Goal: Task Accomplishment & Management: Use online tool/utility

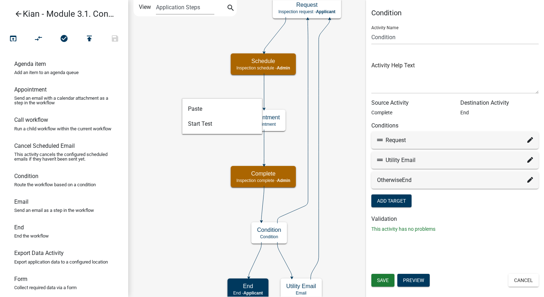
click at [21, 18] on icon "arrow_back" at bounding box center [18, 15] width 9 height 10
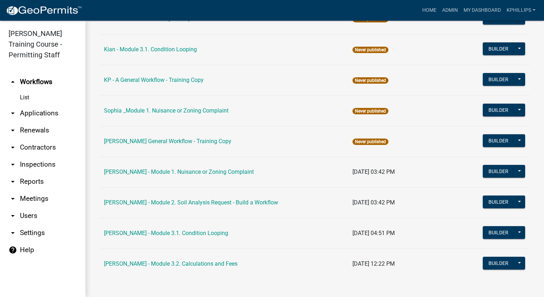
scroll to position [368, 0]
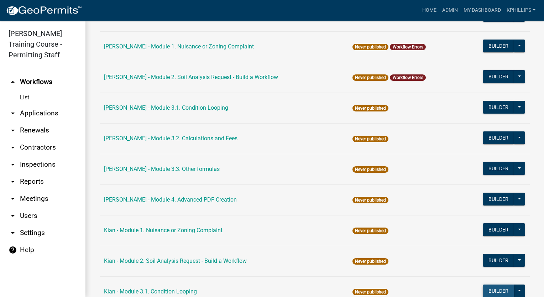
click at [487, 288] on button "Builder" at bounding box center [498, 291] width 31 height 13
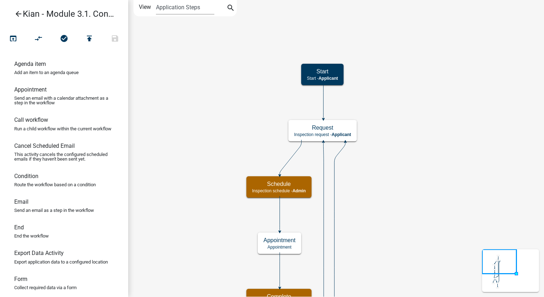
click at [394, 189] on icon "Start Start - Applicant Request Inspection request - Applicant Schedule Inspect…" at bounding box center [336, 239] width 415 height 478
click at [272, 245] on p "Appointment" at bounding box center [280, 247] width 32 height 5
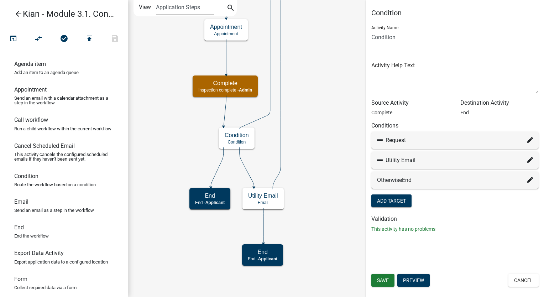
click at [524, 273] on div "Condition Activity Name Condition Activity Help Text Source Activity Complete D…" at bounding box center [455, 148] width 178 height 297
click at [524, 274] on button "Cancel" at bounding box center [524, 280] width 30 height 13
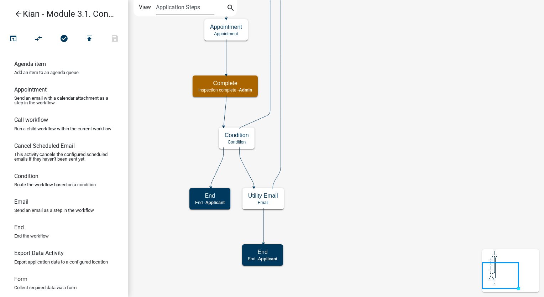
click at [21, 11] on icon "arrow_back" at bounding box center [18, 15] width 9 height 10
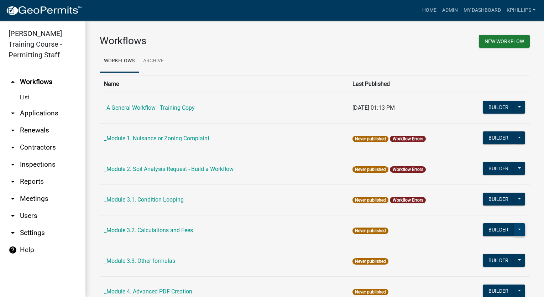
click at [514, 231] on button at bounding box center [519, 229] width 11 height 13
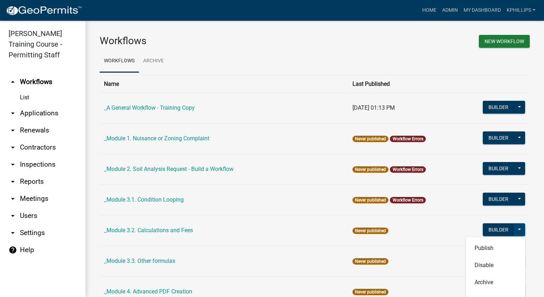
scroll to position [242, 0]
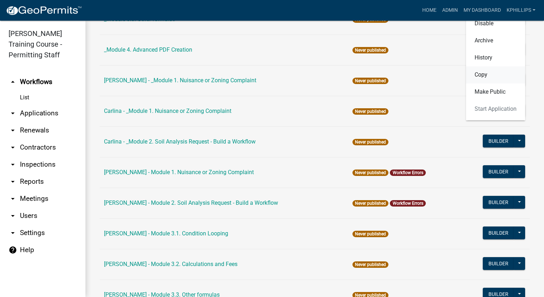
click at [475, 80] on button "Copy" at bounding box center [495, 74] width 59 height 17
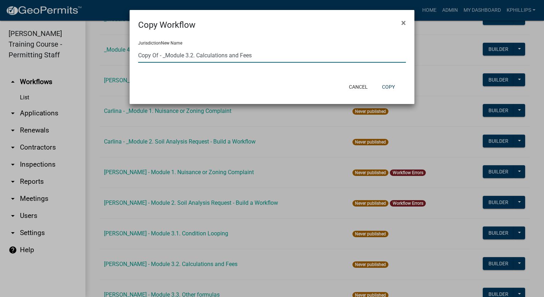
click at [164, 56] on input "Copy Of - _Module 3.2. Calculations and Fees" at bounding box center [272, 55] width 268 height 15
type input "Kian - Module 3.2. Calculations and Fees"
click at [381, 84] on button "Copy" at bounding box center [388, 86] width 24 height 13
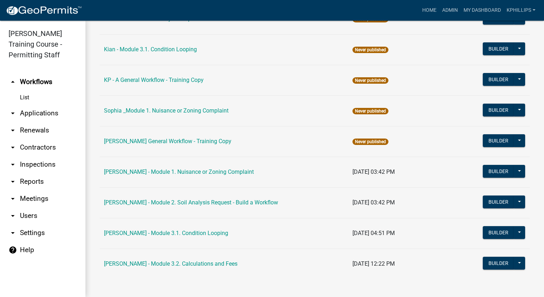
scroll to position [398, 0]
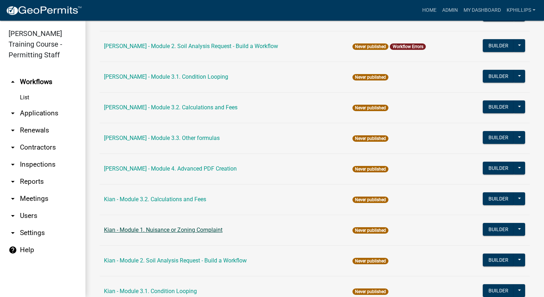
click at [178, 231] on link "Kian - Module 1. Nuisance or Zoning Complaint" at bounding box center [163, 229] width 119 height 7
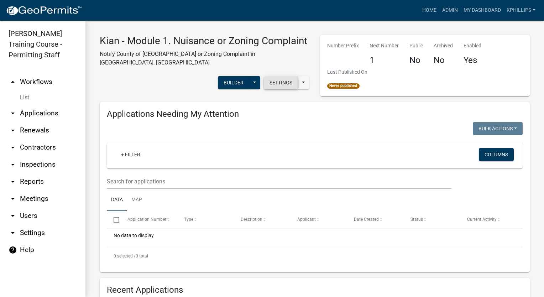
click at [283, 85] on button "Settings" at bounding box center [281, 82] width 34 height 13
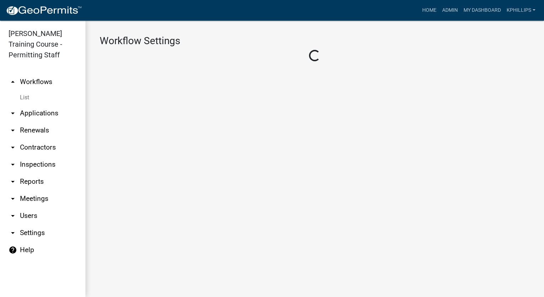
select select "1915ea58-7059-4941-9cac-dbbdee29afec"
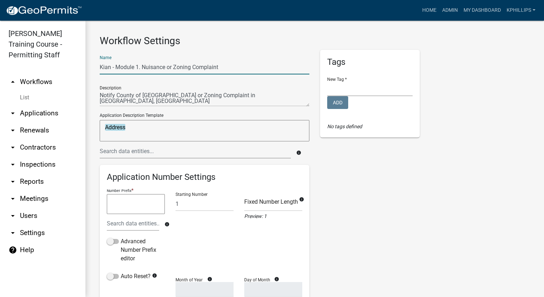
click at [141, 67] on input "Kian - Module 1. Nuisance or Zoning Complaint" at bounding box center [205, 67] width 210 height 15
type input "Kian - Module . Nuisance or Zoning Complaint"
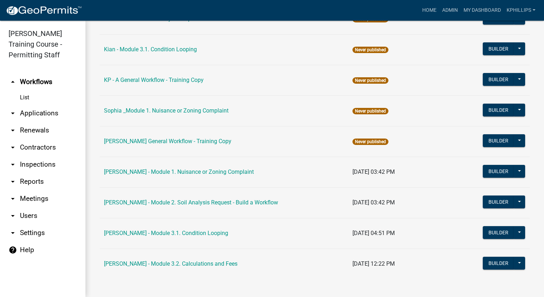
scroll to position [398, 0]
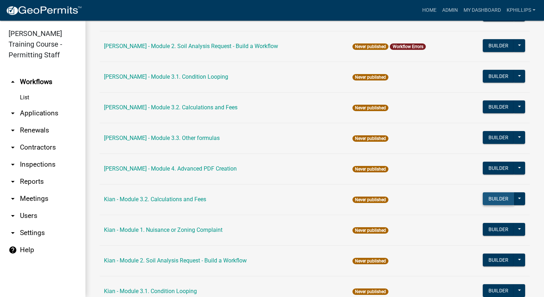
click at [483, 198] on button "Builder" at bounding box center [498, 198] width 31 height 13
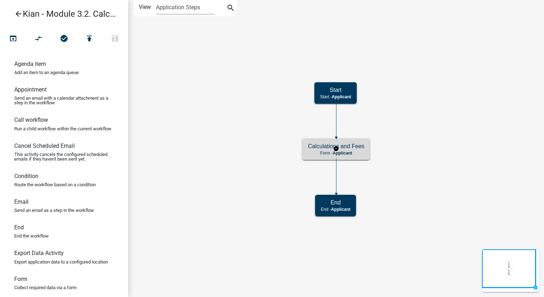
click at [354, 149] on h5 "Calculations and Fees" at bounding box center [336, 146] width 56 height 7
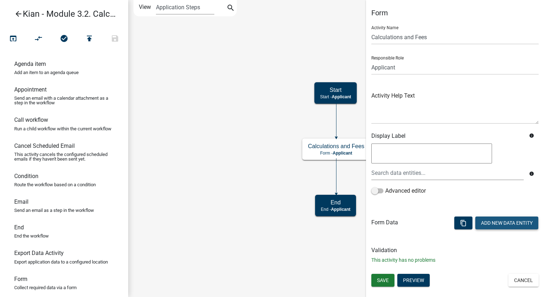
click at [505, 222] on button "Add New Data Entity" at bounding box center [506, 223] width 63 height 13
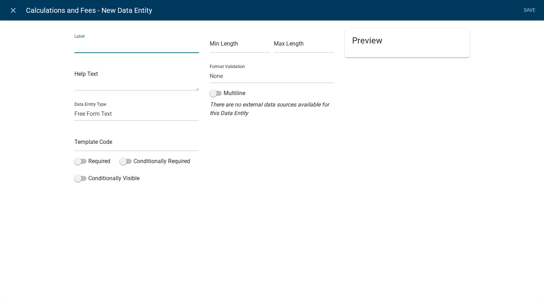
click at [133, 50] on input "text" at bounding box center [136, 45] width 125 height 15
click at [331, 189] on div "Label Help Text Data Entity Type Free Form Text Document Display Entity Value F…" at bounding box center [272, 105] width 544 height 192
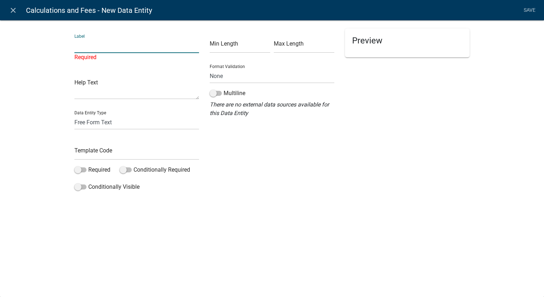
click at [141, 40] on input "text" at bounding box center [136, 45] width 125 height 15
paste input "System Types"
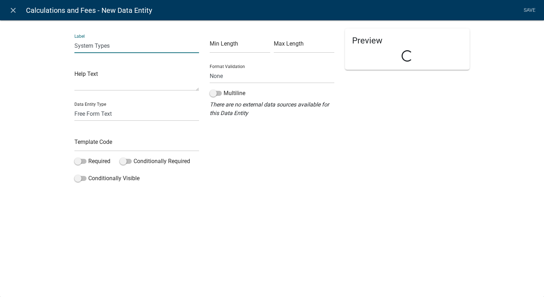
type input "System Types"
click at [140, 108] on select "Free Form Text Document Display Entity Value Fee Numeric Data Date Map Sketch D…" at bounding box center [136, 113] width 125 height 15
select select "list-data"
click at [74, 106] on select "Free Form Text Document Display Entity Value Fee Numeric Data Date Map Sketch D…" at bounding box center [136, 113] width 125 height 15
select select "list-data"
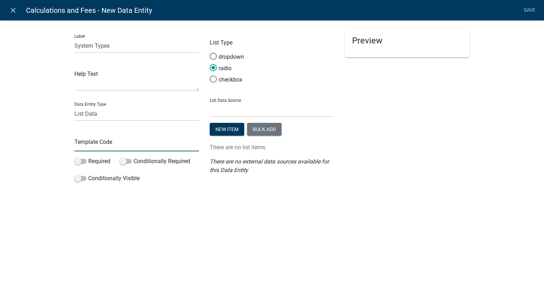
click at [114, 150] on input "text" at bounding box center [136, 144] width 125 height 15
paste input "SystemTypes"
type input "SystemTypes"
click at [419, 204] on div "close Calculations and Fees - New Data Entity Save Label System Types Help Text…" at bounding box center [272, 148] width 544 height 297
click at [270, 125] on button "Bulk add" at bounding box center [264, 129] width 35 height 13
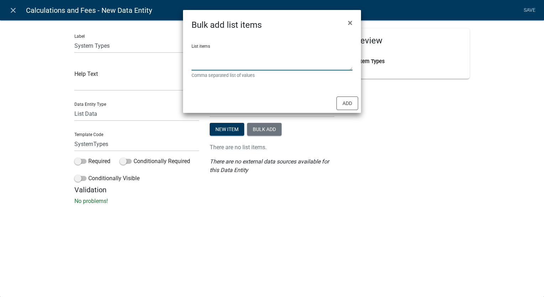
click at [270, 66] on textarea "List items" at bounding box center [272, 59] width 161 height 22
paste textarea "New Septic System Installation Permit New Septic System Soil Analysis Distribut…"
click at [192, 58] on textarea "New Septic System Installation Permit New Septic System Soil Analysis Distribut…" at bounding box center [272, 59] width 161 height 22
click at [196, 63] on textarea "New Septic System Installation Permit, New Septic System Soil Analysis Distribu…" at bounding box center [272, 59] width 161 height 22
click at [193, 63] on textarea "New Septic System Installation Permit, New Septic System Soil Analysis, Distrib…" at bounding box center [272, 59] width 161 height 22
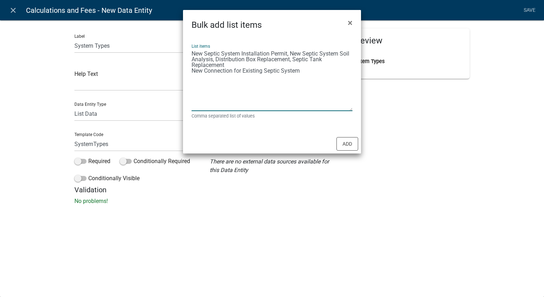
drag, startPoint x: 349, startPoint y: 66, endPoint x: 340, endPoint y: 106, distance: 41.6
click at [340, 106] on textarea "New Septic System Installation Permit, New Septic System Soil Analysis, Distrib…" at bounding box center [272, 79] width 161 height 63
click at [192, 73] on textarea "New Septic System Installation Permit, New Septic System Soil Analysis, Distrib…" at bounding box center [272, 79] width 161 height 63
type textarea "New Septic System Installation Permit, New Septic System Soil Analysis, Distrib…"
click at [348, 147] on button "Add" at bounding box center [348, 144] width 22 height 14
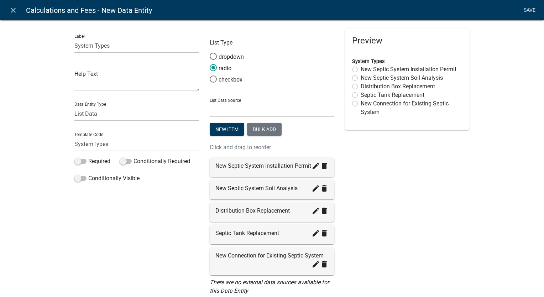
click at [527, 10] on link "Save" at bounding box center [530, 11] width 18 height 14
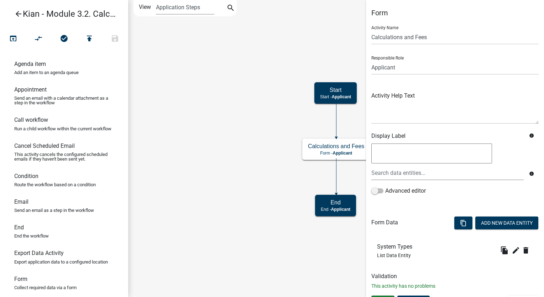
scroll to position [13, 0]
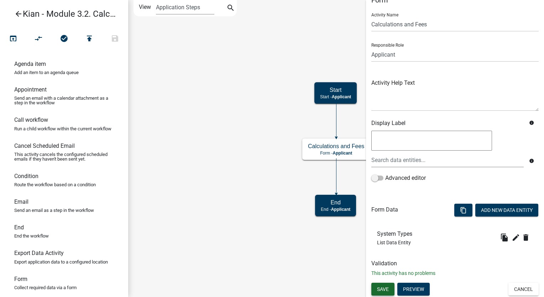
click at [385, 287] on span "Save" at bounding box center [383, 289] width 12 height 6
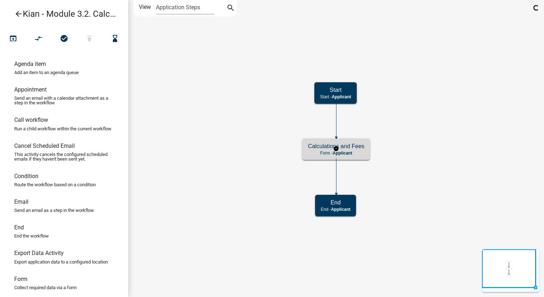
click at [356, 153] on p "Form - Applicant" at bounding box center [336, 153] width 56 height 5
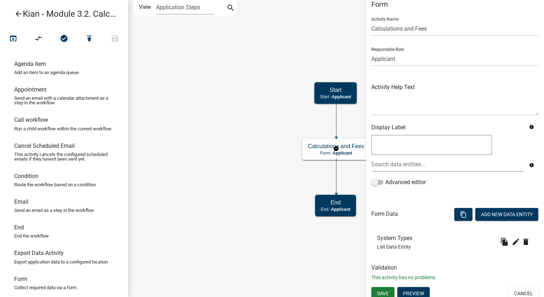
scroll to position [13, 0]
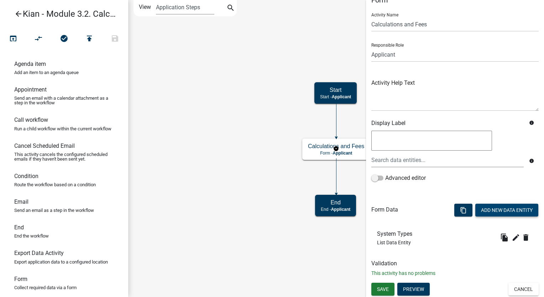
click at [490, 210] on button "Add New Data Entity" at bounding box center [506, 210] width 63 height 13
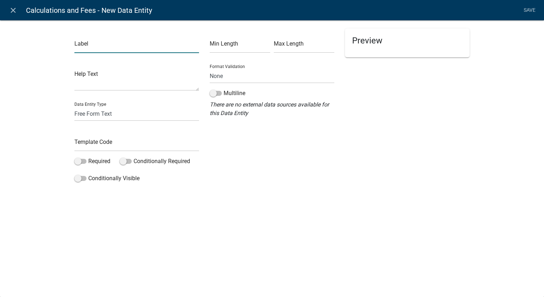
click at [134, 46] on input "text" at bounding box center [136, 45] width 125 height 15
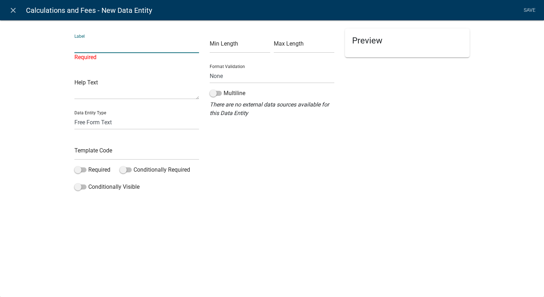
paste input "System Fee"
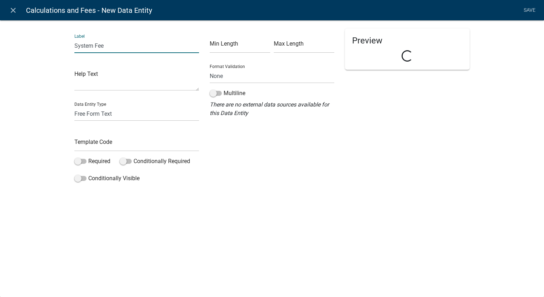
type input "System Fee"
click at [117, 116] on select "Free Form Text Document Display Entity Value Fee Numeric Data Date Map Sketch D…" at bounding box center [136, 113] width 125 height 15
select select "display-entity-value"
click at [74, 106] on select "Free Form Text Document Display Entity Value Fee Numeric Data Date Map Sketch D…" at bounding box center [136, 113] width 125 height 15
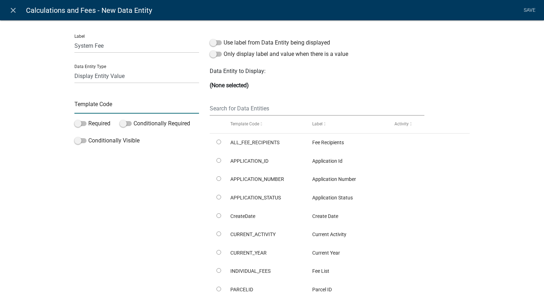
click at [107, 108] on input "text" at bounding box center [136, 106] width 125 height 15
click at [111, 79] on select "Free Form Text Document Display Entity Value Fee Numeric Data Date Map Sketch D…" at bounding box center [136, 76] width 125 height 15
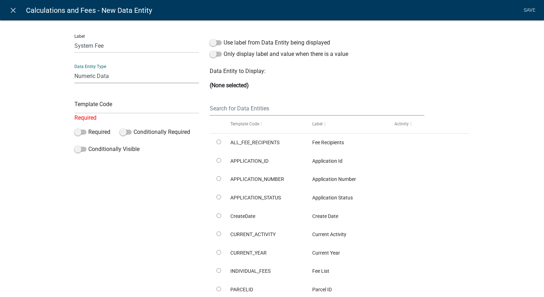
click at [74, 69] on select "Free Form Text Document Display Entity Value Fee Numeric Data Date Map Sketch D…" at bounding box center [136, 76] width 125 height 15
click at [111, 78] on select "Free Form Text Document Display Entity Value Fee Numeric Data Date Map Sketch D…" at bounding box center [136, 76] width 125 height 15
select select "fee"
click at [74, 69] on select "Free Form Text Document Display Entity Value Fee Numeric Data Date Map Sketch D…" at bounding box center [136, 76] width 125 height 15
select select "fee"
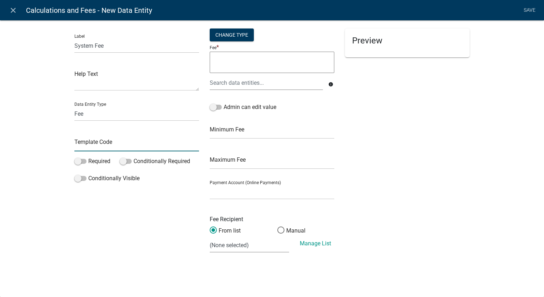
click at [93, 139] on input "text" at bounding box center [136, 144] width 125 height 15
paste input "SystemFee"
type input "SystemFee"
click at [80, 159] on span at bounding box center [80, 161] width 12 height 5
click at [88, 157] on input "Required" at bounding box center [88, 157] width 0 height 0
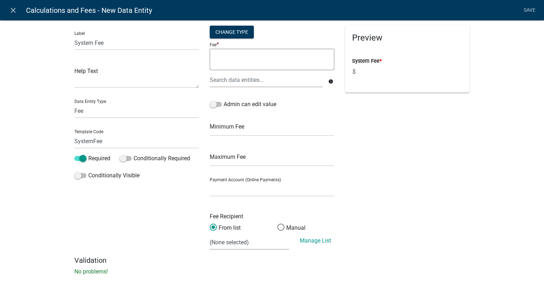
scroll to position [0, 0]
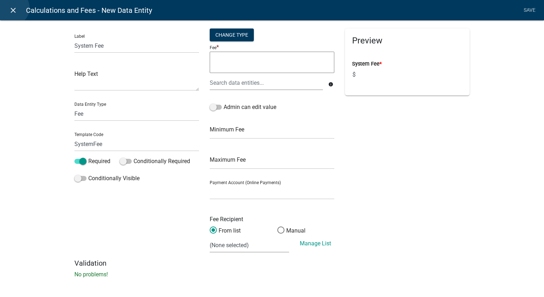
click at [11, 8] on icon "close" at bounding box center [13, 10] width 9 height 9
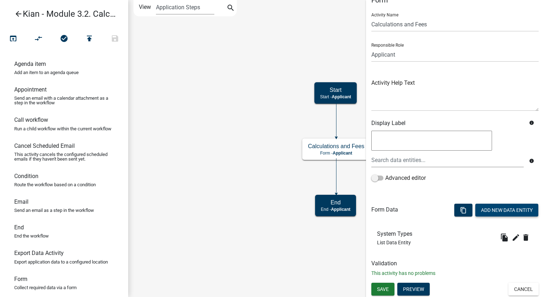
click at [502, 207] on button "Add New Data Entity" at bounding box center [506, 210] width 63 height 13
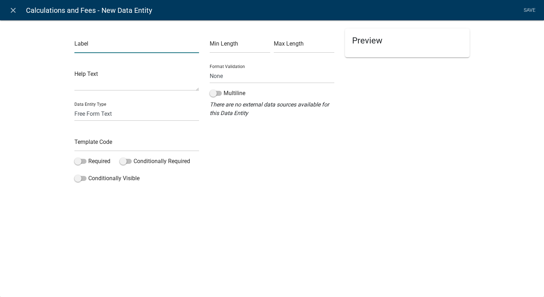
click at [167, 48] on input "text" at bounding box center [136, 45] width 125 height 15
paste input "System Fee"
type input "System Fee"
click at [160, 115] on select "Free Form Text Document Display Entity Value Fee Numeric Data Date Map Sketch D…" at bounding box center [136, 113] width 125 height 15
select select "fee"
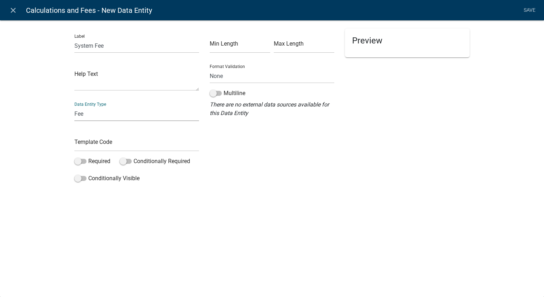
click at [74, 106] on select "Free Form Text Document Display Entity Value Fee Numeric Data Date Map Sketch D…" at bounding box center [136, 113] width 125 height 15
select select "fee"
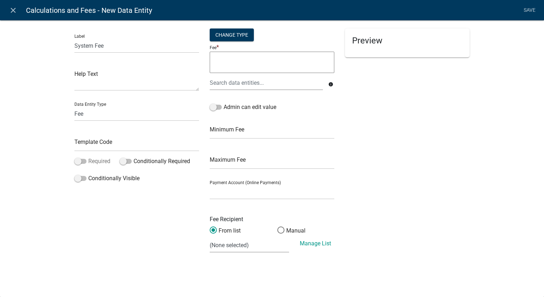
click at [77, 161] on span at bounding box center [80, 161] width 12 height 5
click at [88, 157] on input "Required" at bounding box center [88, 157] width 0 height 0
click at [82, 137] on input "text" at bounding box center [136, 144] width 125 height 15
paste input "SystemFee"
type input "SystemFee"
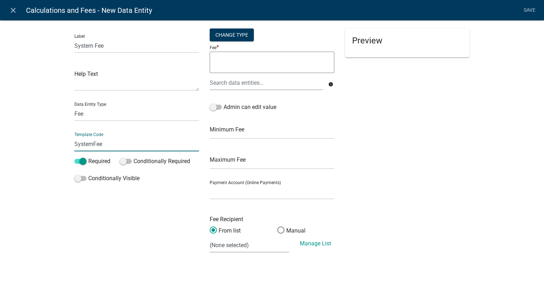
click at [287, 54] on textarea at bounding box center [272, 62] width 125 height 21
click at [242, 33] on div "Change Type" at bounding box center [232, 34] width 44 height 13
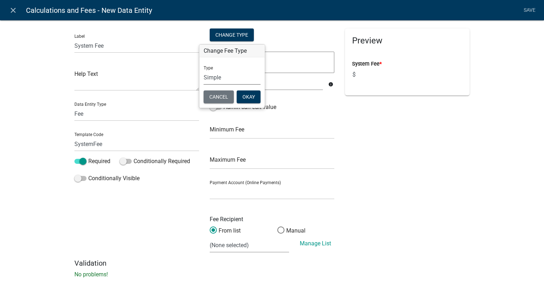
click at [232, 81] on select "Simple List Advanced" at bounding box center [232, 77] width 57 height 15
select select "1"
click at [204, 85] on select "Simple List Advanced" at bounding box center [232, 77] width 57 height 15
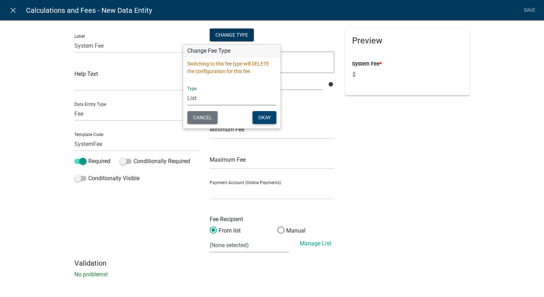
click at [260, 123] on button "Okay" at bounding box center [264, 117] width 24 height 13
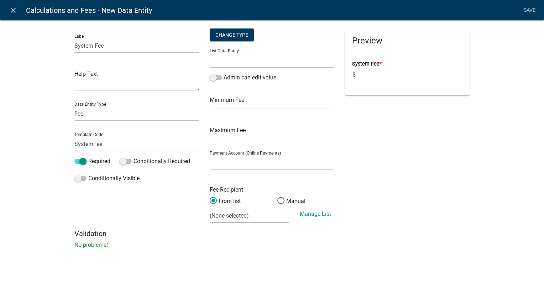
click at [276, 63] on select "ALL_FEE_RECIPIENTS APPLICATION_STATUS CURRENT_ACTIVITY PARENT_APPLICATION_STATU…" at bounding box center [272, 60] width 125 height 15
select select "SystemTypes"
click at [210, 53] on select "ALL_FEE_RECIPIENTS APPLICATION_STATUS CURRENT_ACTIVITY PARENT_APPLICATION_STATU…" at bounding box center [272, 60] width 125 height 15
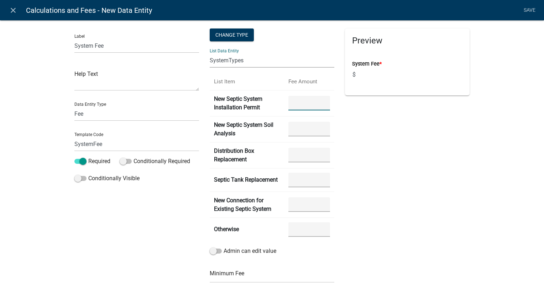
click at [311, 99] on Permit "number" at bounding box center [309, 103] width 42 height 15
type Permit "1234"
click at [310, 120] on td at bounding box center [309, 129] width 50 height 26
click at [310, 128] on Analysis "number" at bounding box center [309, 129] width 42 height 15
type Analysis "2345"
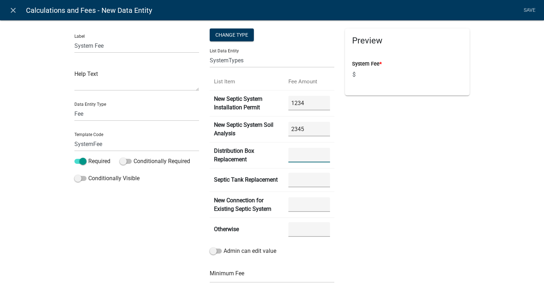
click at [317, 155] on Replacement "number" at bounding box center [309, 155] width 42 height 15
type Replacement "543"
click at [225, 247] on label "Admin can edit value" at bounding box center [243, 251] width 67 height 9
click at [224, 247] on input "Admin can edit value" at bounding box center [224, 247] width 0 height 0
click at [528, 11] on link "Save" at bounding box center [530, 11] width 18 height 14
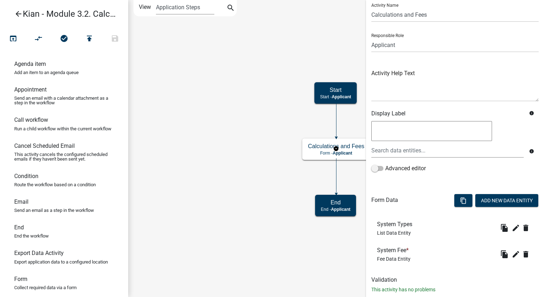
scroll to position [39, 0]
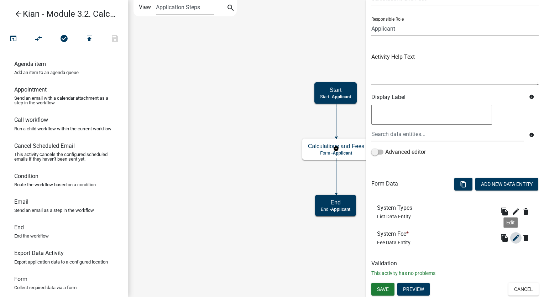
click at [512, 236] on icon "edit" at bounding box center [516, 238] width 9 height 9
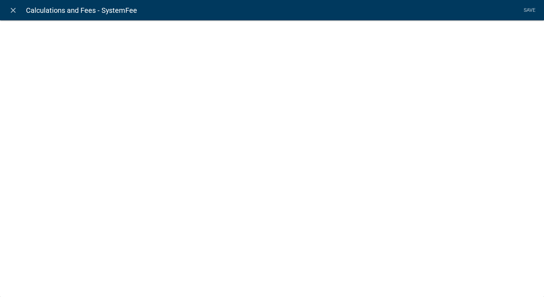
select select "fee"
select select "SystemTypes"
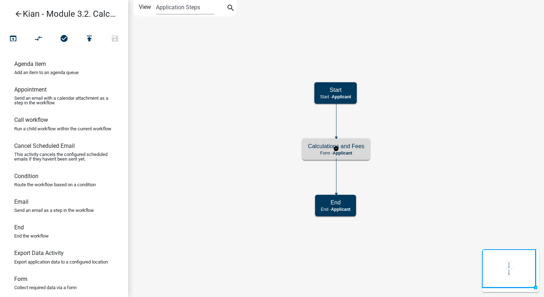
click at [355, 147] on h5 "Calculations and Fees" at bounding box center [336, 146] width 56 height 7
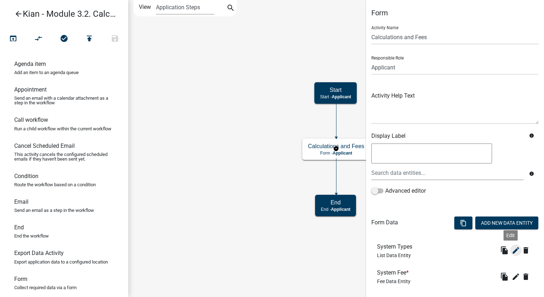
click at [512, 247] on icon "edit" at bounding box center [516, 250] width 9 height 9
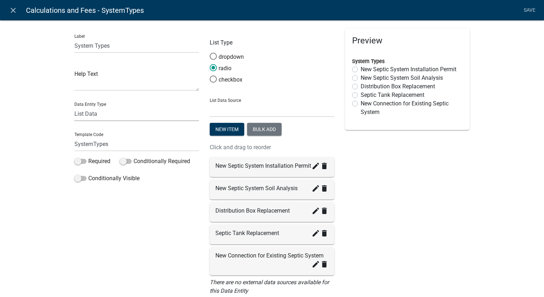
click at [155, 112] on select "Free Form Text Document Display Entity Value Fee Numeric Data Date Map Sketch D…" at bounding box center [136, 113] width 125 height 15
select select "date"
click at [74, 106] on select "Free Form Text Document Display Entity Value Fee Numeric Data Date Map Sketch D…" at bounding box center [136, 113] width 125 height 15
click at [223, 113] on select "State List Staff Names" at bounding box center [272, 110] width 125 height 15
click at [458, 172] on div "Preview System Types New Septic System Installation Permit New Septic System So…" at bounding box center [407, 164] width 135 height 273
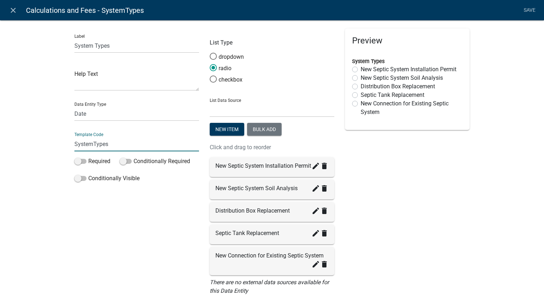
click at [105, 144] on input "SystemTypes" at bounding box center [136, 144] width 125 height 15
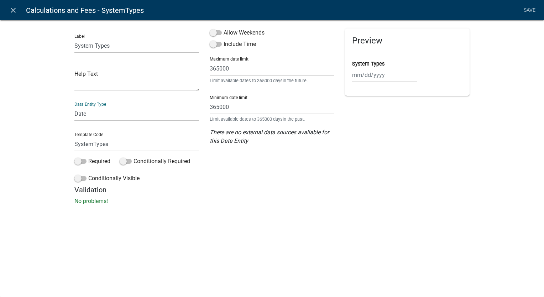
click at [99, 118] on select "Free Form Text Document Display Entity Value Fee Numeric Data Date Map Sketch D…" at bounding box center [136, 113] width 125 height 15
select select "fee"
click at [74, 106] on select "Free Form Text Document Display Entity Value Fee Numeric Data Date Map Sketch D…" at bounding box center [136, 113] width 125 height 15
select select "fee"
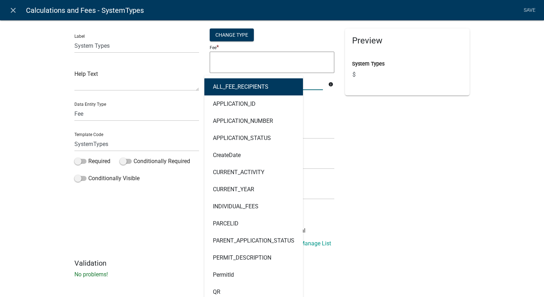
click at [265, 82] on div "ALL_FEE_RECIPIENTS APPLICATION_ID APPLICATION_NUMBER APPLICATION_STATUS CreateD…" at bounding box center [266, 82] width 124 height 15
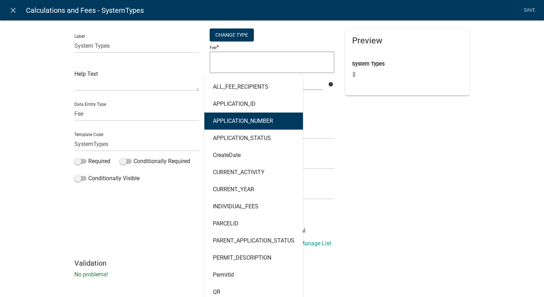
click at [480, 140] on div "Label System Types Help Text Data Entity Type Free Form Text Document Display E…" at bounding box center [272, 151] width 544 height 285
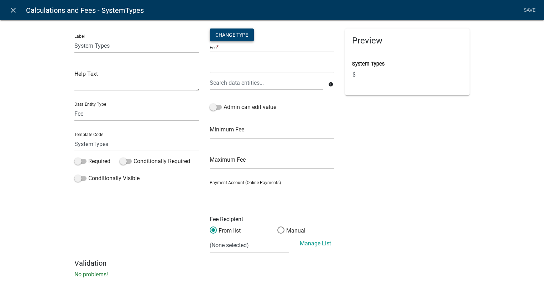
click at [221, 40] on div "Change Type" at bounding box center [232, 34] width 44 height 13
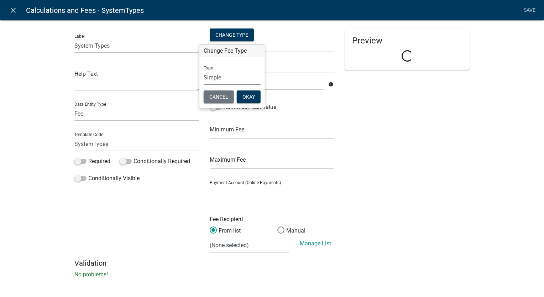
click at [229, 78] on select "Simple List Advanced" at bounding box center [232, 77] width 57 height 15
select select "1"
click at [204, 85] on select "Simple List Advanced" at bounding box center [232, 77] width 57 height 15
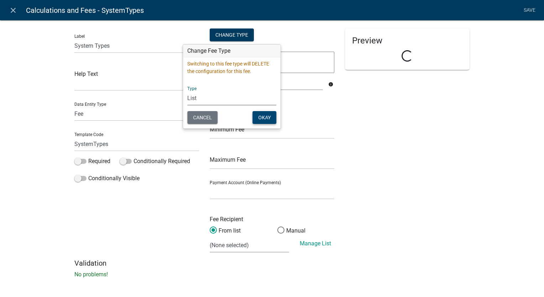
click at [266, 114] on button "Okay" at bounding box center [264, 117] width 24 height 13
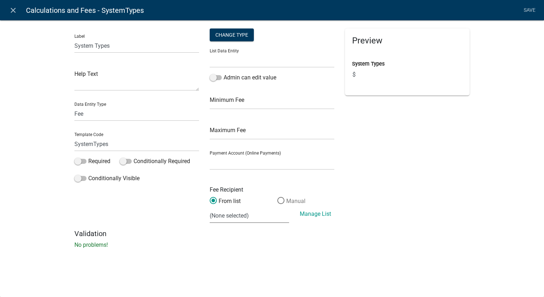
click at [297, 203] on label "Manual" at bounding box center [291, 201] width 28 height 9
click at [277, 197] on input "Manual" at bounding box center [277, 197] width 0 height 0
click at [224, 200] on label "From list" at bounding box center [225, 201] width 31 height 9
click at [210, 197] on input "From list" at bounding box center [210, 197] width 0 height 0
click at [309, 215] on link "Manage List" at bounding box center [315, 213] width 31 height 7
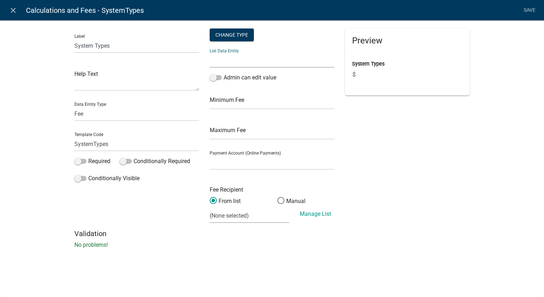
click at [236, 64] on select "ALL_FEE_RECIPIENTS APPLICATION_STATUS CURRENT_ACTIVITY PARENT_APPLICATION_STATU…" at bounding box center [272, 60] width 125 height 15
select select "SystemTypes"
click at [210, 53] on select "ALL_FEE_RECIPIENTS APPLICATION_STATUS CURRENT_ACTIVITY PARENT_APPLICATION_STATU…" at bounding box center [272, 60] width 125 height 15
click at [395, 146] on div "Preview System Types $" at bounding box center [407, 128] width 135 height 201
click at [276, 105] on input "text" at bounding box center [272, 102] width 125 height 15
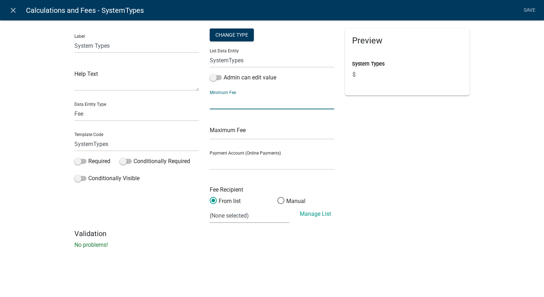
click at [414, 140] on div "Preview System Types $" at bounding box center [407, 128] width 135 height 201
click at [410, 142] on div "Preview System Types $" at bounding box center [407, 128] width 135 height 201
click at [280, 65] on select "ALL_FEE_RECIPIENTS APPLICATION_STATUS CURRENT_ACTIVITY PARENT_APPLICATION_STATU…" at bounding box center [272, 60] width 125 height 15
click at [464, 159] on div "Preview System Types $" at bounding box center [407, 128] width 135 height 201
click at [145, 118] on select "Free Form Text Document Display Entity Value Fee Numeric Data Date Map Sketch D…" at bounding box center [136, 113] width 125 height 15
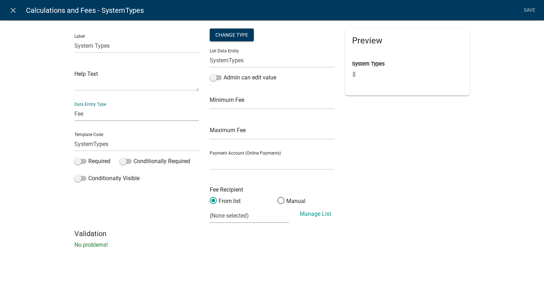
select select "list-data"
click at [74, 106] on select "Free Form Text Document Display Entity Value Fee Numeric Data Date Map Sketch D…" at bounding box center [136, 113] width 125 height 15
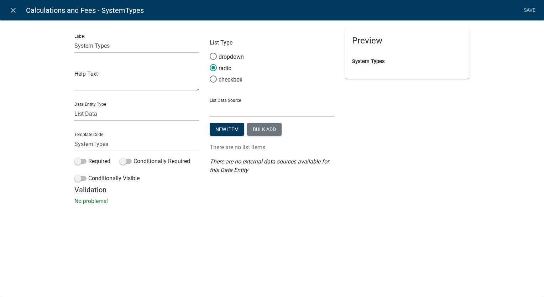
drag, startPoint x: 442, startPoint y: 222, endPoint x: 401, endPoint y: 223, distance: 41.0
click at [442, 222] on div "close Calculations and Fees - SystemTypes Save Label System Types Help Text Dat…" at bounding box center [272, 148] width 544 height 297
click at [229, 114] on select "State List Staff Names" at bounding box center [272, 110] width 125 height 15
click at [434, 132] on div "Preview System Types" at bounding box center [407, 106] width 135 height 157
click at [101, 113] on select "Free Form Text Document Display Entity Value Fee Numeric Data Date Map Sketch D…" at bounding box center [136, 113] width 125 height 15
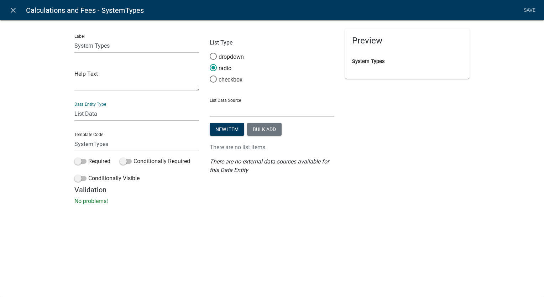
select select "fee"
click at [74, 106] on select "Free Form Text Document Display Entity Value Fee Numeric Data Date Map Sketch D…" at bounding box center [136, 113] width 125 height 15
select select "fee"
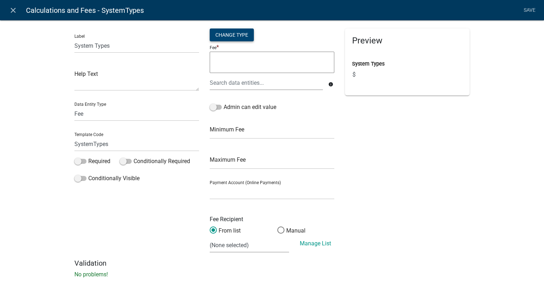
click at [228, 37] on div "Change Type" at bounding box center [232, 34] width 44 height 13
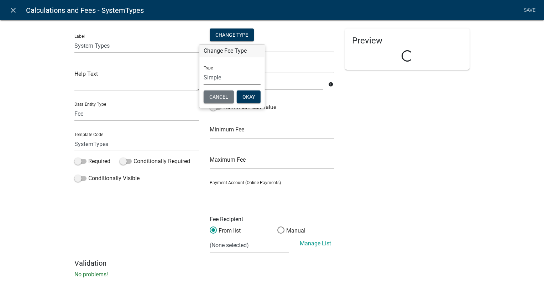
click at [233, 77] on select "Simple List Advanced" at bounding box center [232, 77] width 57 height 15
select select "1"
click at [204, 85] on select "Simple List Advanced" at bounding box center [232, 77] width 57 height 15
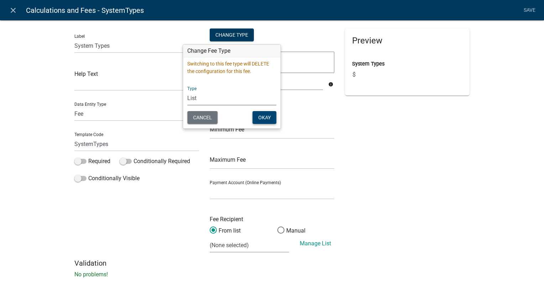
click at [252, 118] on button "Okay" at bounding box center [264, 117] width 24 height 13
select select
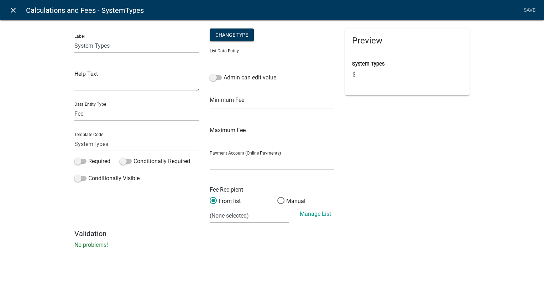
click at [11, 12] on icon "close" at bounding box center [13, 10] width 9 height 9
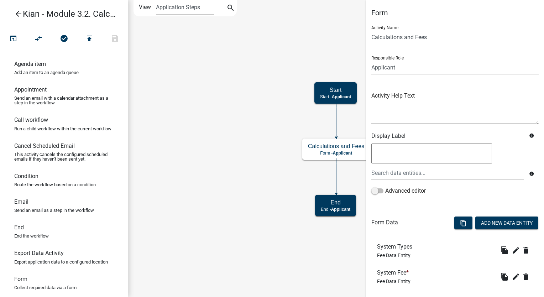
scroll to position [39, 0]
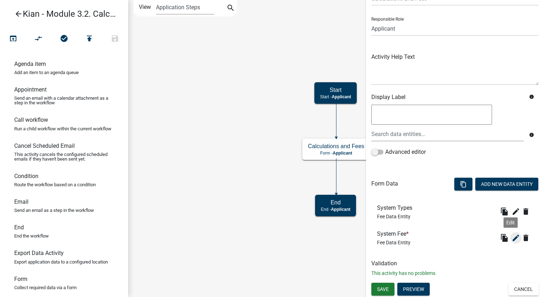
click at [512, 239] on icon "edit" at bounding box center [516, 238] width 9 height 9
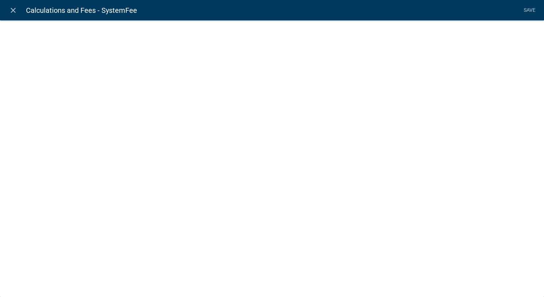
select select "fee"
select select "SystemTypes"
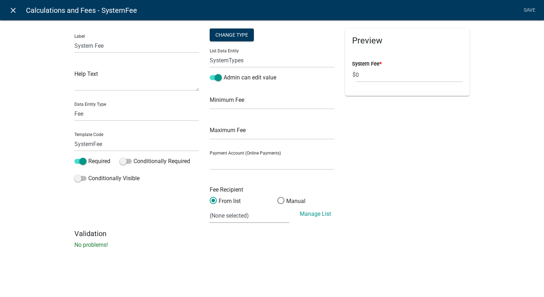
click at [12, 10] on icon "close" at bounding box center [13, 10] width 9 height 9
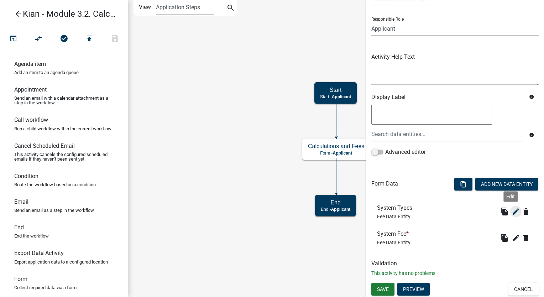
click at [512, 212] on icon "edit" at bounding box center [516, 211] width 9 height 9
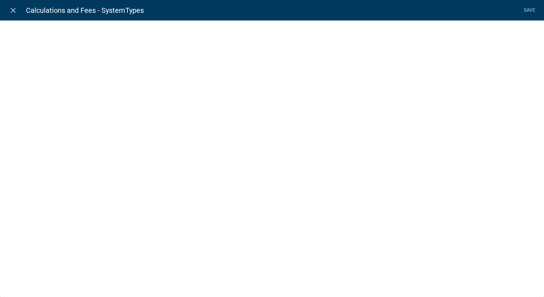
select select "fee"
select select
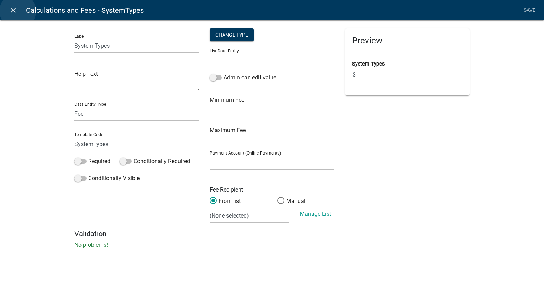
click at [18, 11] on link "close" at bounding box center [13, 10] width 15 height 15
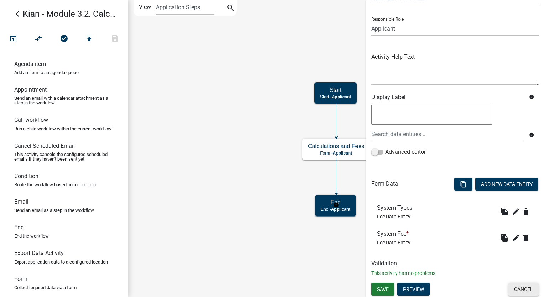
click at [514, 286] on button "Cancel" at bounding box center [524, 289] width 30 height 13
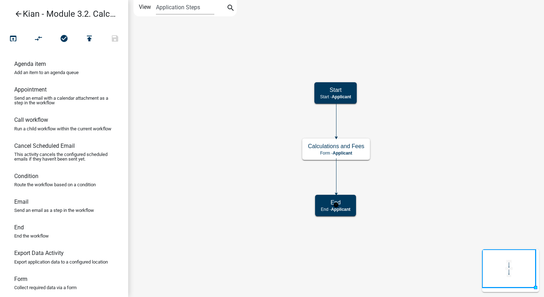
scroll to position [0, 0]
click at [22, 13] on icon "arrow_back" at bounding box center [18, 15] width 9 height 10
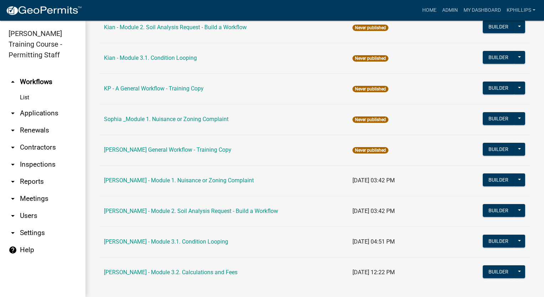
scroll to position [640, 0]
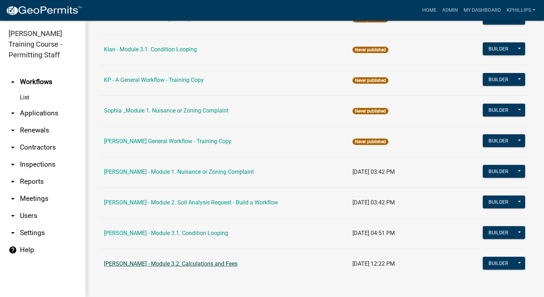
click at [173, 264] on link "[PERSON_NAME] - Module 3.2. Calculations and Fees" at bounding box center [171, 263] width 134 height 7
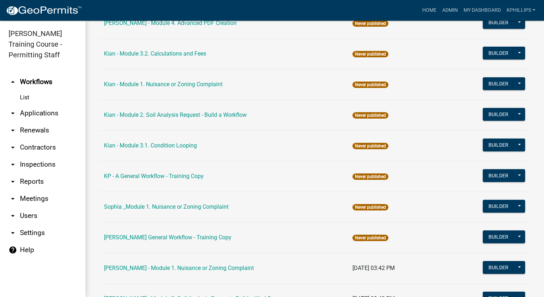
scroll to position [640, 0]
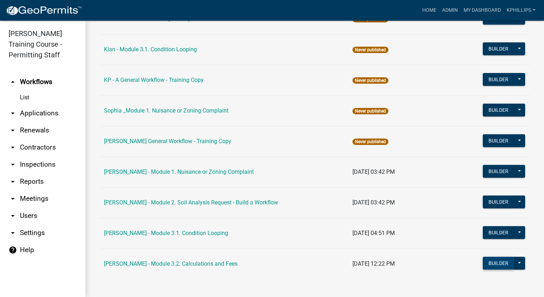
click at [483, 262] on button "Builder" at bounding box center [498, 263] width 31 height 13
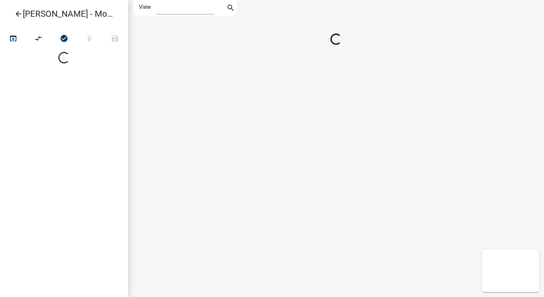
select select "1"
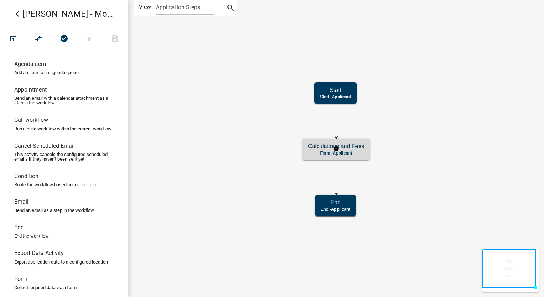
click at [348, 152] on span "Applicant" at bounding box center [343, 153] width 20 height 5
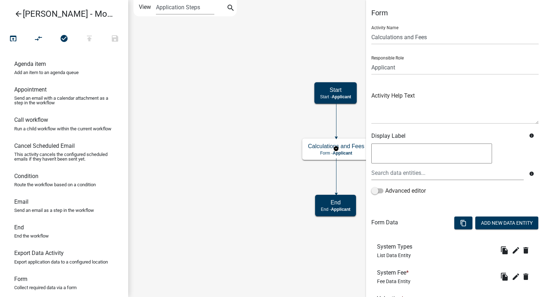
scroll to position [195, 0]
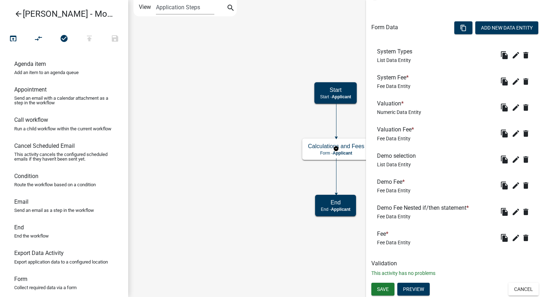
click at [400, 52] on h6 "System Types" at bounding box center [396, 51] width 38 height 7
click at [512, 53] on icon "edit" at bounding box center [516, 55] width 9 height 9
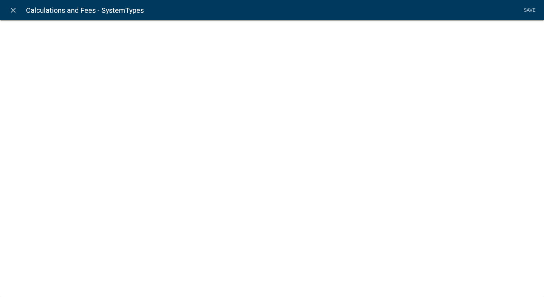
select select "list-data"
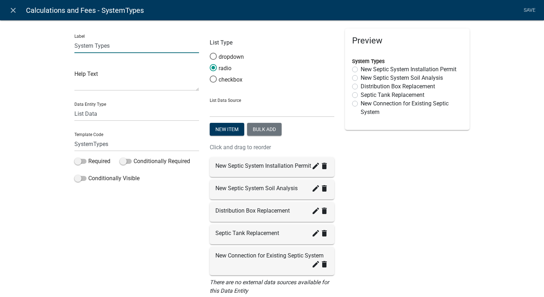
click at [146, 46] on input "System Types" at bounding box center [136, 45] width 125 height 15
click at [124, 146] on input "SystemTypes" at bounding box center [136, 144] width 125 height 15
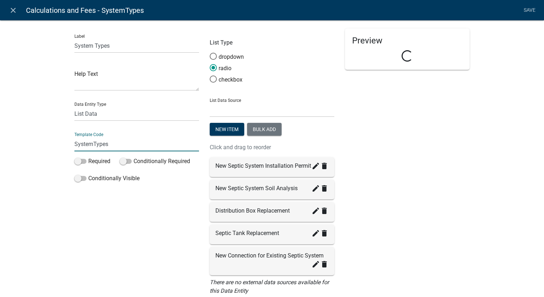
click at [124, 146] on input "SystemTypes" at bounding box center [136, 144] width 125 height 15
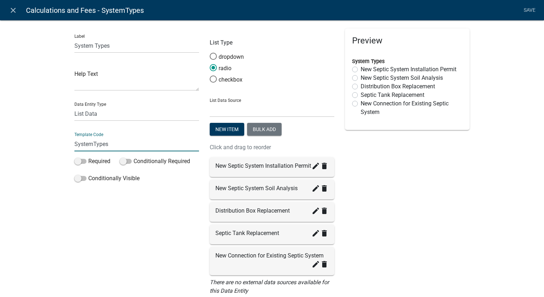
click at [261, 167] on div "New Septic System Installation Permit create delete" at bounding box center [271, 166] width 113 height 9
drag, startPoint x: 378, startPoint y: 112, endPoint x: 358, endPoint y: 66, distance: 50.1
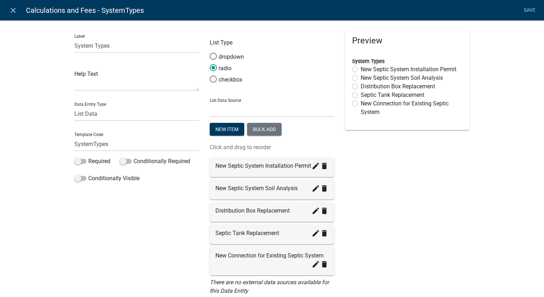
click at [358, 66] on div "System Types New Septic System Installation Permit New Septic System Soil Analy…" at bounding box center [407, 87] width 110 height 59
copy div "New Septic System Installation Permit New Septic System Soil Analysis Distribut…"
drag, startPoint x: 375, startPoint y: 132, endPoint x: 369, endPoint y: 134, distance: 6.0
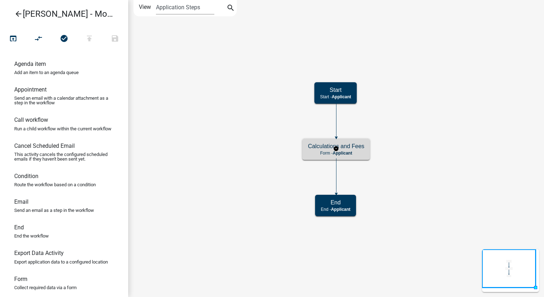
click at [363, 145] on h5 "Calculations and Fees" at bounding box center [336, 146] width 56 height 7
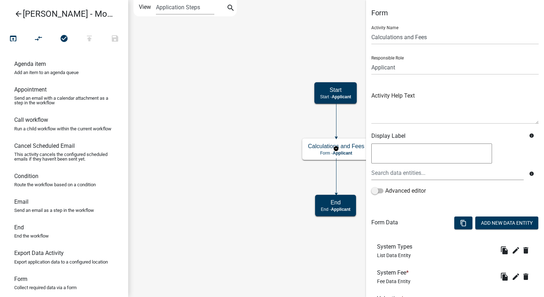
scroll to position [195, 0]
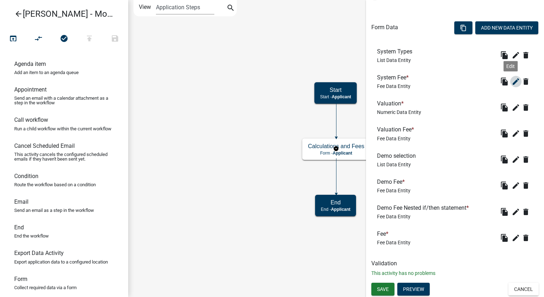
click at [512, 83] on icon "edit" at bounding box center [516, 81] width 9 height 9
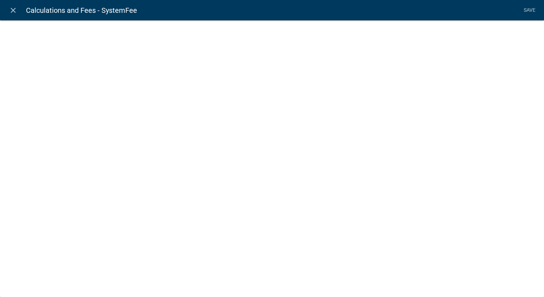
select select "fee"
select select "SystemTypes"
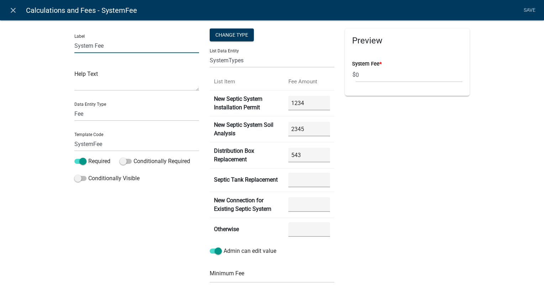
click at [93, 44] on input "System Fee" at bounding box center [136, 45] width 125 height 15
click at [93, 114] on select "Free Form Text Document Display Entity Value Fee Numeric Data Date Map Sketch D…" at bounding box center [136, 113] width 125 height 15
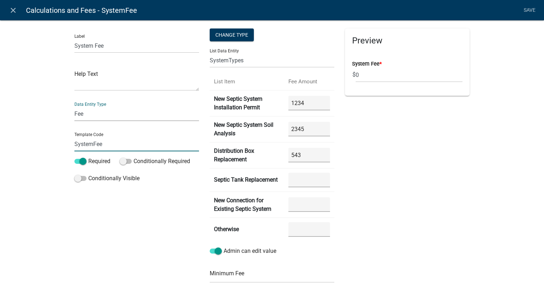
click at [99, 147] on input "SystemFee" at bounding box center [136, 144] width 125 height 15
click at [148, 48] on input "System Fee" at bounding box center [136, 45] width 125 height 15
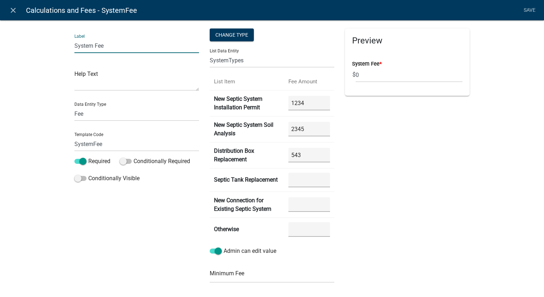
click at [148, 48] on input "System Fee" at bounding box center [136, 45] width 125 height 15
click at [123, 149] on input "SystemFee" at bounding box center [136, 144] width 125 height 15
click at [272, 65] on select "ALL_FEE_RECIPIENTS APPLICATION_STATUS CURRENT_ACTIVITY DemoSelect PARENT_APPLIC…" at bounding box center [272, 60] width 125 height 15
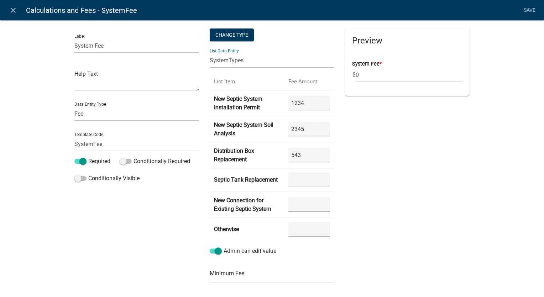
click at [502, 65] on div "Label System Fee Help Text Data Entity Type Free Form Text Document Display Ent…" at bounding box center [272, 223] width 544 height 429
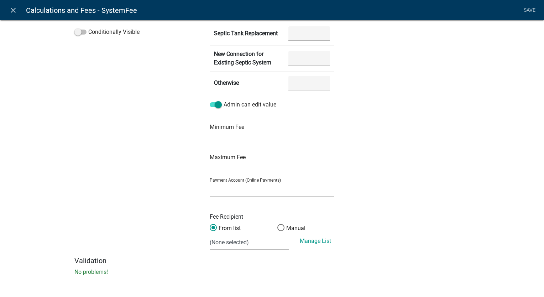
scroll to position [0, 0]
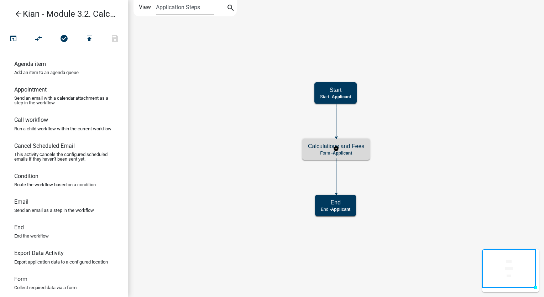
click at [360, 152] on p "Form - Applicant" at bounding box center [336, 153] width 56 height 5
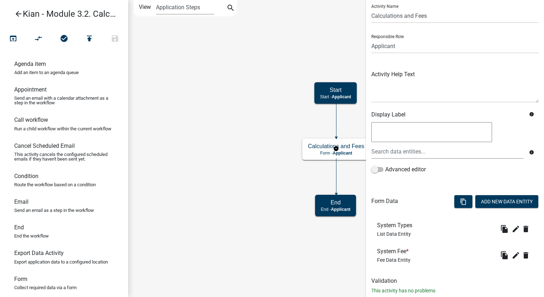
scroll to position [39, 0]
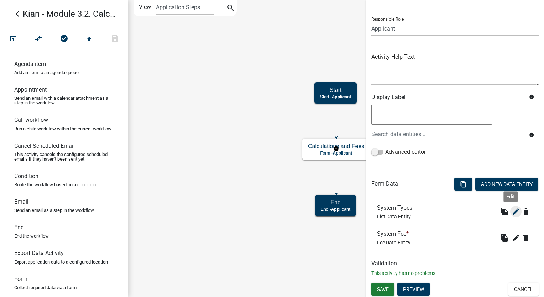
click at [512, 215] on icon "edit" at bounding box center [516, 211] width 9 height 9
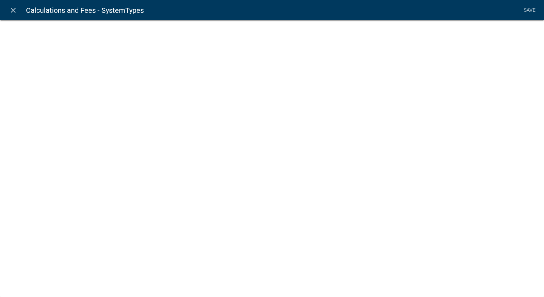
select select "list-data"
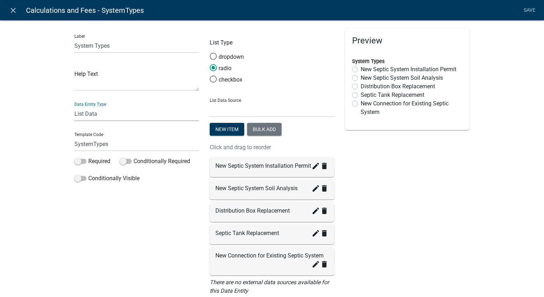
click at [126, 115] on select "Free Form Text Document Display Entity Value Fee Numeric Data Date Map Sketch D…" at bounding box center [136, 113] width 125 height 15
click at [28, 133] on div "Label System Types Help Text Data Entity Type Free Form Text Document Display E…" at bounding box center [272, 173] width 544 height 328
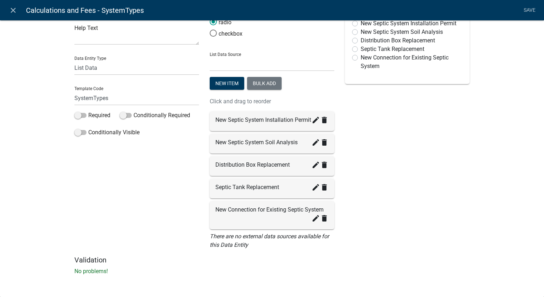
scroll to position [0, 0]
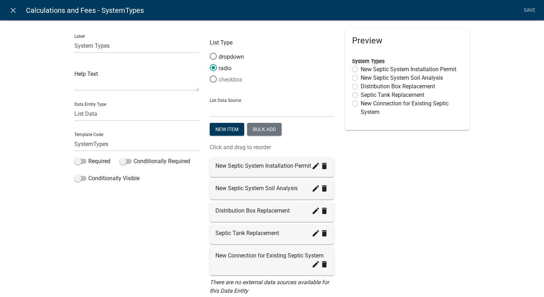
click at [227, 78] on label "checkbox" at bounding box center [226, 79] width 33 height 9
click at [210, 75] on input "checkbox" at bounding box center [210, 75] width 0 height 0
click at [226, 71] on label "radio" at bounding box center [221, 68] width 22 height 9
click at [210, 64] on input "radio" at bounding box center [210, 64] width 0 height 0
click at [293, 113] on select "State List Staff Names" at bounding box center [272, 110] width 125 height 15
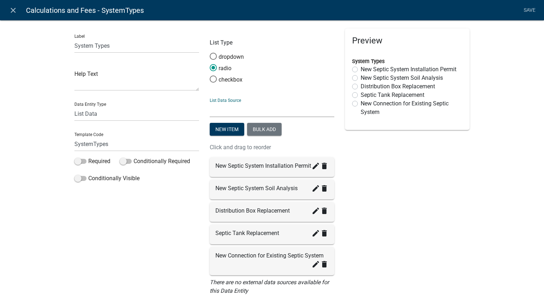
click at [293, 113] on select "State List Staff Names" at bounding box center [272, 110] width 125 height 15
click at [380, 182] on div "Preview System Types New Septic System Installation Permit New Septic System So…" at bounding box center [407, 164] width 135 height 273
click at [526, 8] on link "Save" at bounding box center [530, 11] width 18 height 14
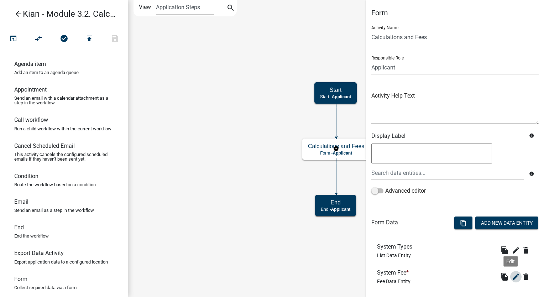
click at [512, 277] on icon "edit" at bounding box center [516, 276] width 9 height 9
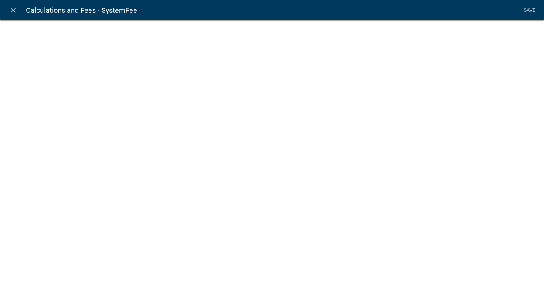
select select "fee"
select select "SystemTypes"
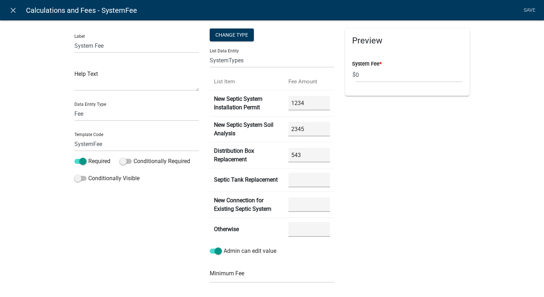
click at [246, 104] on th "New Septic System Installation Permit" at bounding box center [247, 103] width 74 height 26
click at [414, 158] on div "Preview System Fee * $ 0" at bounding box center [407, 215] width 135 height 374
click at [288, 60] on select "ALL_FEE_RECIPIENTS APPLICATION_STATUS CURRENT_ACTIVITY PARENT_APPLICATION_STATU…" at bounding box center [272, 60] width 125 height 15
click at [210, 53] on select "ALL_FEE_RECIPIENTS APPLICATION_STATUS CURRENT_ACTIVITY PARENT_APPLICATION_STATU…" at bounding box center [272, 60] width 125 height 15
click at [408, 165] on div "Preview System Fee * $ 0" at bounding box center [407, 215] width 135 height 374
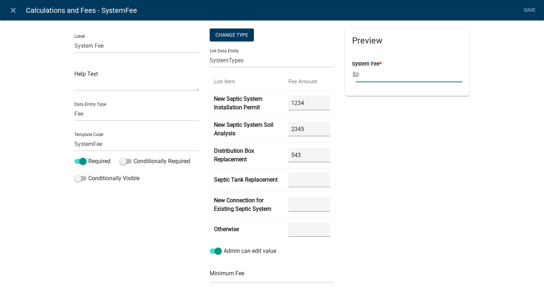
click at [385, 186] on div "Preview System Fee * $ 0" at bounding box center [407, 215] width 135 height 374
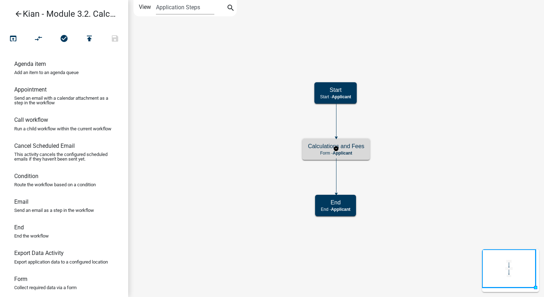
click at [353, 150] on div "Calculations and Fees Form - Applicant" at bounding box center [336, 149] width 68 height 21
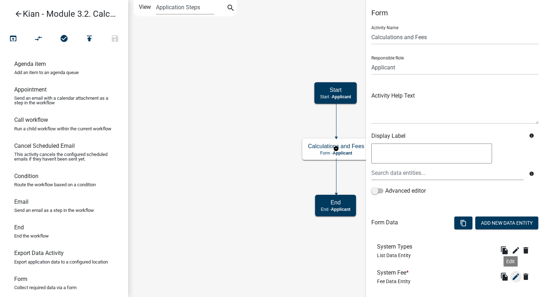
click at [512, 278] on icon "edit" at bounding box center [516, 276] width 9 height 9
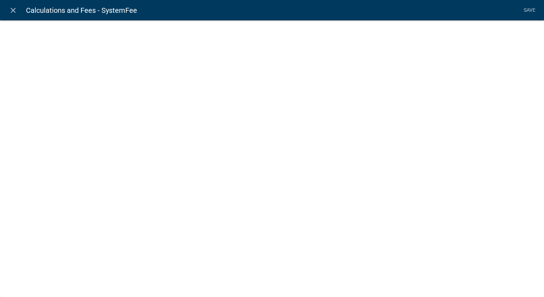
select select "fee"
select select "SystemTypes"
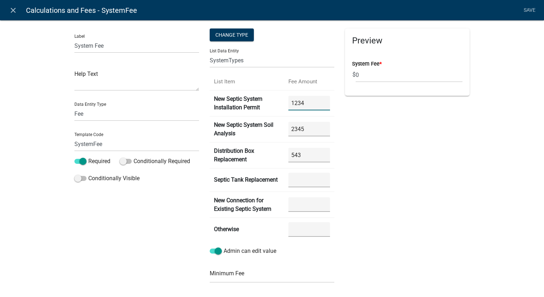
click at [311, 108] on Permit "1234" at bounding box center [309, 103] width 42 height 15
type Permit "120"
click at [310, 130] on Analysis "2345" at bounding box center [309, 129] width 42 height 15
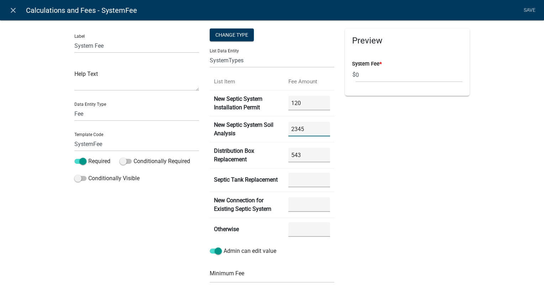
click at [310, 130] on Analysis "2345" at bounding box center [309, 129] width 42 height 15
type Analysis "100"
click at [306, 152] on Replacement "543" at bounding box center [309, 155] width 42 height 15
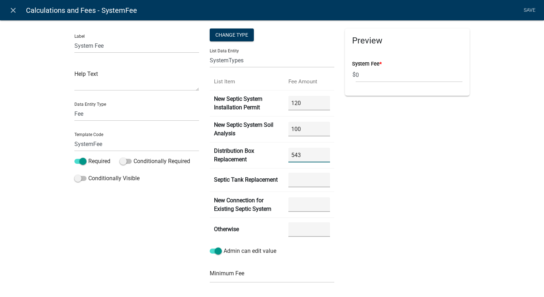
click at [306, 152] on Replacement "543" at bounding box center [309, 155] width 42 height 15
type Replacement "250"
click at [314, 179] on Replacement "number" at bounding box center [309, 180] width 42 height 15
type Replacement "300"
click at [304, 212] on td at bounding box center [309, 205] width 50 height 26
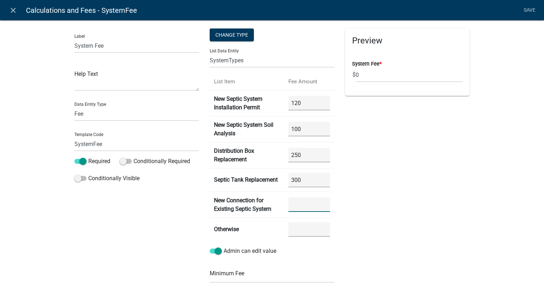
click at [304, 206] on System "number" at bounding box center [309, 204] width 42 height 15
type System "500"
click at [523, 8] on link "Save" at bounding box center [530, 11] width 18 height 14
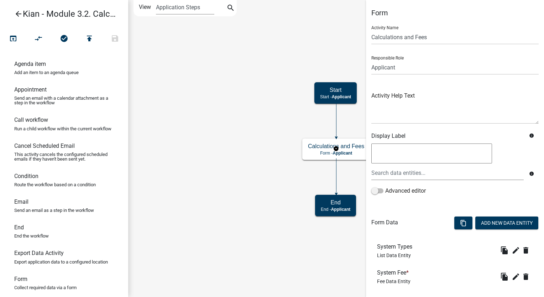
scroll to position [39, 0]
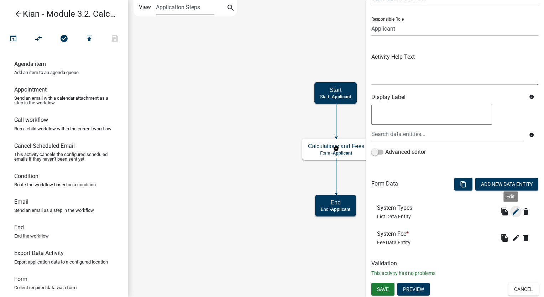
click at [512, 207] on icon "edit" at bounding box center [516, 211] width 9 height 9
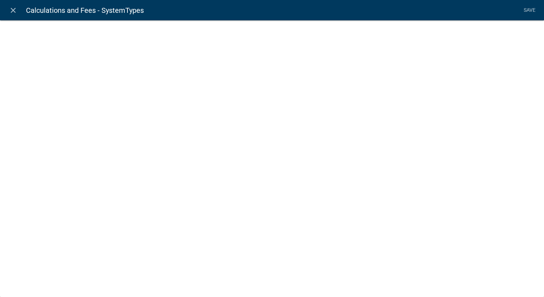
select select "list-data"
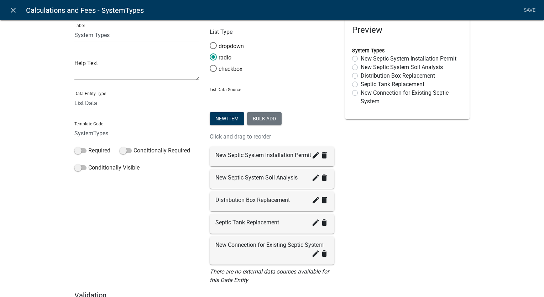
scroll to position [0, 0]
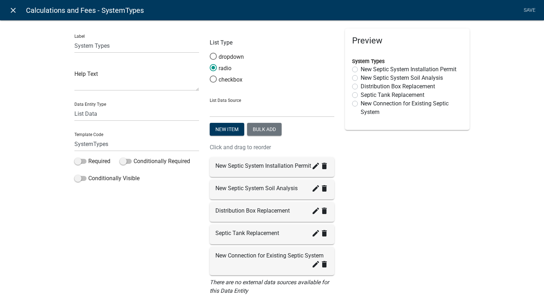
click at [11, 10] on icon "close" at bounding box center [13, 10] width 9 height 9
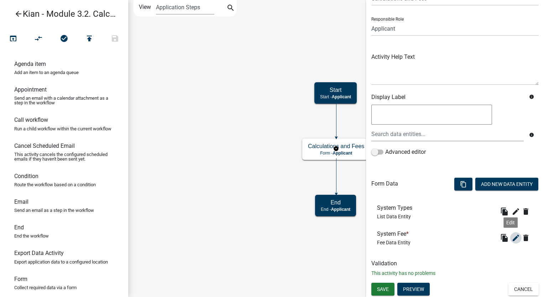
click at [512, 239] on icon "edit" at bounding box center [516, 238] width 9 height 9
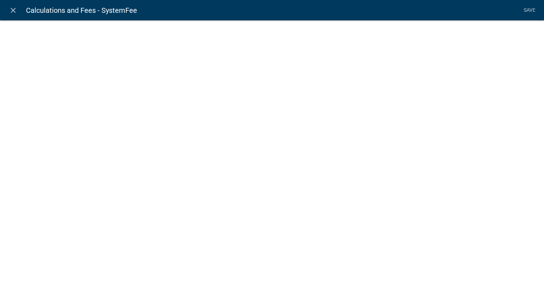
select select "fee"
select select "SystemTypes"
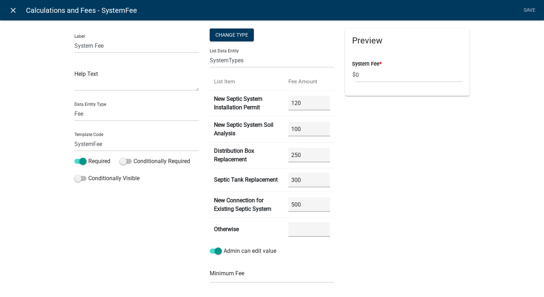
click at [11, 14] on icon "close" at bounding box center [13, 10] width 9 height 9
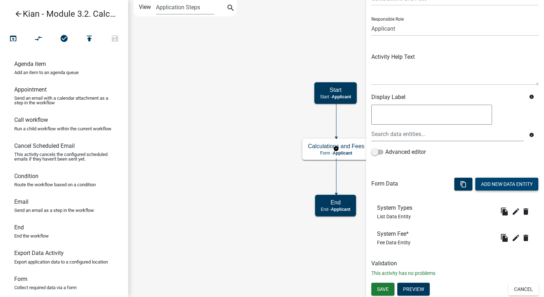
click at [485, 183] on button "Add New Data Entity" at bounding box center [506, 184] width 63 height 13
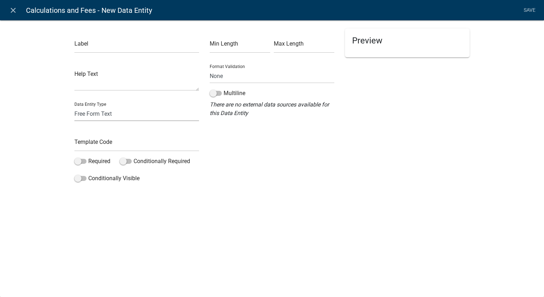
click at [131, 114] on select "Free Form Text Document Display Entity Value Fee Numeric Data Date Map Sketch D…" at bounding box center [136, 113] width 125 height 15
click at [283, 189] on div "Label Help Text Data Entity Type Free Form Text Document Display Entity Value F…" at bounding box center [272, 105] width 544 height 192
drag, startPoint x: 17, startPoint y: 11, endPoint x: 49, endPoint y: 37, distance: 41.5
click at [17, 11] on link "close" at bounding box center [13, 10] width 15 height 15
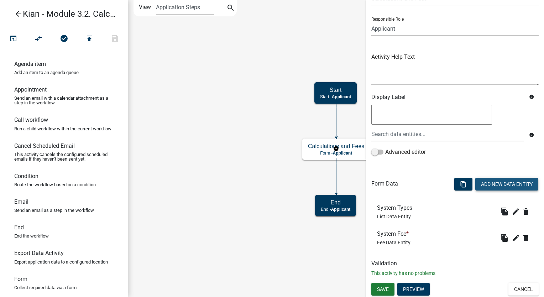
click at [490, 184] on button "Add New Data Entity" at bounding box center [506, 184] width 63 height 13
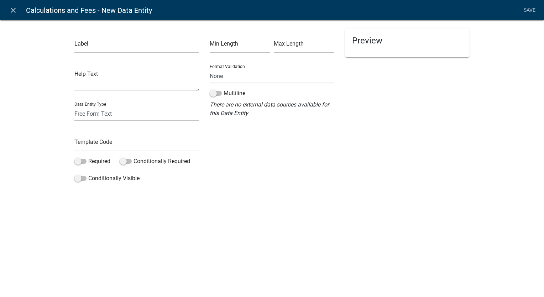
click at [259, 77] on select "None Email PhoneNumber" at bounding box center [272, 76] width 125 height 15
click at [142, 116] on select "Free Form Text Document Display Entity Value Fee Numeric Data Date Map Sketch D…" at bounding box center [136, 113] width 125 height 15
select select "list-data"
click at [74, 106] on select "Free Form Text Document Display Entity Value Fee Numeric Data Date Map Sketch D…" at bounding box center [136, 113] width 125 height 15
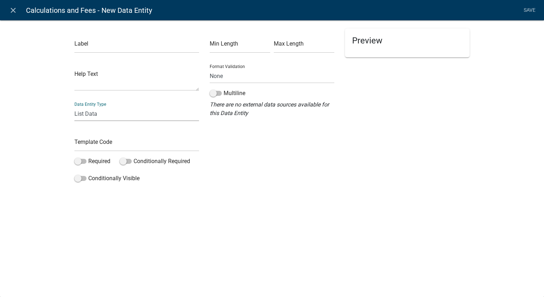
select select "list-data"
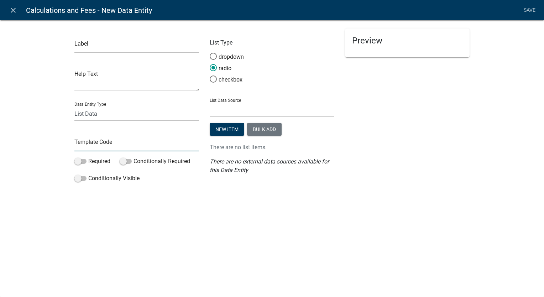
click at [131, 149] on input "text" at bounding box center [136, 144] width 125 height 15
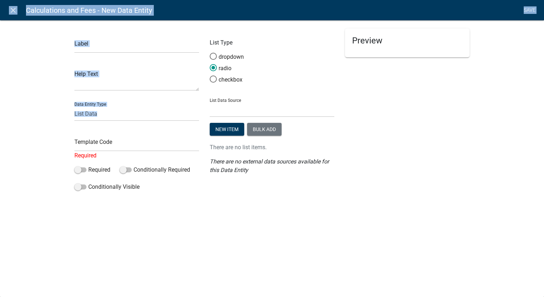
click at [0, 137] on html "Internet Explorer does NOT work with GeoPermits. Get a new browser for more sec…" at bounding box center [272, 148] width 544 height 297
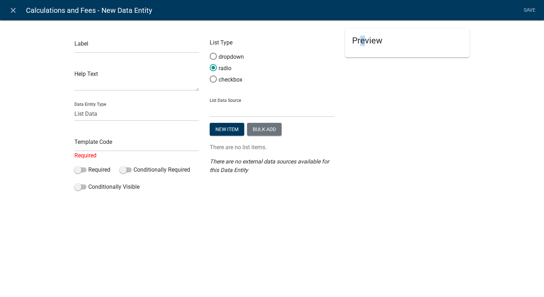
click at [361, 220] on div "close Calculations and Fees - New Data Entity Save Label Help Text Data Entity …" at bounding box center [272, 148] width 544 height 297
click at [260, 110] on select "State List Staff Names" at bounding box center [272, 110] width 125 height 15
click at [105, 79] on textarea at bounding box center [136, 80] width 125 height 22
click at [115, 43] on input "text" at bounding box center [136, 45] width 125 height 15
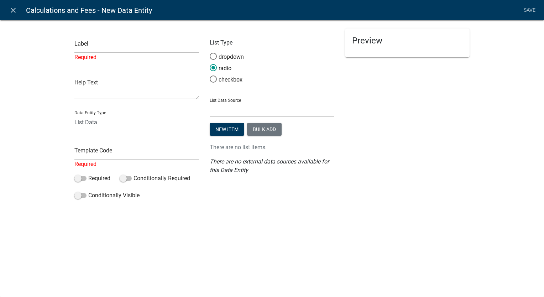
click at [42, 89] on div "Label Required Help Text Data Entity Type Free Form Text Document Display Entit…" at bounding box center [272, 113] width 544 height 209
click at [104, 123] on select "Free Form Text Document Display Entity Value Fee Numeric Data Date Map Sketch D…" at bounding box center [136, 122] width 125 height 15
click at [49, 130] on div "Label Required Help Text Data Entity Type Free Form Text Document Display Entit…" at bounding box center [272, 113] width 544 height 209
click at [13, 12] on icon "close" at bounding box center [13, 10] width 9 height 9
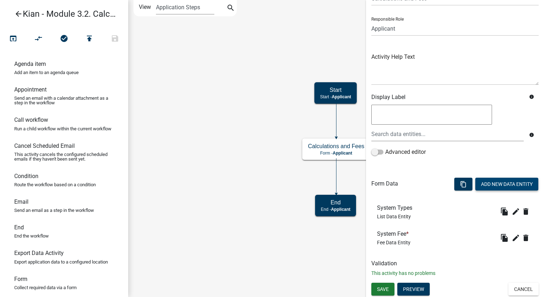
click at [484, 184] on button "Add New Data Entity" at bounding box center [506, 184] width 63 height 13
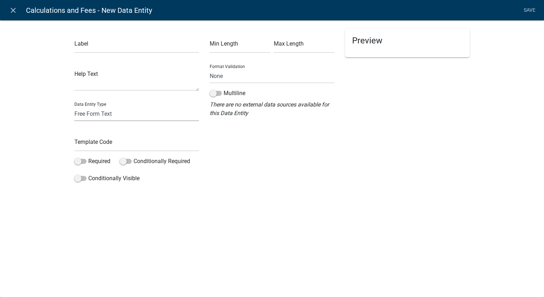
click at [100, 118] on select "Free Form Text Document Display Entity Value Fee Numeric Data Date Map Sketch D…" at bounding box center [136, 113] width 125 height 15
select select "numeric-data"
click at [74, 106] on select "Free Form Text Document Display Entity Value Fee Numeric Data Date Map Sketch D…" at bounding box center [136, 113] width 125 height 15
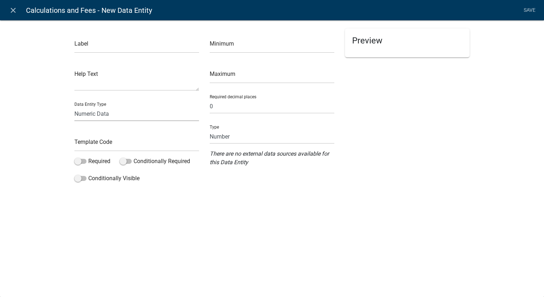
drag, startPoint x: 104, startPoint y: 106, endPoint x: 104, endPoint y: 111, distance: 4.6
click at [104, 107] on select "Free Form Text Document Display Entity Value Fee Numeric Data Date Map Sketch D…" at bounding box center [136, 113] width 125 height 15
select select "fee"
click at [74, 106] on select "Free Form Text Document Display Entity Value Fee Numeric Data Date Map Sketch D…" at bounding box center [136, 113] width 125 height 15
select select "fee"
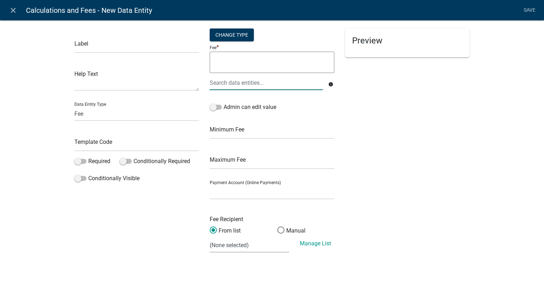
click at [229, 86] on div at bounding box center [266, 82] width 124 height 15
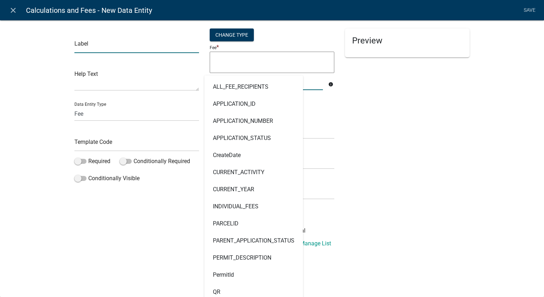
click at [98, 48] on input "text" at bounding box center [136, 45] width 125 height 15
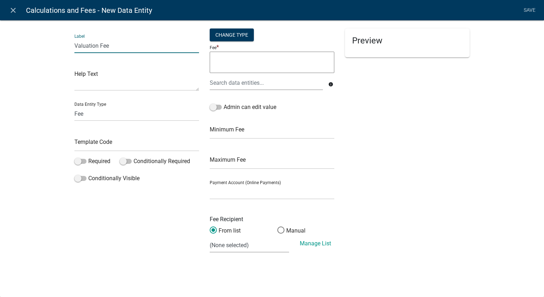
type input "Valuation Fee"
click at [106, 146] on input "text" at bounding box center [136, 144] width 125 height 15
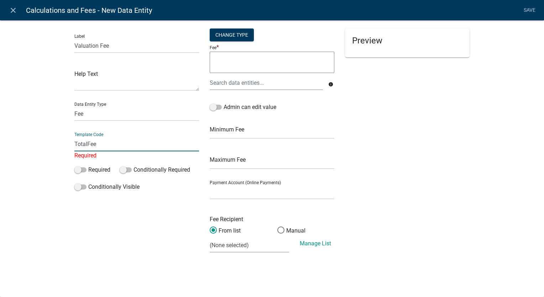
type input "TotalFee"
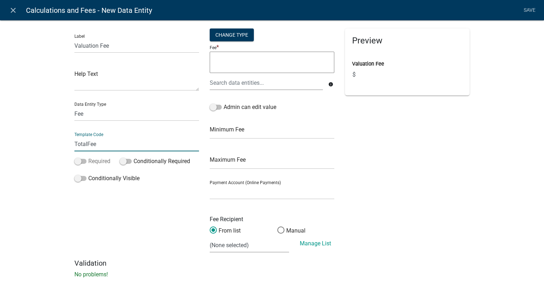
click at [94, 159] on label "Required" at bounding box center [92, 161] width 36 height 9
click at [88, 157] on input "Required" at bounding box center [88, 157] width 0 height 0
click at [240, 40] on div "Change Type" at bounding box center [232, 34] width 44 height 13
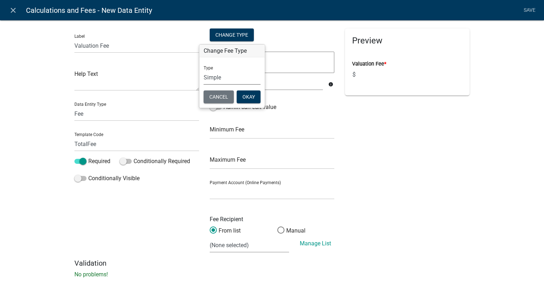
drag, startPoint x: 231, startPoint y: 72, endPoint x: 230, endPoint y: 78, distance: 6.8
click at [231, 72] on select "Simple List Advanced" at bounding box center [232, 77] width 57 height 15
select select "1"
click at [204, 85] on select "Simple List Advanced" at bounding box center [232, 77] width 57 height 15
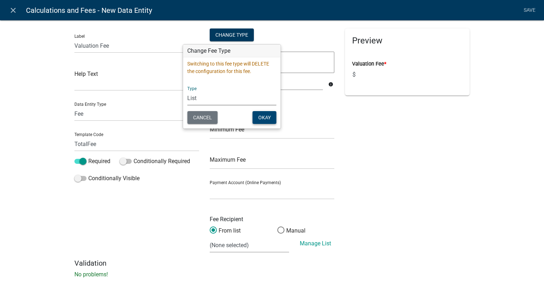
click at [263, 114] on button "Okay" at bounding box center [264, 117] width 24 height 13
select select
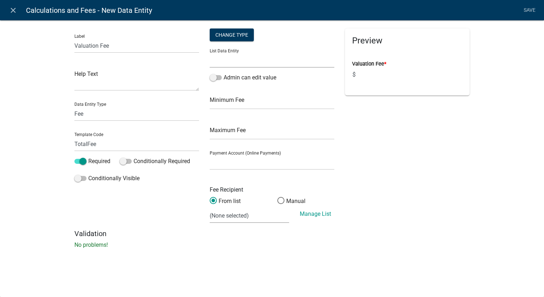
click at [233, 60] on select "ALL_FEE_RECIPIENTS APPLICATION_STATUS CURRENT_ACTIVITY PARENT_APPLICATION_STATU…" at bounding box center [272, 60] width 125 height 15
click at [242, 35] on div "Change Type" at bounding box center [232, 34] width 44 height 13
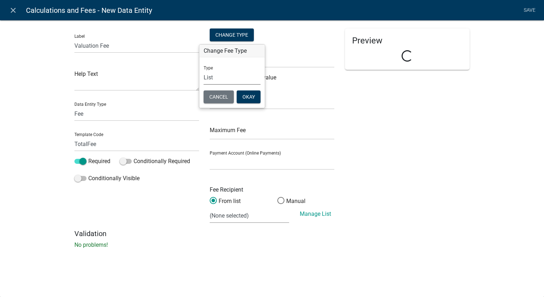
click at [229, 77] on select "Simple List Advanced" at bounding box center [232, 77] width 57 height 15
select select "0"
click at [204, 85] on select "Simple List Advanced" at bounding box center [232, 77] width 57 height 15
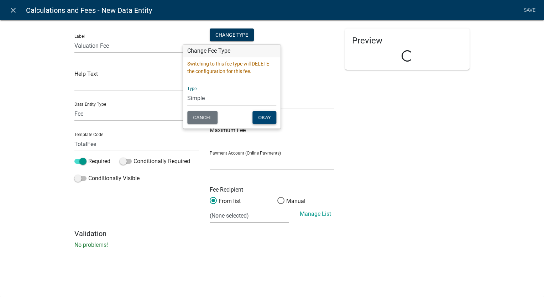
click at [262, 119] on button "Okay" at bounding box center [264, 117] width 24 height 13
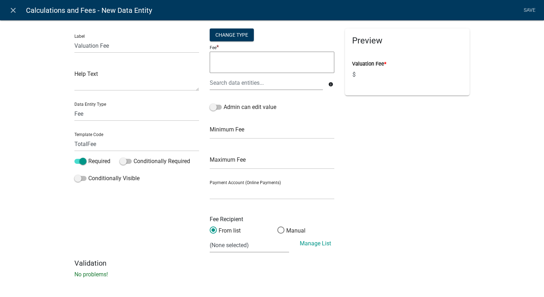
click at [256, 63] on textarea at bounding box center [272, 62] width 125 height 21
type textarea "1000"
click at [297, 66] on textarea "1000" at bounding box center [272, 62] width 125 height 21
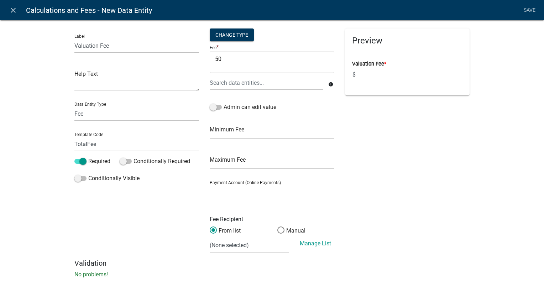
type textarea "50"
click at [235, 158] on input "text" at bounding box center [272, 162] width 125 height 15
type input "1000"
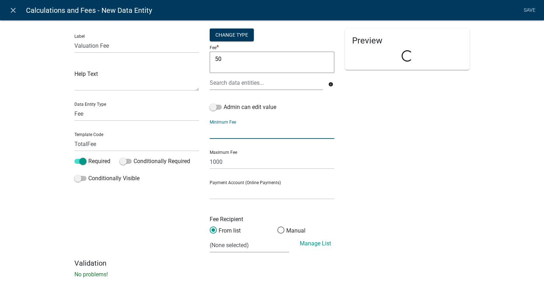
click at [235, 136] on input "text" at bounding box center [272, 131] width 125 height 15
click at [240, 165] on input "1000" at bounding box center [272, 162] width 125 height 15
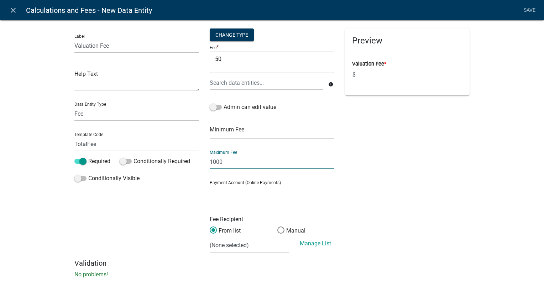
click at [240, 165] on input "1000" at bounding box center [272, 162] width 125 height 15
click at [247, 57] on textarea "50" at bounding box center [272, 62] width 125 height 21
type textarea "50"
click at [242, 36] on div "Change Type" at bounding box center [232, 34] width 44 height 13
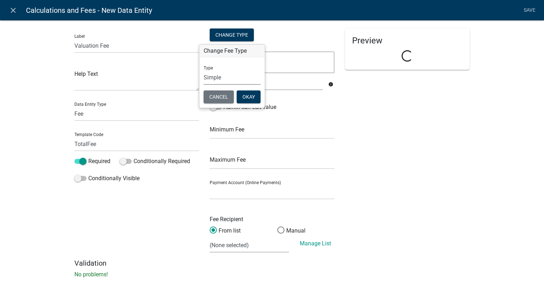
click at [235, 77] on select "Simple List Advanced" at bounding box center [232, 77] width 57 height 15
click at [204, 70] on select "Simple List Advanced" at bounding box center [232, 77] width 57 height 15
drag, startPoint x: 230, startPoint y: 76, endPoint x: 228, endPoint y: 85, distance: 9.1
click at [230, 76] on select "Simple List Advanced" at bounding box center [232, 77] width 57 height 15
select select "1"
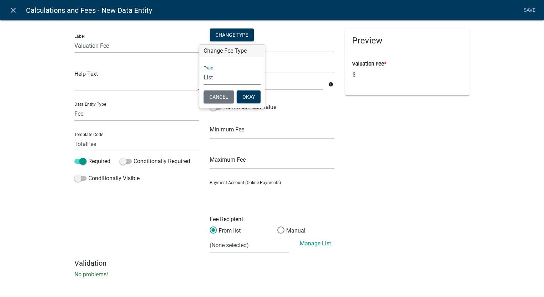
click at [204, 85] on select "Simple List Advanced" at bounding box center [232, 77] width 57 height 15
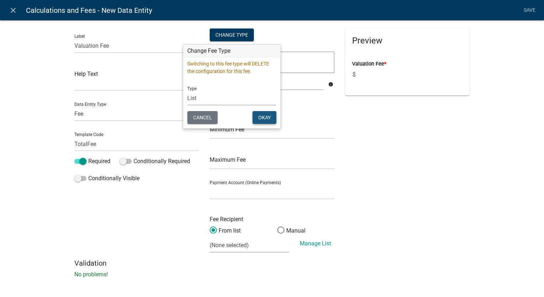
click at [254, 119] on button "Okay" at bounding box center [264, 117] width 24 height 13
select select
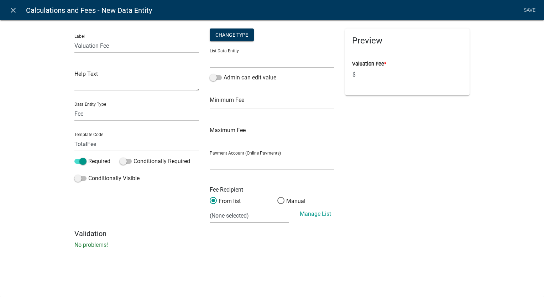
click at [253, 66] on select "ALL_FEE_RECIPIENTS APPLICATION_STATUS CURRENT_ACTIVITY PARENT_APPLICATION_STATU…" at bounding box center [272, 60] width 125 height 15
click at [393, 120] on div "Preview Valuation Fee * $" at bounding box center [407, 128] width 135 height 201
click at [245, 35] on div "Change Type" at bounding box center [232, 34] width 44 height 13
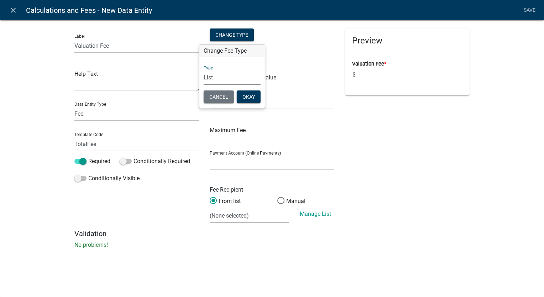
click at [243, 78] on select "Simple List Advanced" at bounding box center [232, 77] width 57 height 15
select select "0"
click at [204, 85] on select "Simple List Advanced" at bounding box center [232, 77] width 57 height 15
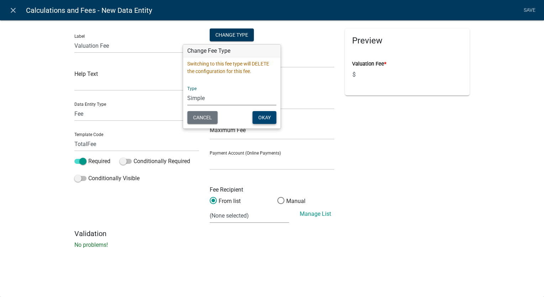
click at [264, 114] on button "Okay" at bounding box center [264, 117] width 24 height 13
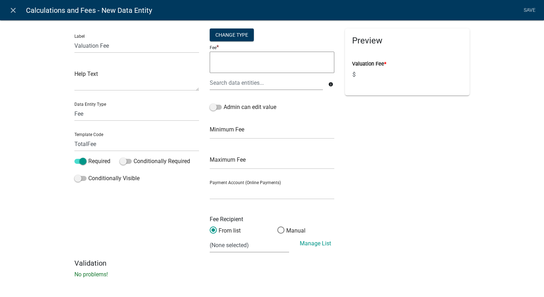
click at [319, 57] on textarea at bounding box center [272, 62] width 125 height 21
type textarea "50,"
click at [505, 181] on div "Label Valuation Fee Help Text Data Entity Type Free Form Text Document Display …" at bounding box center [272, 151] width 544 height 285
click at [103, 88] on textarea at bounding box center [136, 80] width 125 height 22
type textarea "Based on permit fee schedule"
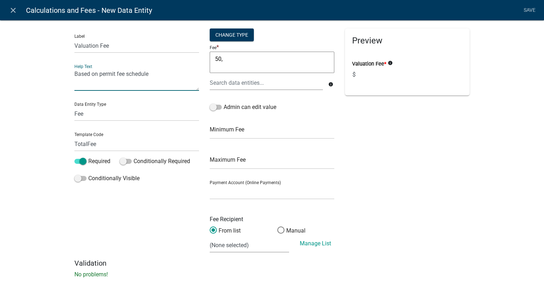
click at [269, 57] on textarea "50," at bounding box center [272, 62] width 125 height 21
type textarea "50"
click at [526, 14] on link "Save" at bounding box center [530, 11] width 18 height 14
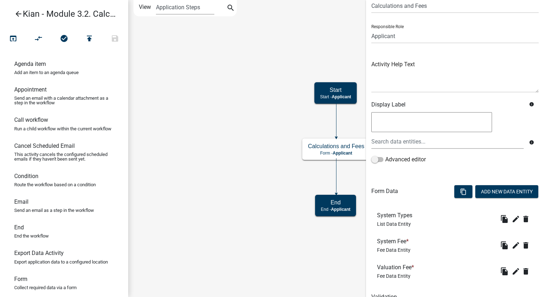
scroll to position [65, 0]
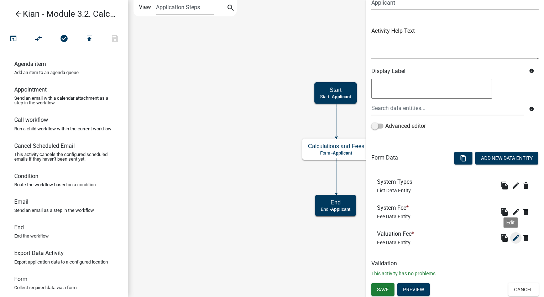
click at [512, 236] on icon "edit" at bounding box center [516, 238] width 9 height 9
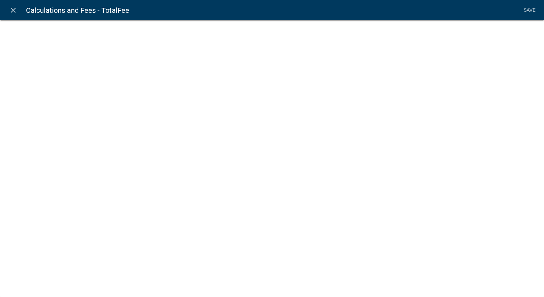
select select "fee"
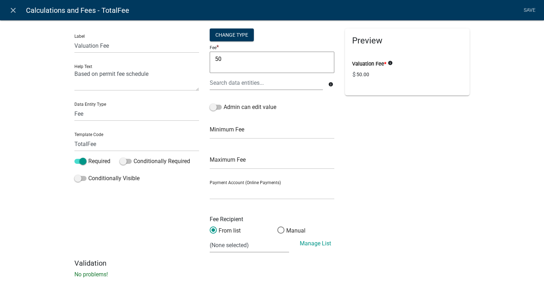
click at [281, 69] on textarea "50" at bounding box center [272, 62] width 125 height 21
click at [242, 35] on div "Change Type" at bounding box center [232, 34] width 44 height 13
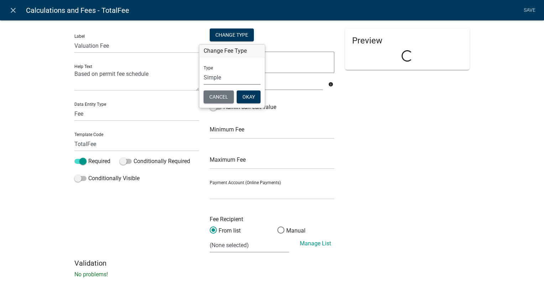
click at [234, 74] on select "Simple List Advanced" at bounding box center [232, 77] width 57 height 15
select select "2"
click at [204, 85] on select "Simple List Advanced" at bounding box center [232, 77] width 57 height 15
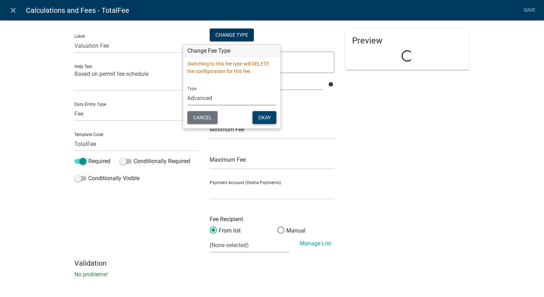
click at [256, 115] on button "Okay" at bounding box center [264, 117] width 24 height 13
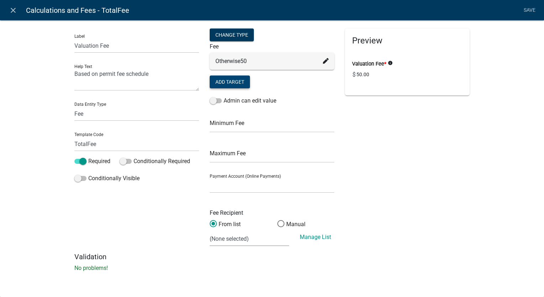
click at [241, 82] on button "Add Target" at bounding box center [230, 81] width 40 height 13
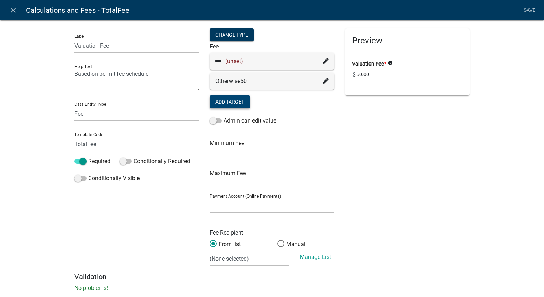
click at [324, 60] on icon at bounding box center [326, 61] width 6 height 6
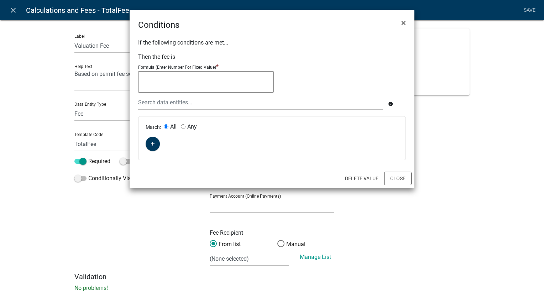
click at [229, 76] on textarea at bounding box center [206, 81] width 136 height 21
type textarea "=50"
click at [399, 181] on button "Close" at bounding box center [397, 179] width 27 height 14
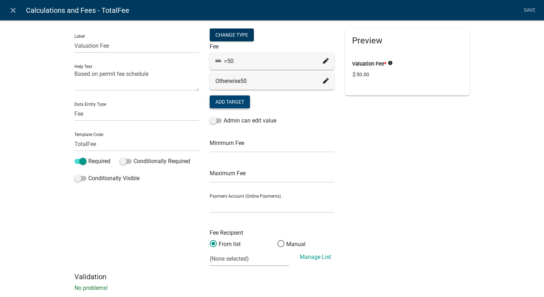
click at [321, 66] on div "=50" at bounding box center [272, 61] width 125 height 17
click at [323, 61] on icon at bounding box center [326, 61] width 6 height 6
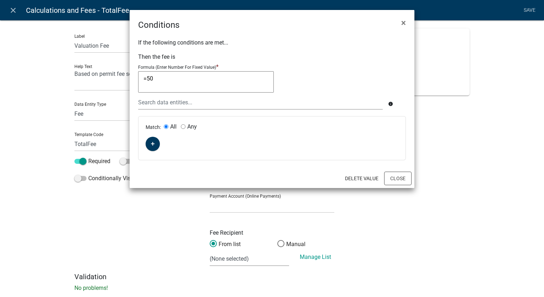
click at [146, 79] on textarea "=50" at bounding box center [206, 81] width 136 height 21
type textarea "50"
click at [391, 179] on button "Close" at bounding box center [397, 179] width 27 height 14
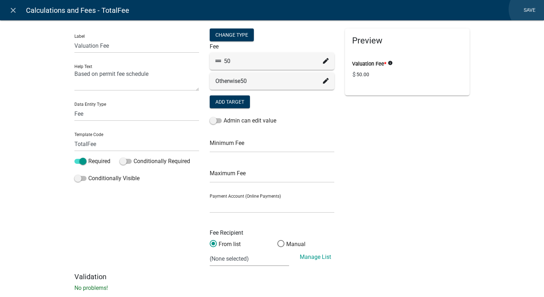
click at [531, 9] on link "Save" at bounding box center [530, 11] width 18 height 14
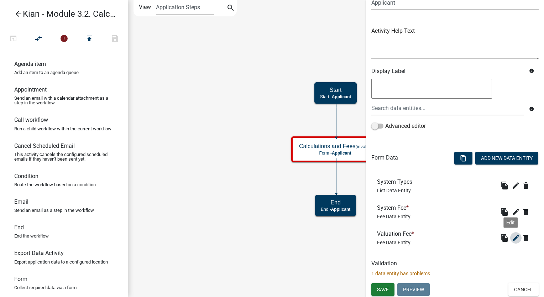
click at [512, 236] on icon "edit" at bounding box center [516, 238] width 9 height 9
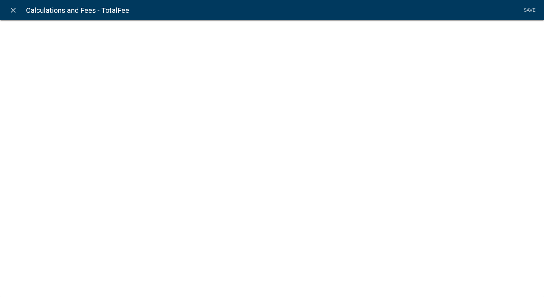
select select "fee"
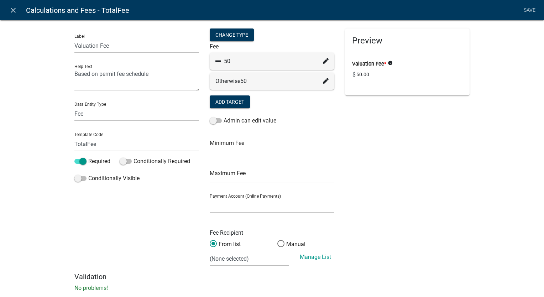
click at [320, 61] on div "50" at bounding box center [271, 61] width 113 height 9
click at [323, 61] on icon at bounding box center [326, 61] width 6 height 6
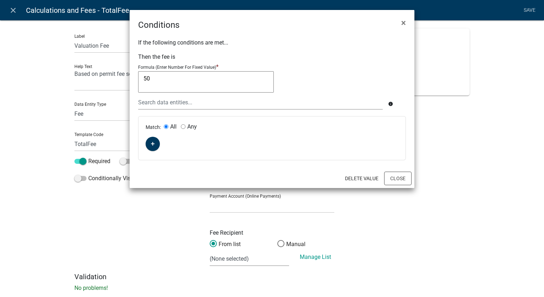
click at [184, 126] on input "Any" at bounding box center [183, 126] width 5 height 5
radio input "true"
radio input "false"
click at [158, 144] on button "button" at bounding box center [153, 144] width 14 height 14
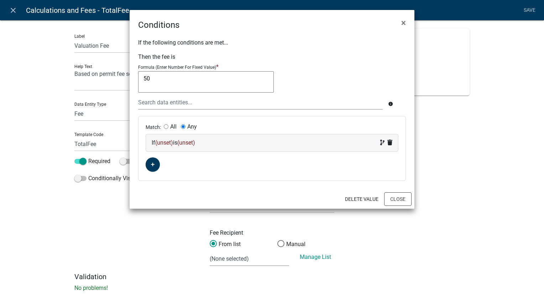
click at [165, 147] on div "If (unset) is (unset)" at bounding box center [272, 142] width 252 height 17
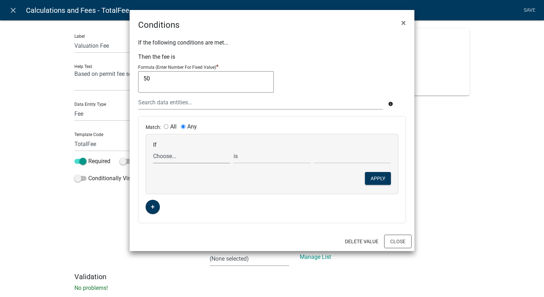
click at [179, 160] on select "Choose... ALL_FEE_RECIPIENTS APPLICATION_ID APPLICATION_NUMBER APPLICATION_STAT…" at bounding box center [191, 156] width 77 height 15
click at [194, 160] on select "Choose... ALL_FEE_RECIPIENTS APPLICATION_ID APPLICATION_NUMBER APPLICATION_STAT…" at bounding box center [191, 156] width 77 height 15
click at [462, 179] on ngb-modal-window "Conditions × If the following conditions are met... Then the fee is Formula (En…" at bounding box center [272, 148] width 544 height 297
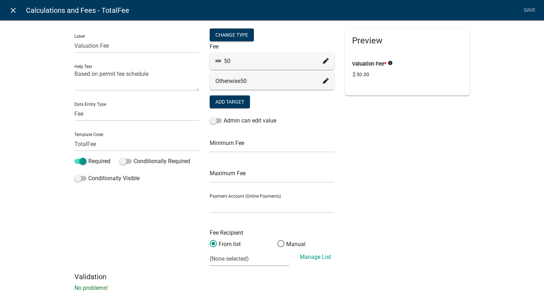
click at [14, 11] on icon "close" at bounding box center [13, 10] width 9 height 9
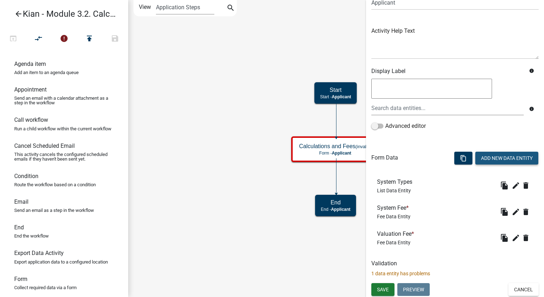
click at [479, 159] on button "Add New Data Entity" at bounding box center [506, 158] width 63 height 13
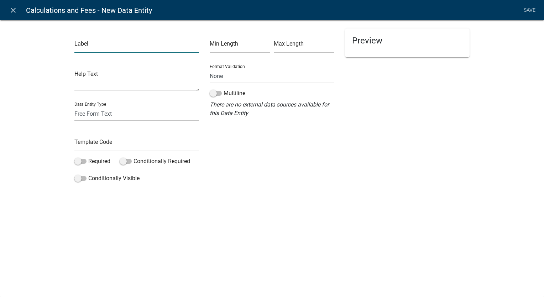
click at [181, 49] on input "text" at bounding box center [136, 45] width 125 height 15
type input "Valuation"
click at [163, 87] on textarea at bounding box center [136, 80] width 125 height 22
click at [120, 116] on select "Free Form Text Document Display Entity Value Fee Numeric Data Date Map Sketch D…" at bounding box center [136, 113] width 125 height 15
select select "numeric-data"
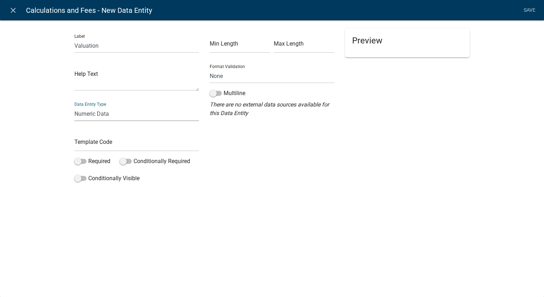
click at [74, 106] on select "Free Form Text Document Display Entity Value Fee Numeric Data Date Map Sketch D…" at bounding box center [136, 113] width 125 height 15
select select "numeric-data"
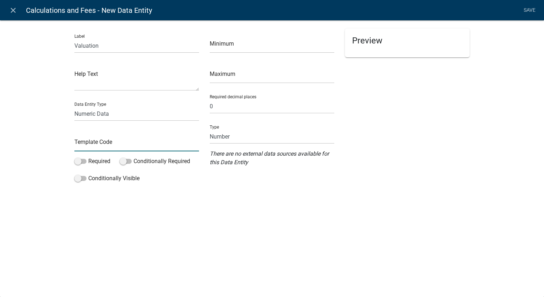
click at [122, 144] on input "text" at bounding box center [136, 144] width 125 height 15
click at [366, 217] on div "close Calculations and Fees - New Data Entity Save Label Valuation Help Text Da…" at bounding box center [272, 148] width 544 height 297
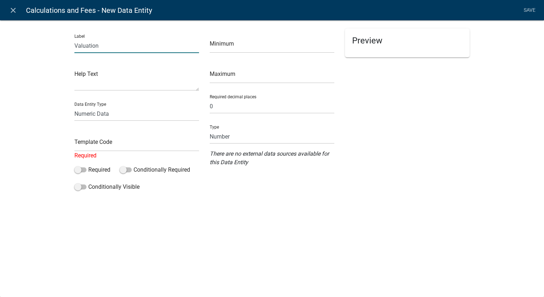
click at [120, 47] on input "Valuation" at bounding box center [136, 45] width 125 height 15
click at [99, 145] on input "text" at bounding box center [136, 144] width 125 height 15
paste input "Valuation"
type input "Valuation"
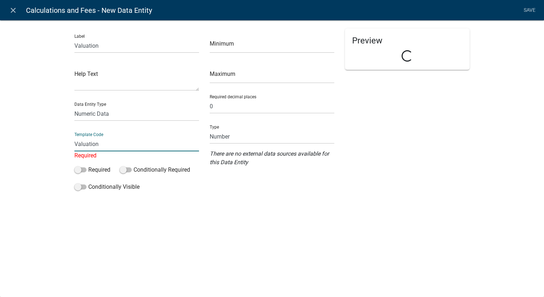
click at [334, 206] on div "Label Valuation Help Text Data Entity Type Free Form Text Document Display Enti…" at bounding box center [272, 109] width 544 height 200
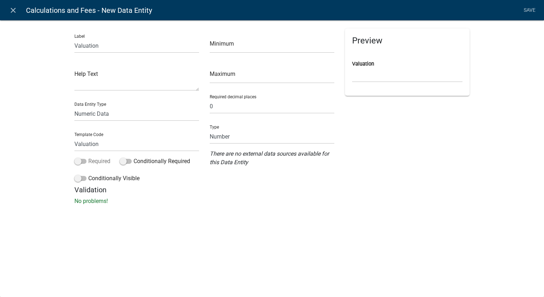
click at [83, 165] on label "Required" at bounding box center [92, 161] width 36 height 9
click at [88, 157] on input "Required" at bounding box center [88, 157] width 0 height 0
click at [86, 163] on span at bounding box center [80, 161] width 12 height 5
click at [88, 157] on input "Required" at bounding box center [88, 157] width 0 height 0
click at [86, 161] on span at bounding box center [80, 161] width 12 height 5
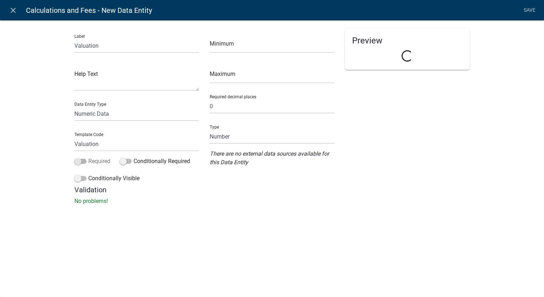
click at [88, 157] on input "Required" at bounding box center [88, 157] width 0 height 0
click at [531, 12] on link "Save" at bounding box center [530, 11] width 18 height 14
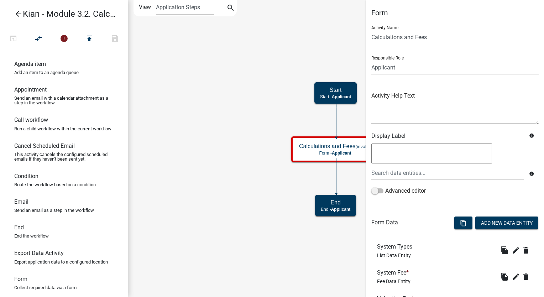
scroll to position [91, 0]
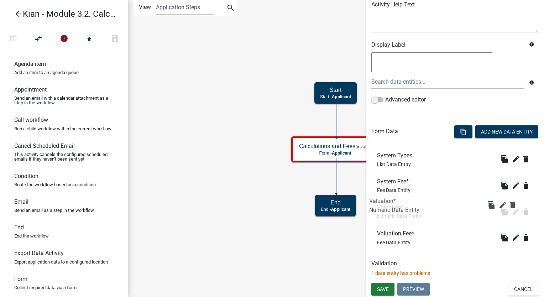
drag, startPoint x: 469, startPoint y: 234, endPoint x: 461, endPoint y: 202, distance: 33.7
click at [512, 237] on icon "edit" at bounding box center [516, 237] width 9 height 9
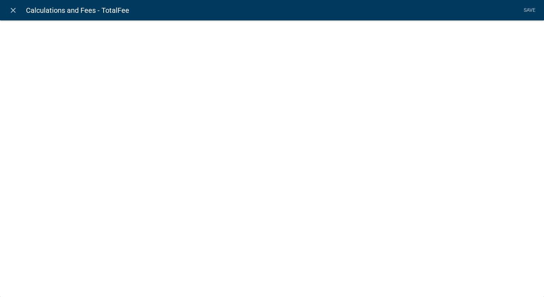
select select "fee"
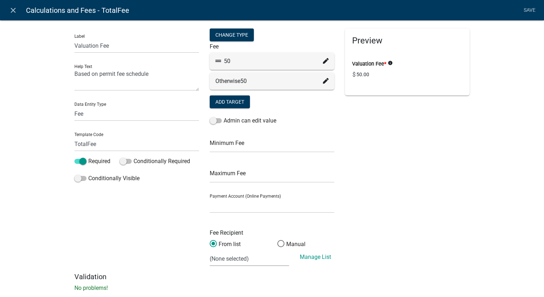
click at [326, 61] on div "50" at bounding box center [272, 61] width 125 height 17
click at [323, 59] on icon at bounding box center [326, 61] width 6 height 6
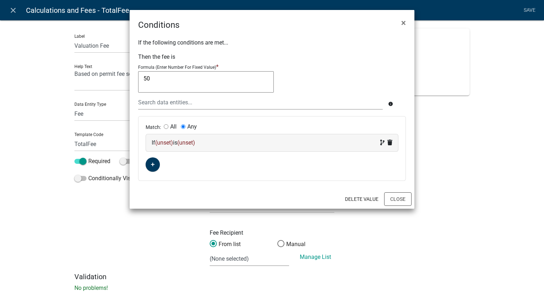
click at [162, 145] on span "(unset)" at bounding box center [164, 142] width 18 height 7
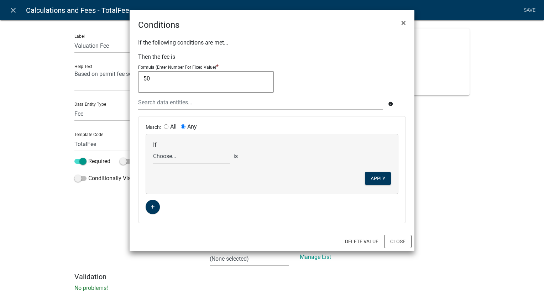
click at [172, 157] on select "Choose... ALL_FEE_RECIPIENTS APPLICATION_ID APPLICATION_NUMBER APPLICATION_STAT…" at bounding box center [191, 156] width 77 height 15
select select "25: Valuation"
click at [153, 149] on select "Choose... ALL_FEE_RECIPIENTS APPLICATION_ID APPLICATION_NUMBER APPLICATION_STAT…" at bounding box center [191, 156] width 77 height 15
click at [260, 157] on select "is is not exists does not exist is greater than is less than contains does not …" at bounding box center [272, 156] width 77 height 15
click at [234, 149] on select "is is not exists does not exist is greater than is less than contains does not …" at bounding box center [272, 156] width 77 height 15
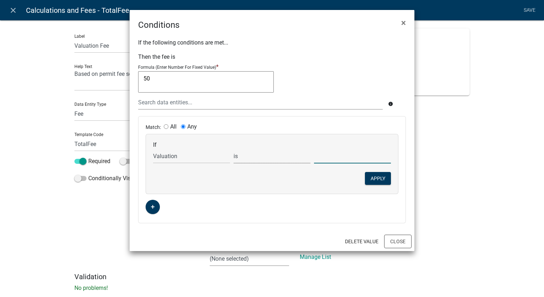
click at [325, 157] on input "text" at bounding box center [352, 156] width 77 height 15
type input "1000"
click at [371, 176] on button "Apply" at bounding box center [378, 178] width 26 height 13
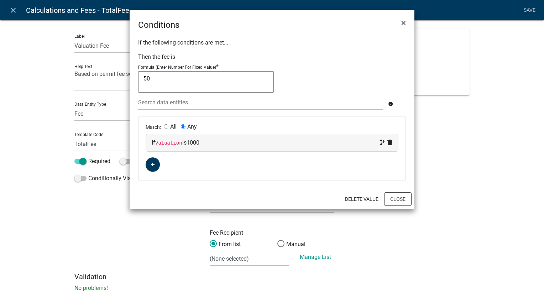
click at [276, 144] on div "If Valuation is 1000" at bounding box center [272, 143] width 241 height 9
select select "25: Valuation"
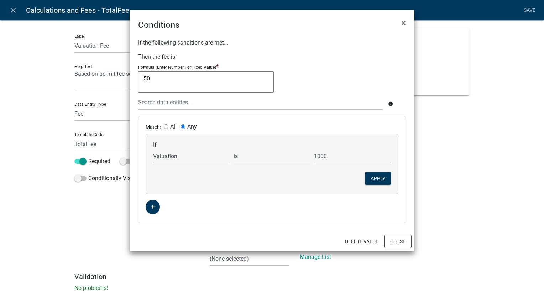
click at [272, 160] on select "is is not exists does not exist is greater than is less than contains does not …" at bounding box center [272, 156] width 77 height 15
select select "5: <"
click at [234, 149] on select "is is not exists does not exist is greater than is less than contains does not …" at bounding box center [272, 156] width 77 height 15
click at [377, 177] on button "Apply" at bounding box center [378, 178] width 26 height 13
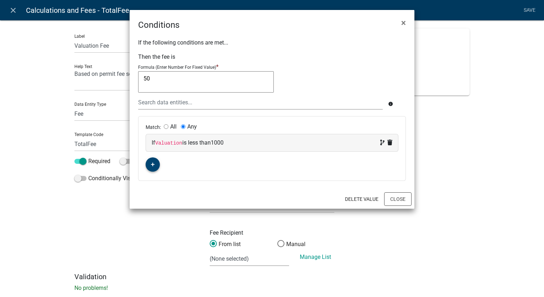
click at [147, 167] on button "button" at bounding box center [153, 164] width 14 height 14
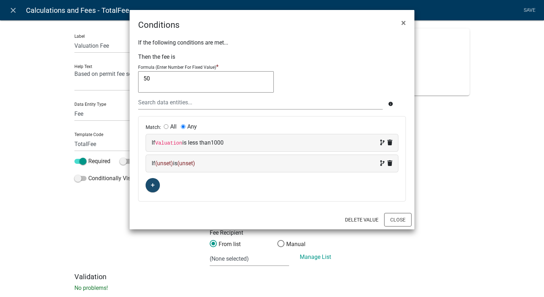
click at [177, 163] on div "If (unset) is (unset)" at bounding box center [272, 163] width 241 height 9
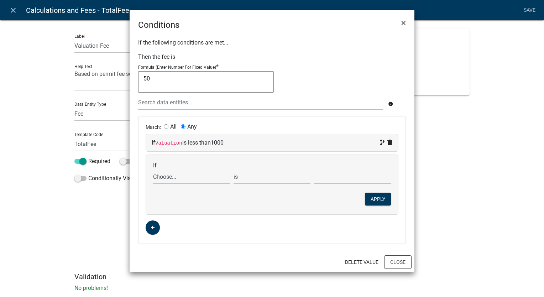
drag, startPoint x: 171, startPoint y: 175, endPoint x: 174, endPoint y: 180, distance: 6.2
click at [171, 175] on select "Choose... ALL_FEE_RECIPIENTS APPLICATION_ID APPLICATION_NUMBER APPLICATION_STAT…" at bounding box center [191, 177] width 77 height 15
select select "25: Valuation"
click at [153, 170] on select "Choose... ALL_FEE_RECIPIENTS APPLICATION_ID APPLICATION_NUMBER APPLICATION_STAT…" at bounding box center [191, 177] width 77 height 15
click at [265, 175] on select "is is not exists does not exist is greater than is less than contains does not …" at bounding box center [272, 177] width 77 height 15
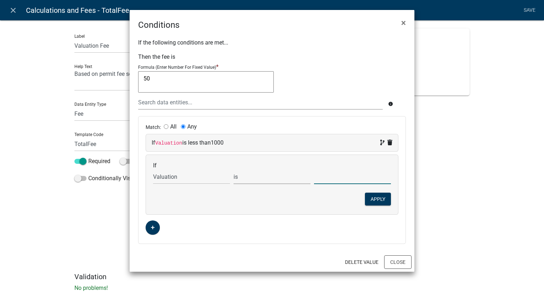
click at [346, 176] on input "text" at bounding box center [352, 177] width 77 height 15
type input "1000"
click at [314, 197] on div "If Choose... ALL_FEE_RECIPIENTS APPLICATION_ID APPLICATION_NUMBER APPLICATION_S…" at bounding box center [272, 184] width 252 height 59
click at [375, 198] on button "Apply" at bounding box center [378, 199] width 26 height 13
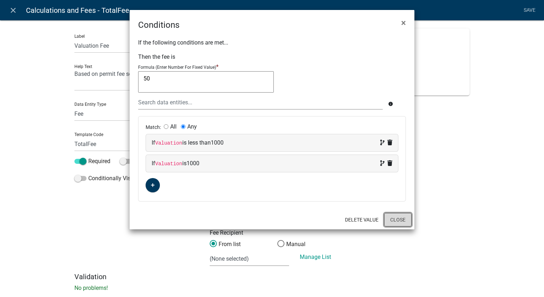
click at [396, 217] on button "Close" at bounding box center [397, 220] width 27 height 14
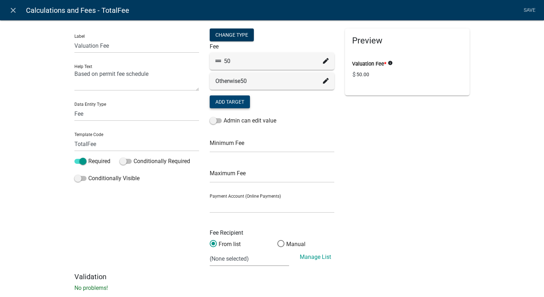
click at [236, 101] on button "Add Target" at bounding box center [230, 101] width 40 height 13
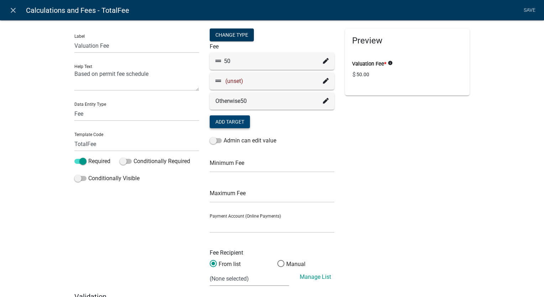
click at [325, 80] on icon at bounding box center [326, 81] width 6 height 6
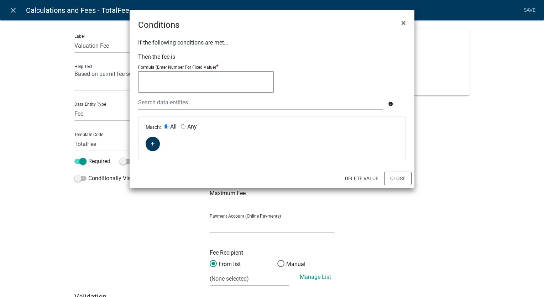
click at [213, 88] on textarea at bounding box center [206, 81] width 136 height 21
paste textarea "50+(((Valuation-1000)/1000)*6)"
type textarea "50+(((Valuation-1000)/1000)*6)"
click at [395, 178] on button "Close" at bounding box center [397, 179] width 27 height 14
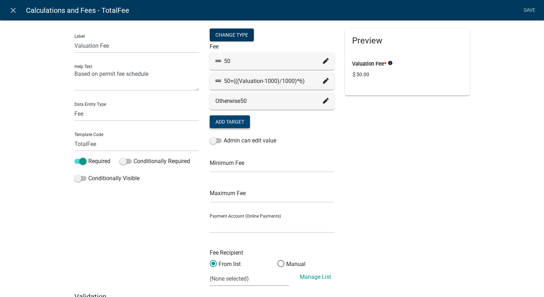
click at [323, 80] on icon at bounding box center [326, 81] width 6 height 6
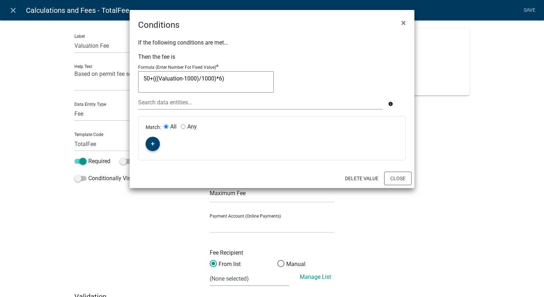
click at [151, 144] on icon "button" at bounding box center [153, 144] width 4 height 4
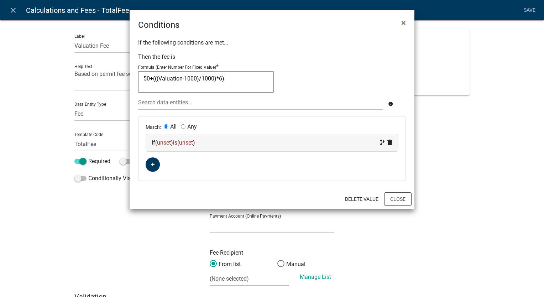
click at [168, 147] on div "If (unset) is (unset)" at bounding box center [272, 142] width 252 height 17
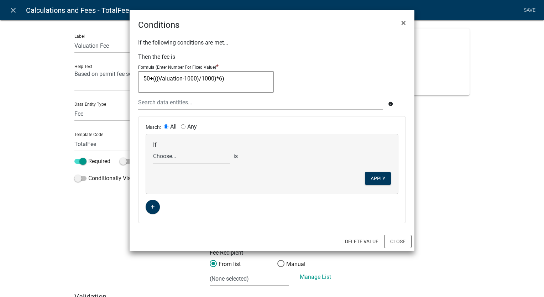
click at [183, 160] on select "Choose... ALL_FEE_RECIPIENTS APPLICATION_ID APPLICATION_NUMBER APPLICATION_STAT…" at bounding box center [191, 156] width 77 height 15
click at [153, 149] on select "Choose... ALL_FEE_RECIPIENTS APPLICATION_ID APPLICATION_NUMBER APPLICATION_STAT…" at bounding box center [191, 156] width 77 height 15
click at [183, 155] on select "Choose... ALL_FEE_RECIPIENTS APPLICATION_ID APPLICATION_NUMBER APPLICATION_STAT…" at bounding box center [191, 156] width 77 height 15
select select "25: Valuation"
click at [153, 149] on select "Choose... ALL_FEE_RECIPIENTS APPLICATION_ID APPLICATION_NUMBER APPLICATION_STAT…" at bounding box center [191, 156] width 77 height 15
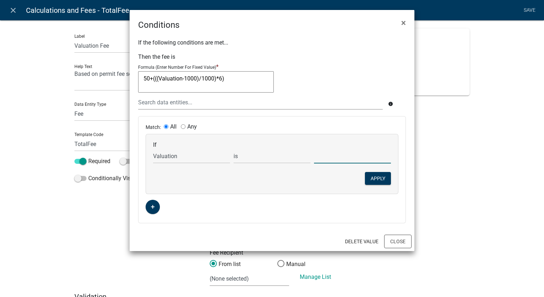
click at [334, 160] on input "text" at bounding box center [352, 156] width 77 height 15
click at [285, 163] on div "If Choose... ALL_FEE_RECIPIENTS APPLICATION_ID APPLICATION_NUMBER APPLICATION_S…" at bounding box center [272, 163] width 252 height 59
click at [282, 158] on select "is is not exists does not exist is greater than is less than contains does not …" at bounding box center [272, 156] width 77 height 15
select select "2: >"
click at [234, 149] on select "is is not exists does not exist is greater than is less than contains does not …" at bounding box center [272, 156] width 77 height 15
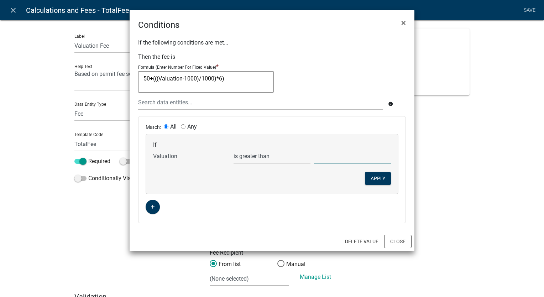
click at [335, 162] on input "text" at bounding box center [352, 156] width 77 height 15
type input "1000"
click at [314, 179] on div "If Choose... ALL_FEE_RECIPIENTS APPLICATION_ID APPLICATION_NUMBER APPLICATION_S…" at bounding box center [272, 163] width 252 height 59
click at [370, 180] on button "Apply" at bounding box center [378, 178] width 26 height 13
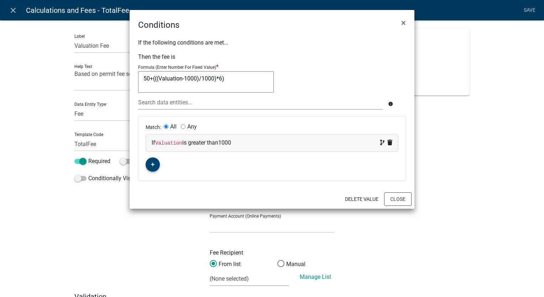
click at [154, 165] on icon "button" at bounding box center [153, 164] width 4 height 4
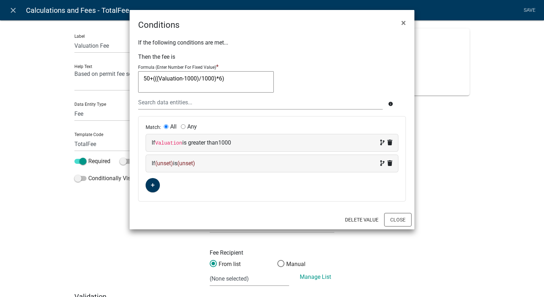
click at [225, 162] on div "If (unset) is (unset)" at bounding box center [272, 163] width 241 height 9
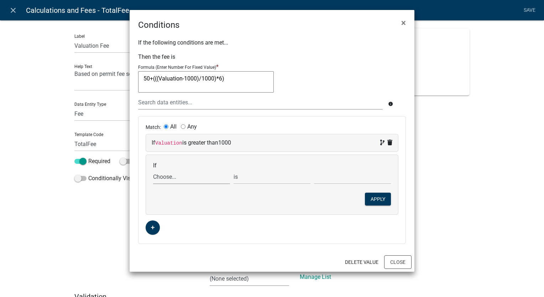
click at [204, 176] on select "Choose... ALL_FEE_RECIPIENTS APPLICATION_ID APPLICATION_NUMBER APPLICATION_STAT…" at bounding box center [191, 177] width 77 height 15
select select "25: Valuation"
click at [153, 170] on select "Choose... ALL_FEE_RECIPIENTS APPLICATION_ID APPLICATION_NUMBER APPLICATION_STAT…" at bounding box center [191, 177] width 77 height 15
click at [262, 177] on select "is is not exists does not exist is greater than is less than contains does not …" at bounding box center [272, 177] width 77 height 15
click at [294, 177] on select "is is not exists does not exist is greater than is less than contains does not …" at bounding box center [272, 177] width 77 height 15
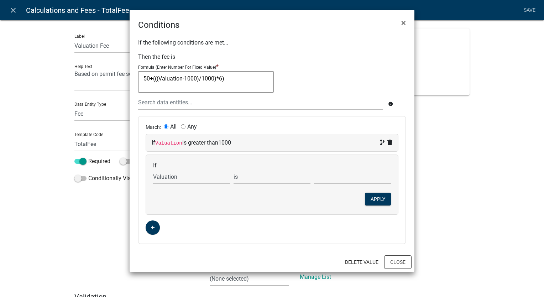
select select "3: <"
click at [234, 170] on select "is is not exists does not exist is greater than is less than contains does not …" at bounding box center [272, 177] width 77 height 15
click at [335, 177] on input "text" at bounding box center [352, 177] width 77 height 15
paste input "100001"
type input "100001"
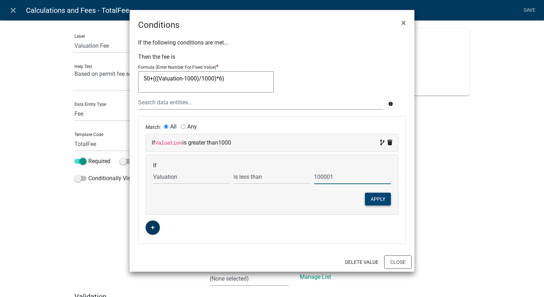
click at [380, 196] on button "Apply" at bounding box center [378, 199] width 26 height 13
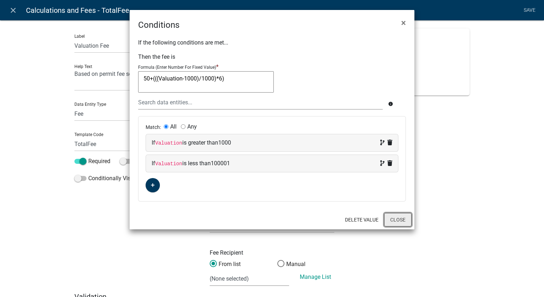
click at [399, 216] on button "Close" at bounding box center [397, 220] width 27 height 14
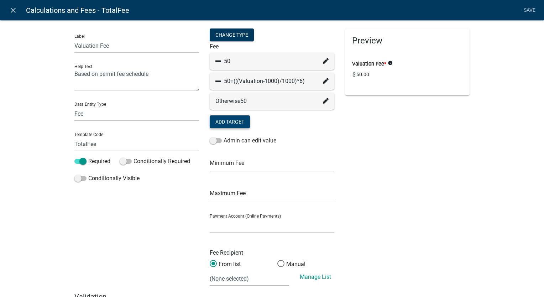
click at [243, 119] on button "Add Target" at bounding box center [230, 121] width 40 height 13
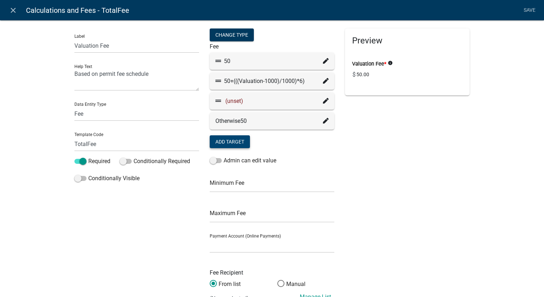
click at [327, 100] on div "(unset)" at bounding box center [272, 101] width 125 height 17
click at [323, 100] on icon at bounding box center [326, 101] width 6 height 6
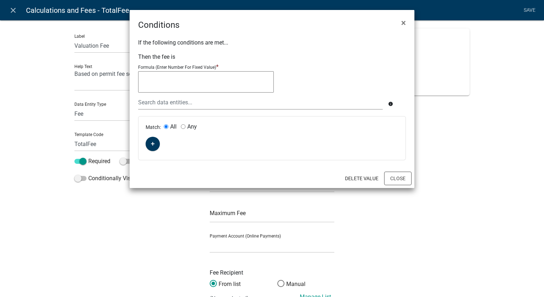
click at [239, 89] on textarea at bounding box center [206, 81] width 136 height 21
paste textarea "600+(((Valuation-100000)/1000)*4)"
type textarea "600+(((Valuation-100000)/1000)*4)"
click at [154, 142] on icon "button" at bounding box center [153, 144] width 4 height 4
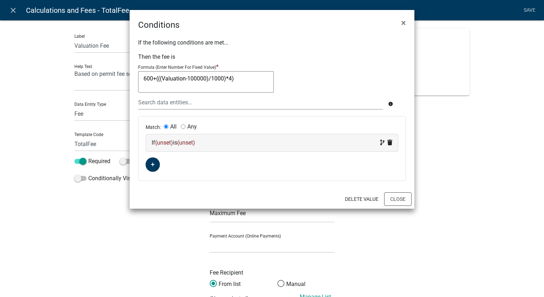
click at [254, 144] on div "If (unset) is (unset)" at bounding box center [272, 143] width 241 height 9
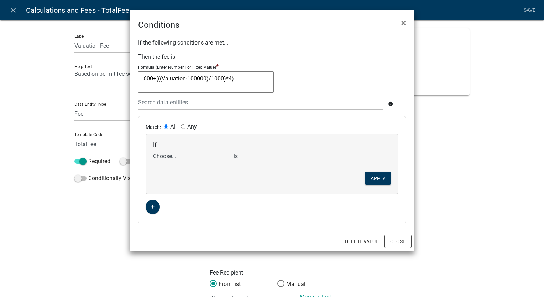
click at [190, 156] on select "Choose... ALL_FEE_RECIPIENTS APPLICATION_ID APPLICATION_NUMBER APPLICATION_STAT…" at bounding box center [191, 156] width 77 height 15
select select "25: Valuation"
click at [153, 149] on select "Choose... ALL_FEE_RECIPIENTS APPLICATION_ID APPLICATION_NUMBER APPLICATION_STAT…" at bounding box center [191, 156] width 77 height 15
click at [296, 157] on select "is is not exists does not exist is greater than is less than contains does not …" at bounding box center [272, 156] width 77 height 15
select select "2: >"
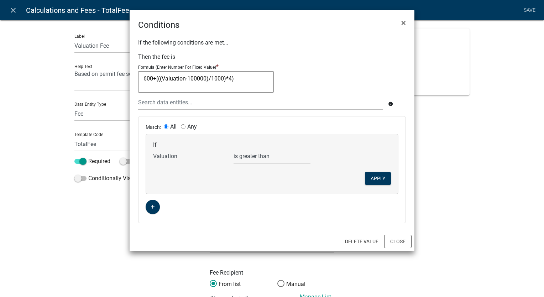
click at [234, 149] on select "is is not exists does not exist is greater than is less than contains does not …" at bounding box center [272, 156] width 77 height 15
click at [339, 160] on input "text" at bounding box center [352, 156] width 77 height 15
paste input "100000"
type input "100000"
click at [377, 176] on button "Apply" at bounding box center [378, 178] width 26 height 13
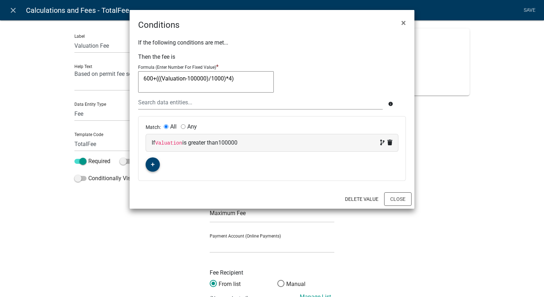
click at [148, 166] on button "button" at bounding box center [153, 164] width 14 height 14
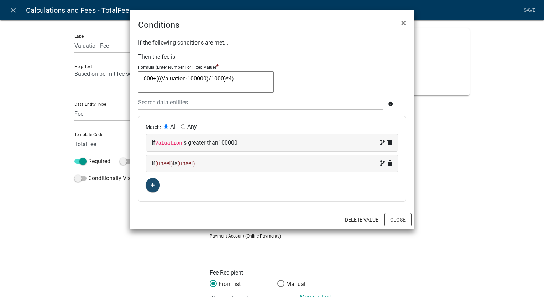
click at [167, 166] on div "If (unset) is (unset)" at bounding box center [272, 163] width 241 height 9
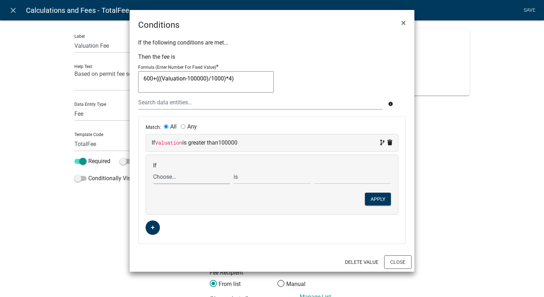
click at [176, 179] on select "Choose... ALL_FEE_RECIPIENTS APPLICATION_ID APPLICATION_NUMBER APPLICATION_STAT…" at bounding box center [191, 177] width 77 height 15
select select "25: Valuation"
click at [153, 170] on select "Choose... ALL_FEE_RECIPIENTS APPLICATION_ID APPLICATION_NUMBER APPLICATION_STAT…" at bounding box center [191, 177] width 77 height 15
click at [276, 177] on select "is is not exists does not exist is greater than is less than contains does not …" at bounding box center [272, 177] width 77 height 15
select select "3: <"
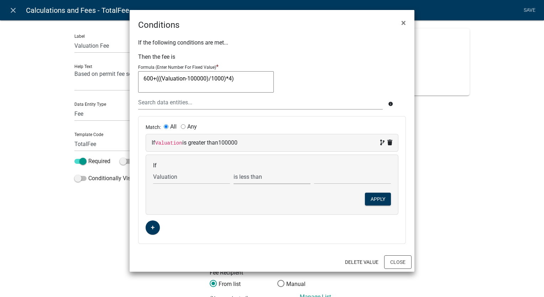
click at [234, 170] on select "is is not exists does not exist is greater than is less than contains does not …" at bounding box center [272, 177] width 77 height 15
click at [334, 179] on input "text" at bounding box center [352, 177] width 77 height 15
paste input "1000001"
type input "1000001"
click at [377, 195] on button "Apply" at bounding box center [378, 199] width 26 height 13
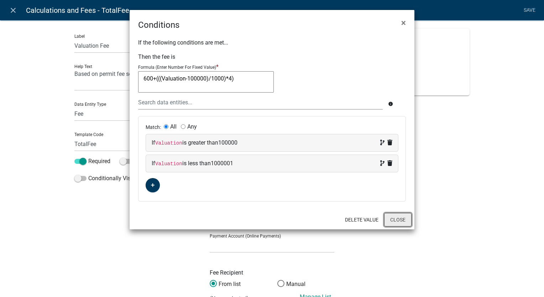
click at [394, 221] on button "Close" at bounding box center [397, 220] width 27 height 14
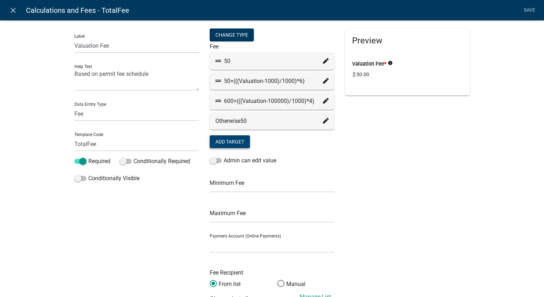
click at [235, 145] on button "Add Target" at bounding box center [230, 141] width 40 height 13
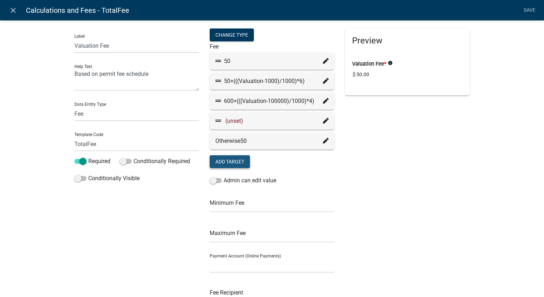
click at [269, 127] on div "(unset)" at bounding box center [272, 121] width 125 height 17
click at [323, 123] on icon at bounding box center [326, 121] width 6 height 6
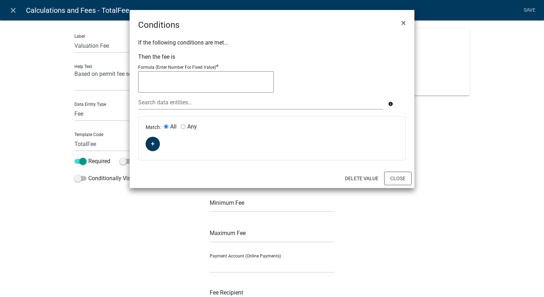
click at [238, 83] on textarea at bounding box center [206, 81] width 136 height 21
paste textarea "4200+(((Valuation-1000000)/1000*2))"
type textarea "4200+(((Valuation-1000000)/1000*2))"
click at [154, 144] on icon "button" at bounding box center [153, 144] width 4 height 4
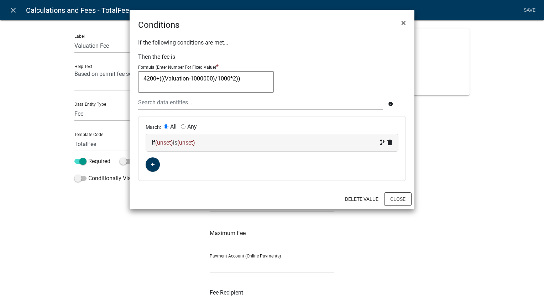
click at [166, 143] on span "(unset)" at bounding box center [164, 142] width 18 height 7
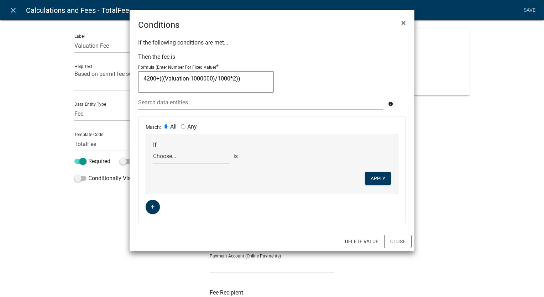
click at [170, 151] on select "Choose... ALL_FEE_RECIPIENTS APPLICATION_ID APPLICATION_NUMBER APPLICATION_STAT…" at bounding box center [191, 156] width 77 height 15
select select "25: Valuation"
click at [153, 149] on select "Choose... ALL_FEE_RECIPIENTS APPLICATION_ID APPLICATION_NUMBER APPLICATION_STAT…" at bounding box center [191, 156] width 77 height 15
click at [308, 158] on select "is is not exists does not exist is greater than is less than contains does not …" at bounding box center [272, 156] width 77 height 15
select select "2: >"
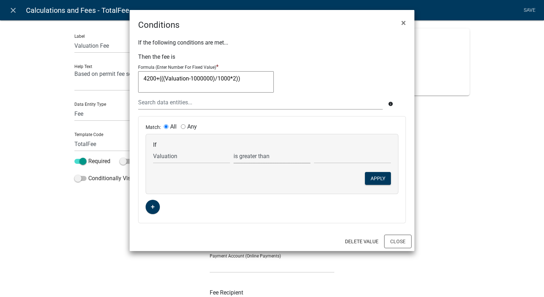
click at [234, 149] on select "is is not exists does not exist is greater than is less than contains does not …" at bounding box center [272, 156] width 77 height 15
click at [329, 162] on input "text" at bounding box center [352, 156] width 77 height 15
paste input "1000001"
type input "1000001"
click at [363, 177] on div "If Choose... ALL_FEE_RECIPIENTS APPLICATION_ID APPLICATION_NUMBER APPLICATION_S…" at bounding box center [272, 163] width 252 height 59
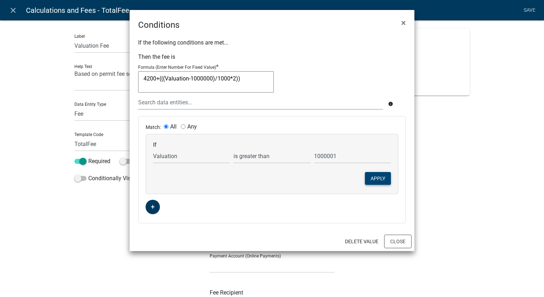
click at [369, 178] on button "Apply" at bounding box center [378, 178] width 26 height 13
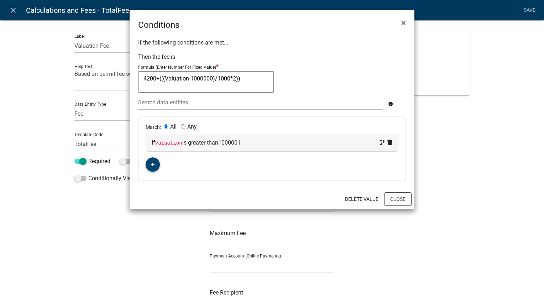
click at [155, 160] on button "button" at bounding box center [153, 164] width 14 height 14
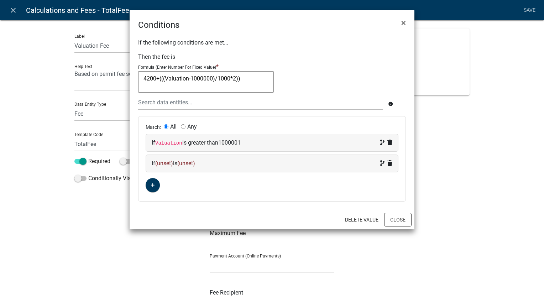
click at [167, 162] on span "(unset)" at bounding box center [164, 163] width 18 height 7
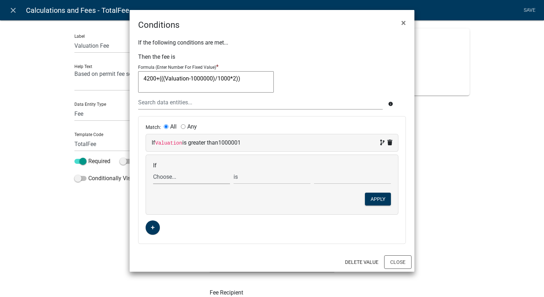
click at [172, 172] on select "Choose... ALL_FEE_RECIPIENTS APPLICATION_ID APPLICATION_NUMBER APPLICATION_STAT…" at bounding box center [191, 177] width 77 height 15
select select "25: Valuation"
click at [153, 170] on select "Choose... ALL_FEE_RECIPIENTS APPLICATION_ID APPLICATION_NUMBER APPLICATION_STAT…" at bounding box center [191, 177] width 77 height 15
click at [329, 181] on input "text" at bounding box center [352, 177] width 77 height 15
click at [304, 176] on select "is is not exists does not exist is greater than is less than contains does not …" at bounding box center [272, 177] width 77 height 15
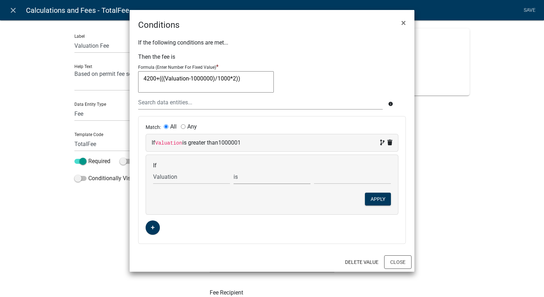
select select "3: <"
click at [234, 170] on select "is is not exists does not exist is greater than is less than contains does not …" at bounding box center [272, 177] width 77 height 15
click at [333, 180] on input "text" at bounding box center [352, 177] width 77 height 15
paste input "1000001"
type input "1000001"
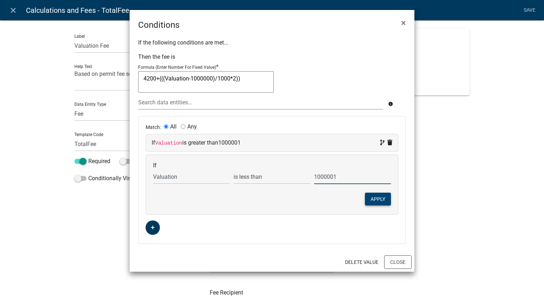
click at [375, 201] on button "Apply" at bounding box center [378, 199] width 26 height 13
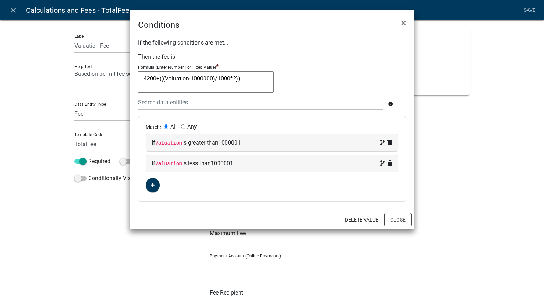
click at [347, 162] on div "If Valuation is less than 1000001" at bounding box center [272, 163] width 241 height 9
select select "25: Valuation"
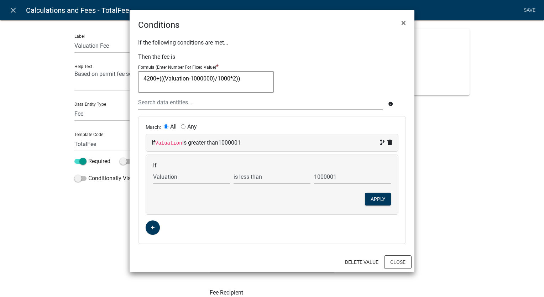
click at [272, 178] on select "is is not exists does not exist is greater than is less than contains does not …" at bounding box center [272, 177] width 77 height 15
select select "0: =="
click at [234, 170] on select "is is not exists does not exist is greater than is less than contains does not …" at bounding box center [272, 177] width 77 height 15
click at [372, 200] on button "Apply" at bounding box center [378, 199] width 26 height 13
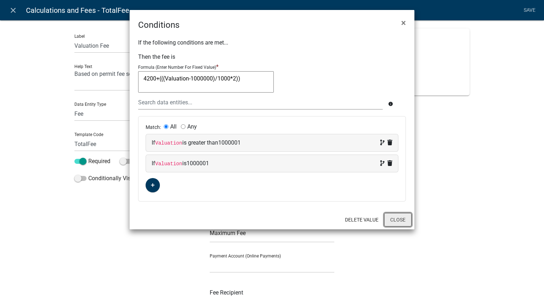
click at [398, 223] on button "Close" at bounding box center [397, 220] width 27 height 14
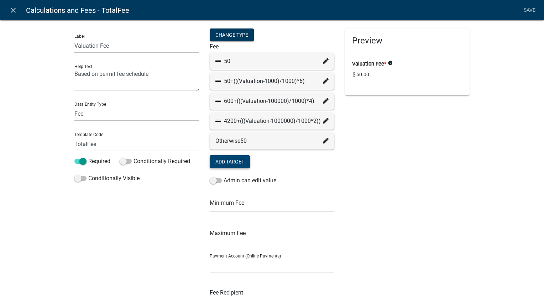
click at [240, 161] on button "Add Target" at bounding box center [230, 161] width 40 height 13
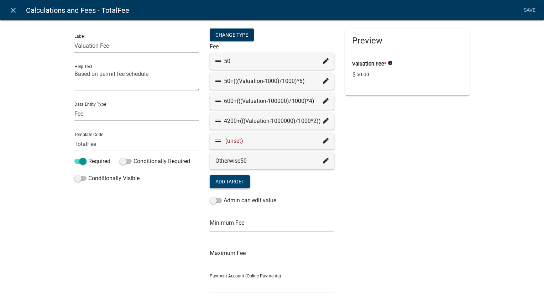
click at [308, 143] on div "(unset)" at bounding box center [271, 141] width 113 height 9
click at [266, 144] on div "(unset)" at bounding box center [271, 141] width 113 height 9
click at [223, 146] on div "(unset)" at bounding box center [272, 140] width 125 height 17
click at [325, 142] on icon at bounding box center [326, 141] width 6 height 6
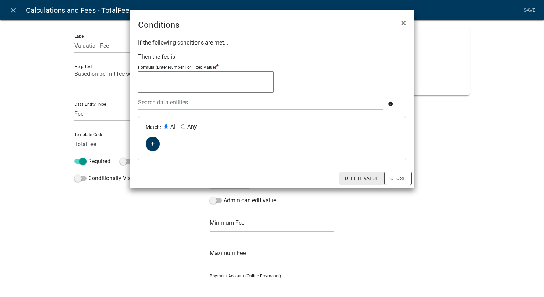
click at [361, 179] on button "Delete Value" at bounding box center [361, 178] width 45 height 13
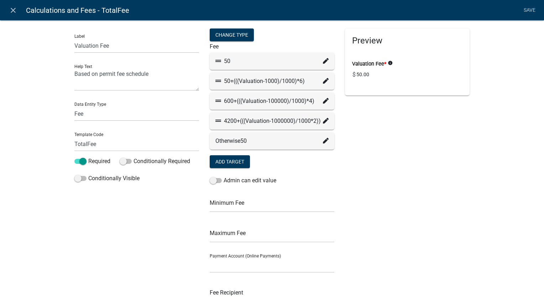
click at [319, 142] on div "Otherwise 50" at bounding box center [271, 141] width 113 height 9
click at [323, 143] on icon at bounding box center [326, 141] width 6 height 6
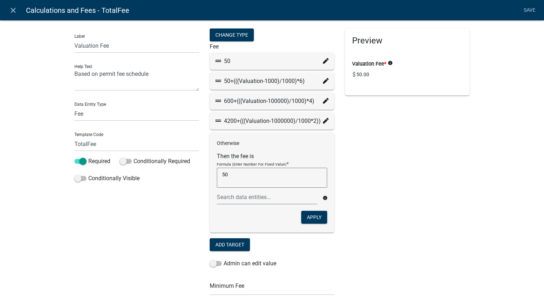
click at [248, 175] on textarea "50" at bounding box center [272, 178] width 110 height 20
click at [358, 215] on div "Preview Valuation Fee * info $ 50.00" at bounding box center [407, 221] width 135 height 387
click at [306, 218] on button "Apply" at bounding box center [314, 217] width 26 height 13
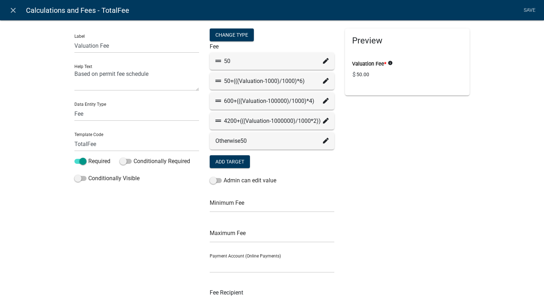
click at [323, 141] on icon at bounding box center [326, 141] width 6 height 6
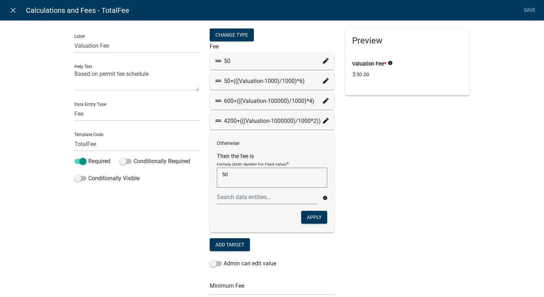
click at [278, 178] on textarea "50" at bounding box center [272, 178] width 110 height 20
type textarea "5"
type textarea "9999"
click at [303, 216] on button "Apply" at bounding box center [314, 217] width 26 height 13
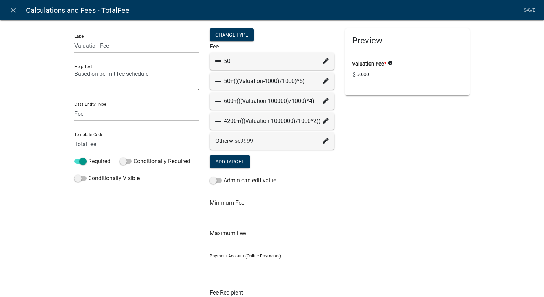
click at [391, 155] on div "Preview Valuation Fee * info $ 50.00" at bounding box center [407, 180] width 135 height 304
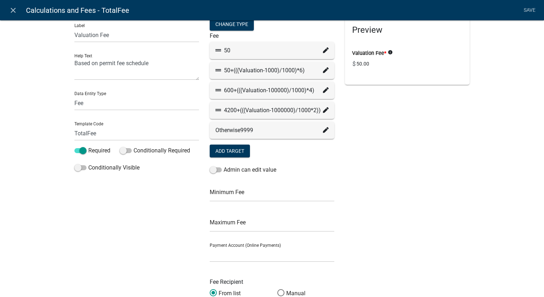
scroll to position [0, 0]
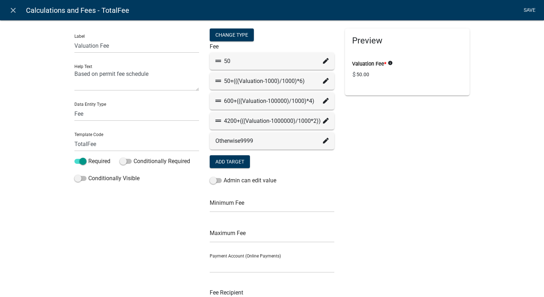
click at [534, 10] on link "Save" at bounding box center [530, 11] width 18 height 14
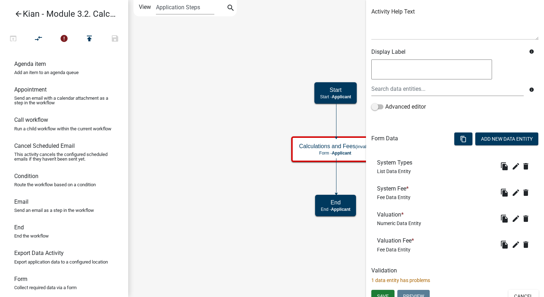
scroll to position [91, 0]
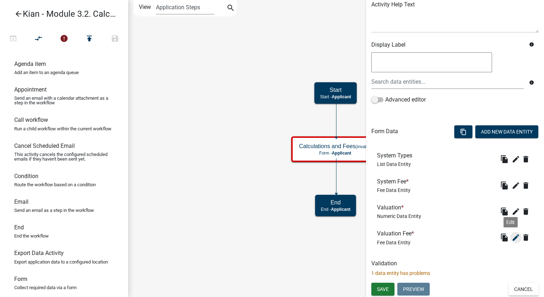
click at [512, 240] on icon "edit" at bounding box center [516, 237] width 9 height 9
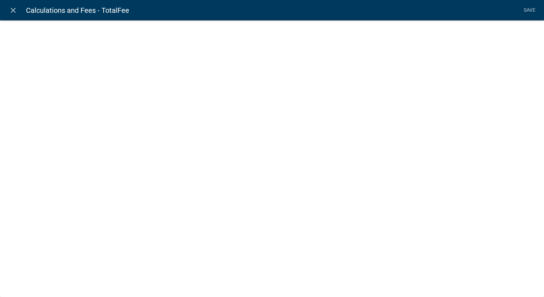
select select "fee"
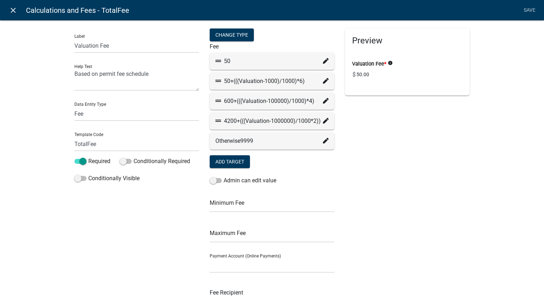
click at [17, 14] on icon "close" at bounding box center [13, 10] width 9 height 9
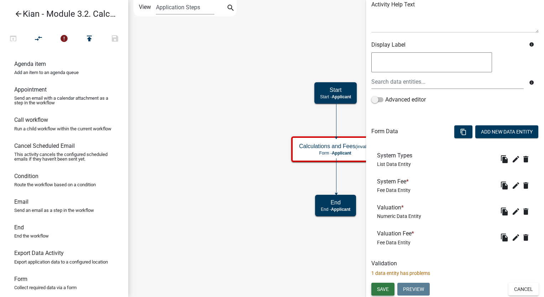
click at [386, 290] on span "Save" at bounding box center [383, 289] width 12 height 6
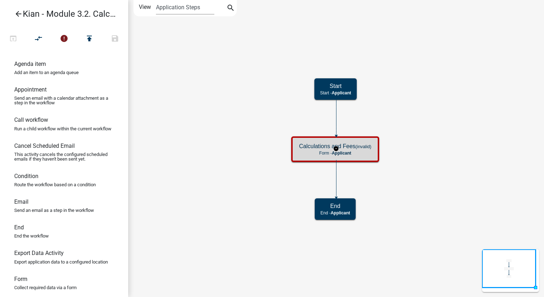
click at [368, 151] on p "Form - Applicant" at bounding box center [335, 153] width 72 height 5
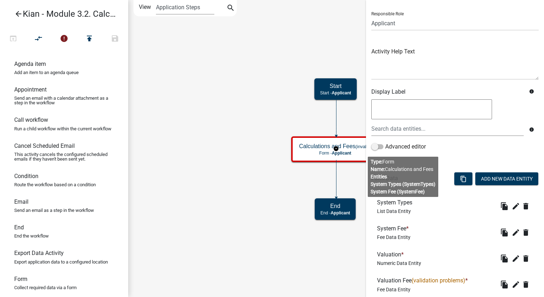
scroll to position [91, 0]
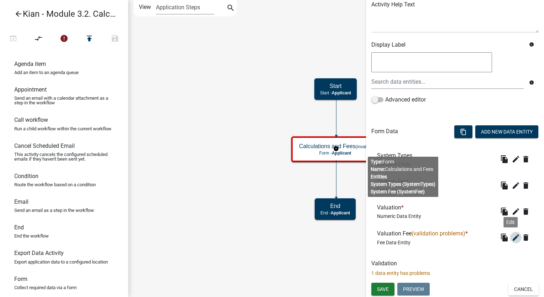
click at [512, 237] on icon "edit" at bounding box center [516, 237] width 9 height 9
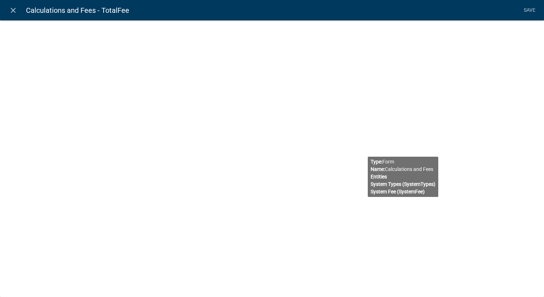
select select "fee"
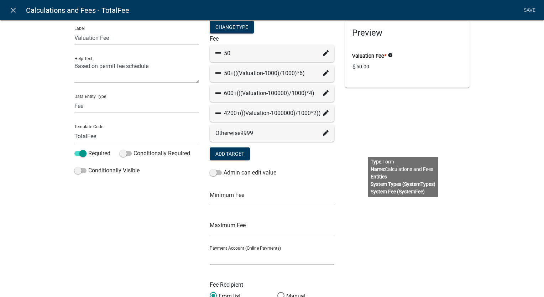
scroll to position [0, 0]
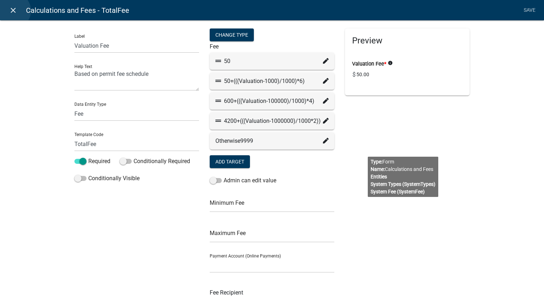
click at [13, 11] on icon "close" at bounding box center [13, 10] width 9 height 9
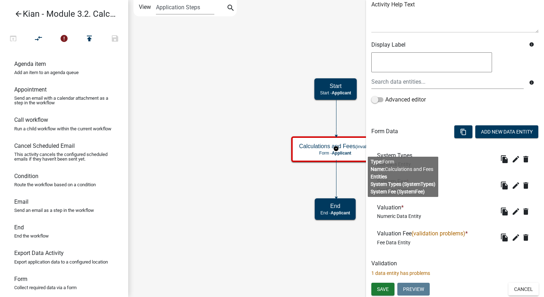
click at [405, 270] on p "1 data entity has problems" at bounding box center [454, 273] width 167 height 7
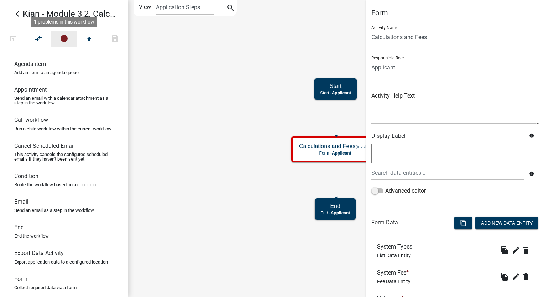
click at [67, 42] on icon "error" at bounding box center [64, 39] width 9 height 10
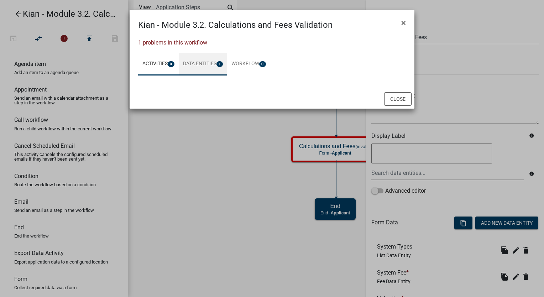
click at [214, 64] on link "Data Entities 1" at bounding box center [203, 64] width 49 height 23
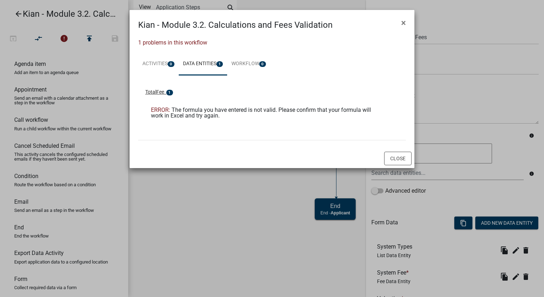
click at [152, 93] on span "TotalFee" at bounding box center [154, 92] width 19 height 6
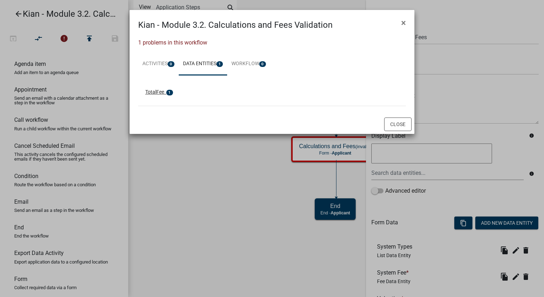
click at [152, 93] on span "TotalFee" at bounding box center [154, 92] width 19 height 6
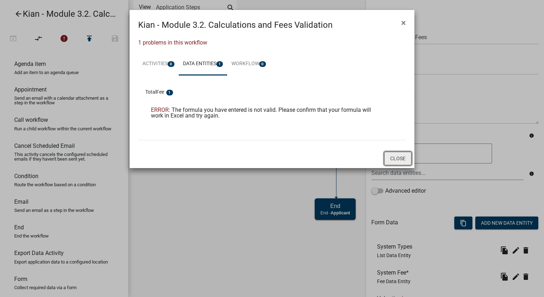
click at [395, 163] on button "Close" at bounding box center [397, 159] width 27 height 14
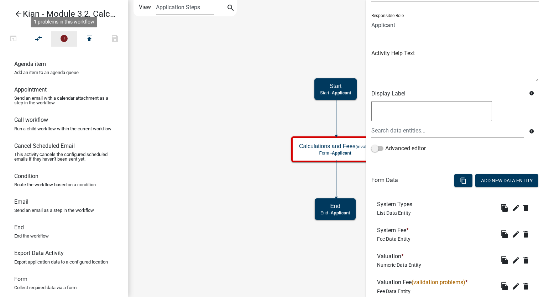
scroll to position [91, 0]
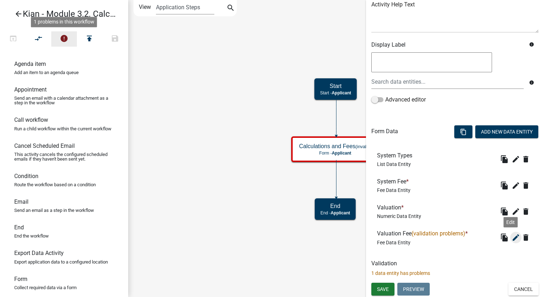
click at [512, 235] on icon "edit" at bounding box center [516, 237] width 9 height 9
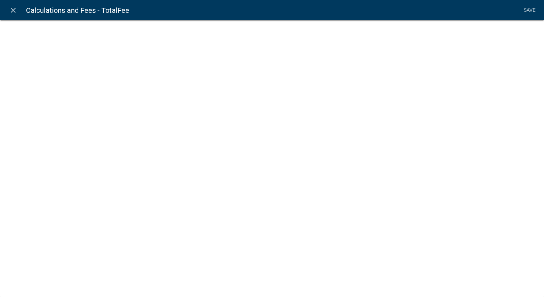
select select "fee"
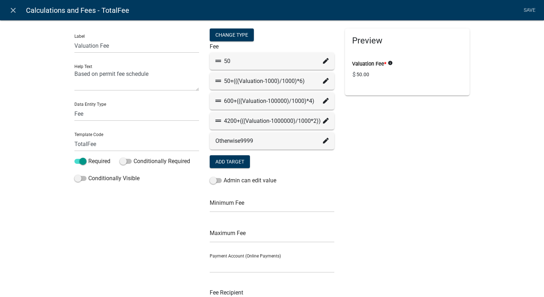
click at [323, 141] on icon at bounding box center [326, 141] width 6 height 6
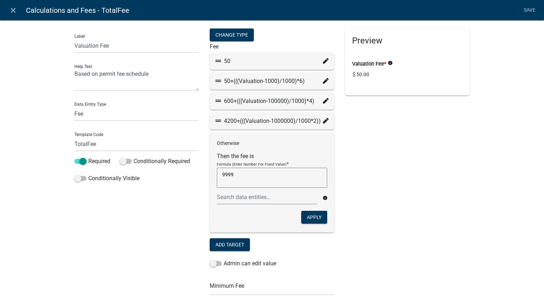
click at [277, 181] on textarea "9999" at bounding box center [272, 178] width 110 height 20
click at [283, 179] on textarea "9999" at bounding box center [272, 178] width 110 height 20
type textarea "9"
type textarea "1"
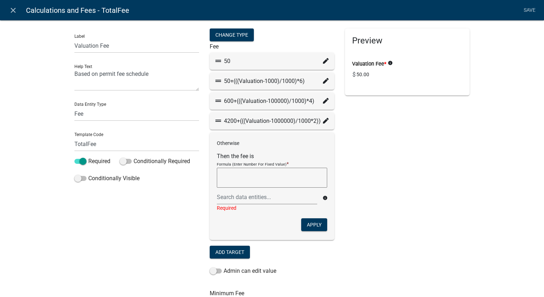
click at [333, 190] on div "Change Type Fee 50 50+(((Valuation-1000)/1000)*6) 600+(((Valuation-100000)/1000…" at bounding box center [271, 225] width 135 height 394
click at [366, 152] on div "Preview Valuation Fee * info $ 50.00" at bounding box center [407, 225] width 135 height 394
click at [291, 127] on div "4200+(((Valuation-1000000)/1000*2))" at bounding box center [272, 121] width 125 height 17
click at [308, 224] on div "Otherwise Then the fee is Formula (Enter Number For Fixed Value) * info Require…" at bounding box center [272, 186] width 125 height 108
click at [308, 224] on button "Apply" at bounding box center [314, 224] width 26 height 13
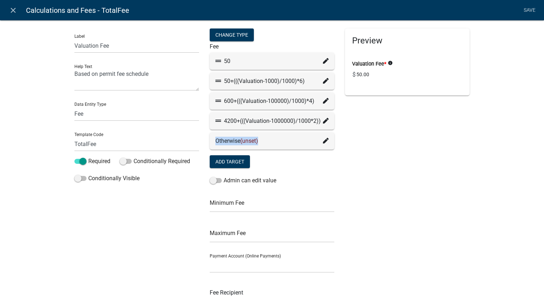
click at [318, 142] on div "Otherwise (unset)" at bounding box center [271, 141] width 113 height 9
click at [320, 143] on div "Otherwise (unset)" at bounding box center [271, 141] width 113 height 9
click at [323, 143] on icon at bounding box center [326, 141] width 6 height 6
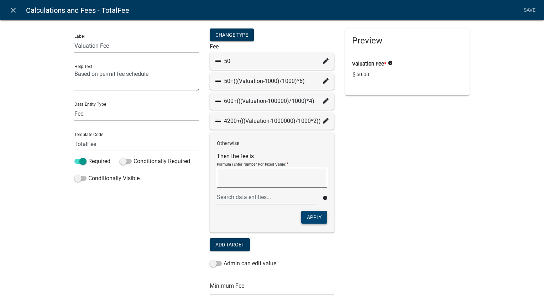
click at [302, 214] on button "Apply" at bounding box center [314, 217] width 26 height 13
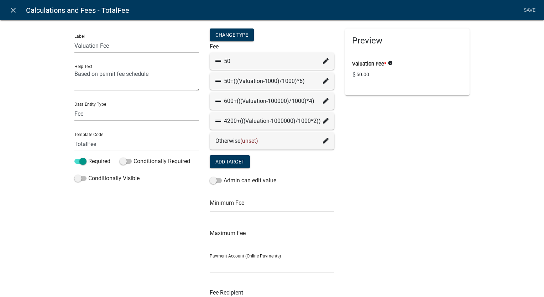
click at [215, 140] on div "Otherwise (unset)" at bounding box center [271, 141] width 113 height 9
click at [323, 139] on icon at bounding box center [326, 141] width 6 height 6
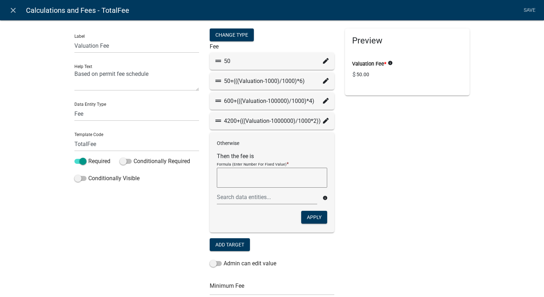
click at [243, 176] on textarea at bounding box center [272, 178] width 110 height 20
type textarea "9999"
click at [245, 197] on div at bounding box center [267, 197] width 111 height 15
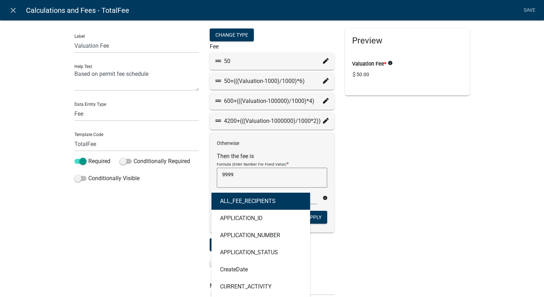
click at [253, 177] on textarea "9999" at bounding box center [272, 178] width 110 height 20
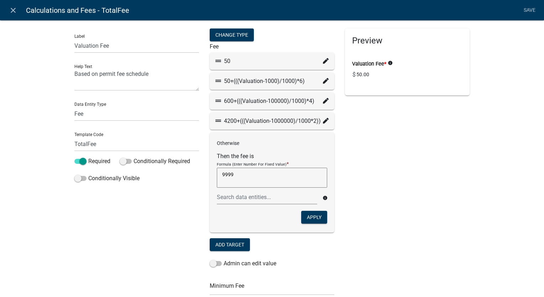
click at [325, 224] on div "Otherwise Then the fee is Formula (Enter Number For Fixed Value) * 9999 9999 in…" at bounding box center [272, 182] width 125 height 100
click at [315, 217] on button "Apply" at bounding box center [314, 217] width 26 height 13
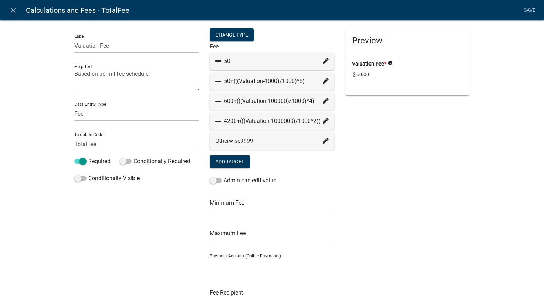
click at [327, 120] on div "4200+(((Valuation-1000000)/1000*2))" at bounding box center [272, 121] width 125 height 17
click at [323, 119] on icon at bounding box center [326, 121] width 6 height 6
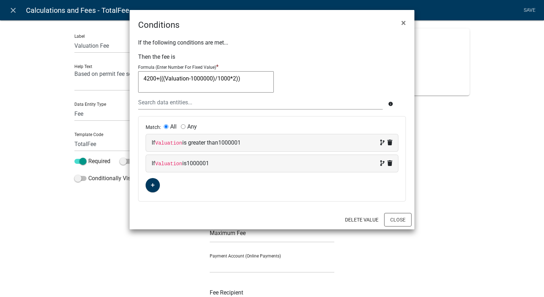
drag, startPoint x: 453, startPoint y: 177, endPoint x: 439, endPoint y: 174, distance: 14.3
click at [454, 177] on ngb-modal-window "Conditions × If the following conditions are met... Then the fee is Formula (En…" at bounding box center [272, 148] width 544 height 297
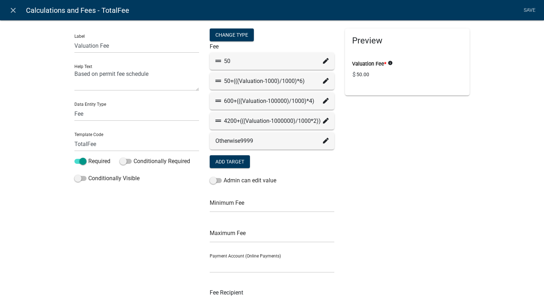
click at [323, 137] on fa-icon at bounding box center [326, 141] width 6 height 9
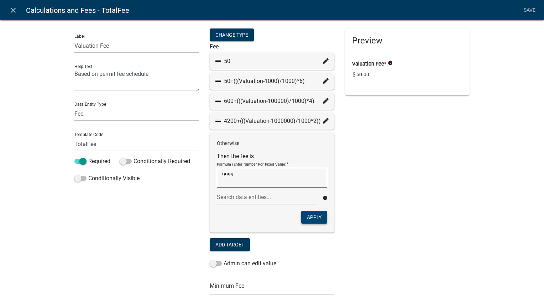
click at [313, 213] on button "Apply" at bounding box center [314, 217] width 26 height 13
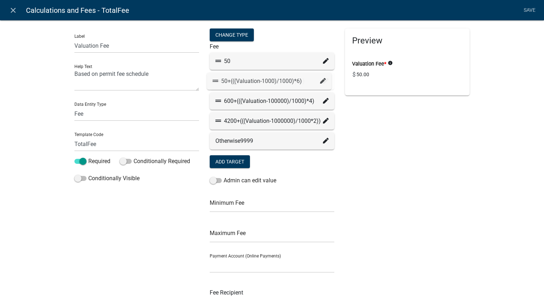
click at [323, 80] on icon at bounding box center [326, 81] width 6 height 6
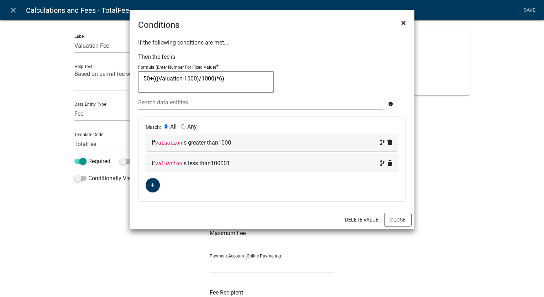
click at [403, 22] on span "×" at bounding box center [403, 23] width 5 height 10
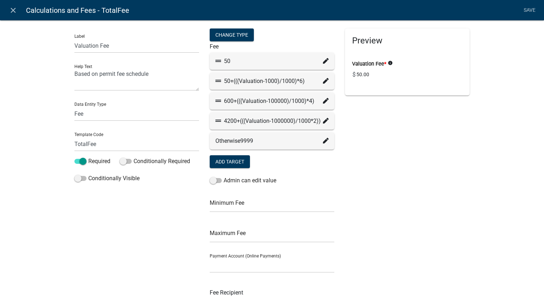
click at [323, 103] on icon at bounding box center [326, 101] width 6 height 6
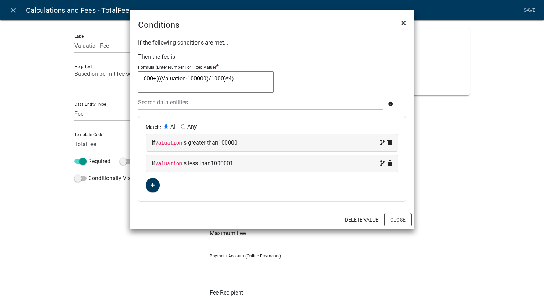
click at [402, 24] on span "×" at bounding box center [403, 23] width 5 height 10
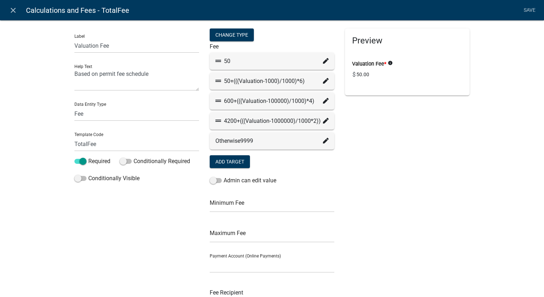
click at [325, 103] on icon at bounding box center [326, 101] width 6 height 6
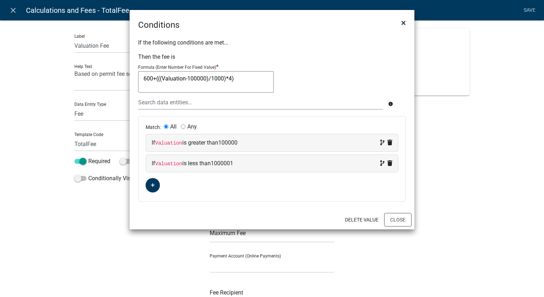
click at [402, 26] on span "×" at bounding box center [403, 23] width 5 height 10
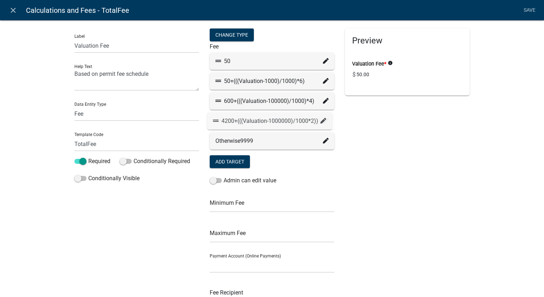
click at [320, 118] on div "4200+(((Valuation-1000000)/1000*2))" at bounding box center [271, 121] width 113 height 9
click at [323, 123] on icon at bounding box center [326, 121] width 6 height 6
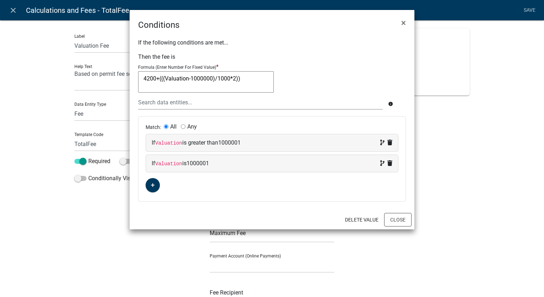
click at [188, 125] on label "Any" at bounding box center [192, 127] width 10 height 6
click at [186, 125] on input "Any" at bounding box center [183, 126] width 5 height 5
radio input "true"
radio input "false"
click at [394, 218] on button "Close" at bounding box center [397, 220] width 27 height 14
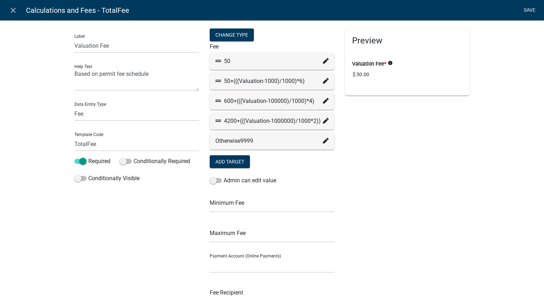
click at [527, 9] on link "Save" at bounding box center [530, 11] width 18 height 14
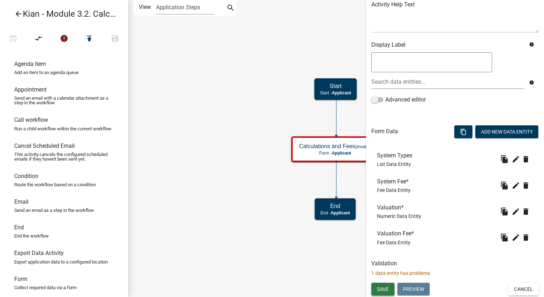
click at [387, 286] on span "Save" at bounding box center [383, 289] width 12 height 6
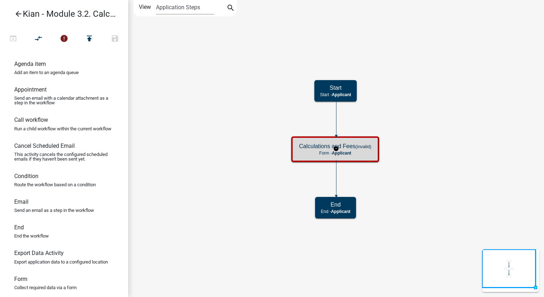
click at [360, 145] on small "(invalid)" at bounding box center [363, 146] width 16 height 5
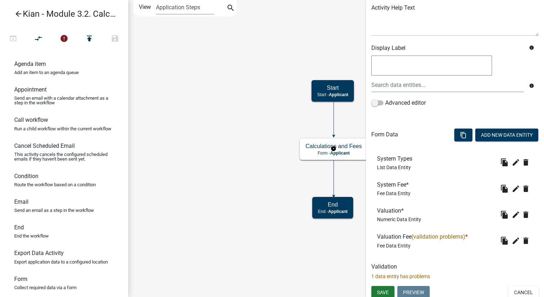
scroll to position [91, 0]
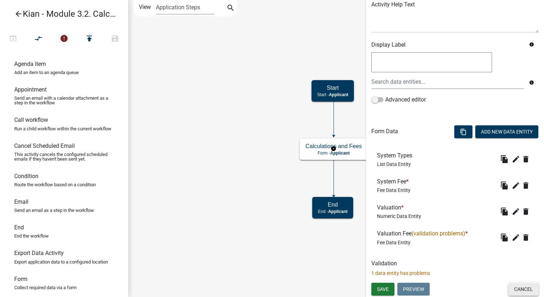
click at [512, 289] on button "Cancel" at bounding box center [524, 289] width 30 height 13
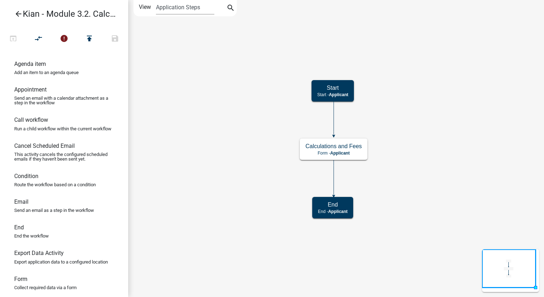
click at [415, 178] on icon "Start Start - Applicant Calculations and Fees Form - Applicant End End - Applic…" at bounding box center [336, 148] width 415 height 296
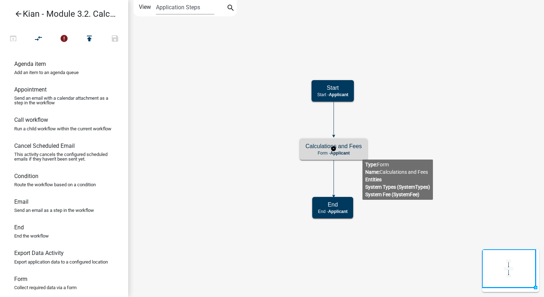
click at [362, 153] on div "Calculations and Fees Form - Applicant" at bounding box center [334, 149] width 68 height 21
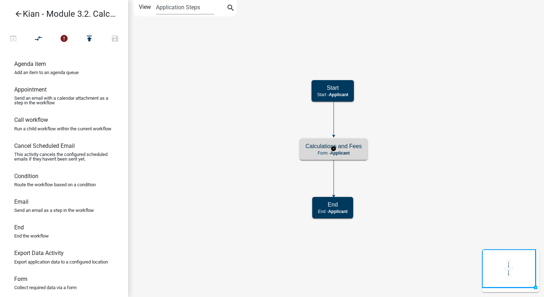
click at [362, 153] on div "Calculations and Fees Form - Applicant" at bounding box center [334, 149] width 68 height 21
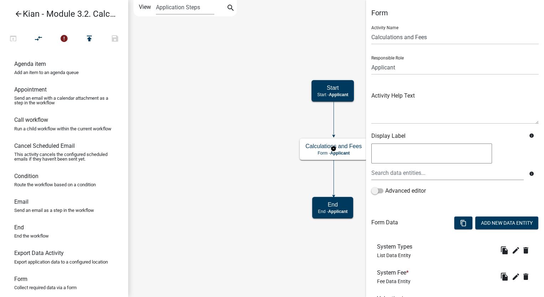
scroll to position [91, 0]
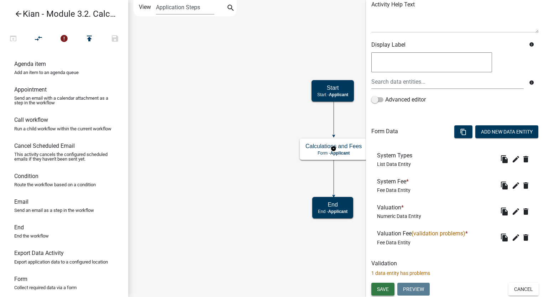
click at [377, 288] on span "Save" at bounding box center [383, 289] width 12 height 6
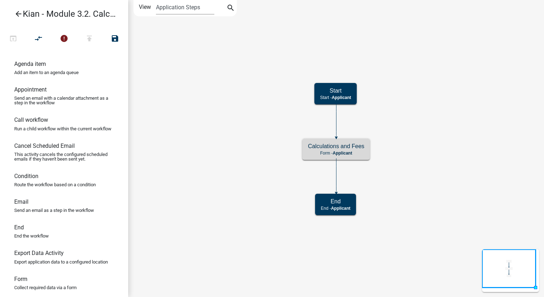
click at [356, 156] on div "Calculations and Fees Form - Applicant" at bounding box center [336, 149] width 68 height 21
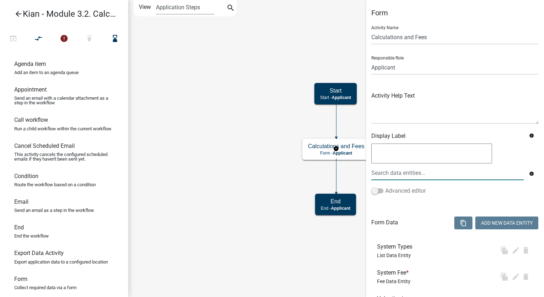
scroll to position [91, 0]
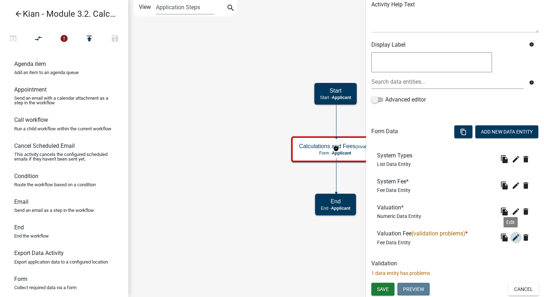
click at [512, 239] on icon "edit" at bounding box center [516, 237] width 9 height 9
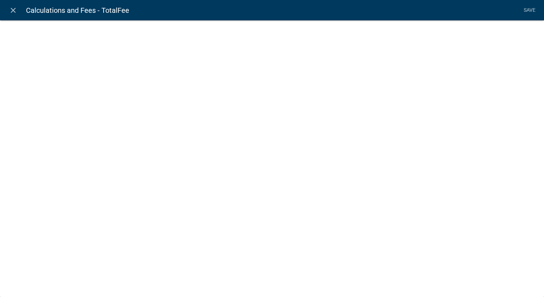
select select "fee"
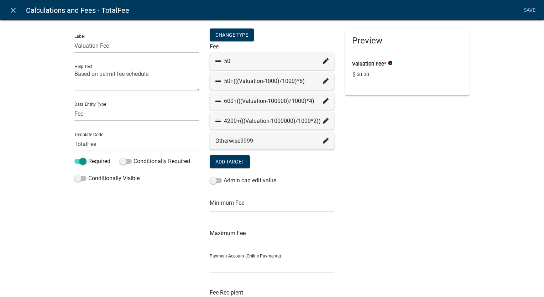
click at [323, 61] on icon at bounding box center [326, 61] width 6 height 6
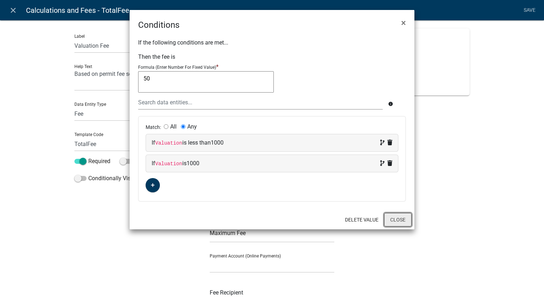
click at [398, 221] on button "Close" at bounding box center [397, 220] width 27 height 14
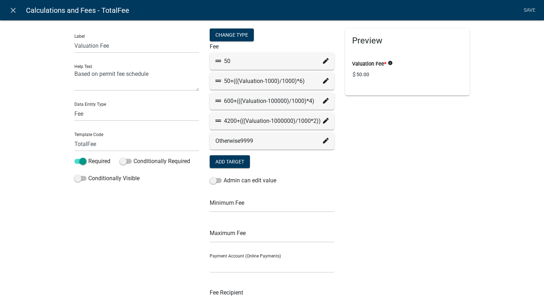
click at [323, 82] on icon at bounding box center [326, 81] width 6 height 6
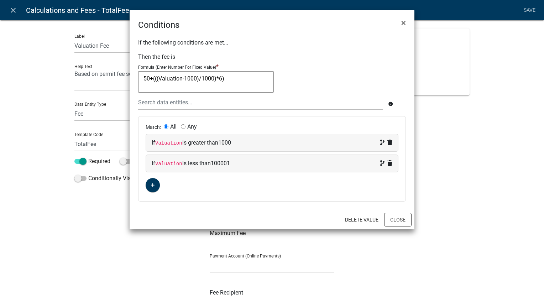
click at [191, 126] on label "Any" at bounding box center [192, 127] width 10 height 6
click at [186, 126] on input "Any" at bounding box center [183, 126] width 5 height 5
radio input "true"
click at [170, 127] on label "All" at bounding box center [173, 127] width 6 height 6
click at [168, 127] on input "All" at bounding box center [166, 126] width 5 height 5
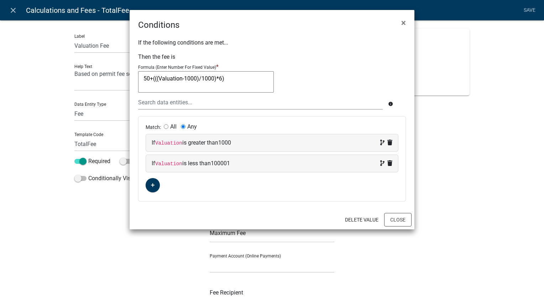
radio input "true"
radio input "false"
click at [392, 219] on button "Close" at bounding box center [397, 220] width 27 height 14
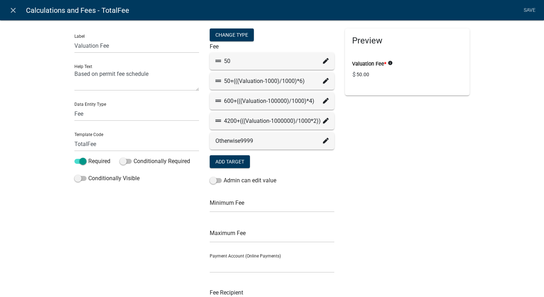
click at [323, 101] on icon at bounding box center [326, 101] width 6 height 6
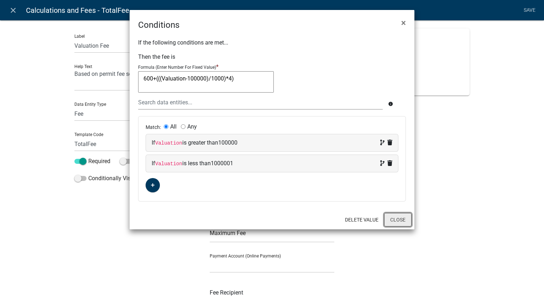
click at [393, 214] on button "Close" at bounding box center [397, 220] width 27 height 14
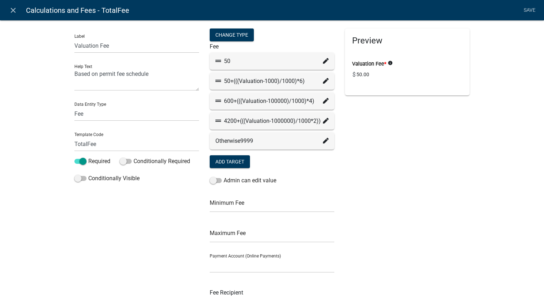
click at [323, 119] on icon at bounding box center [326, 121] width 6 height 6
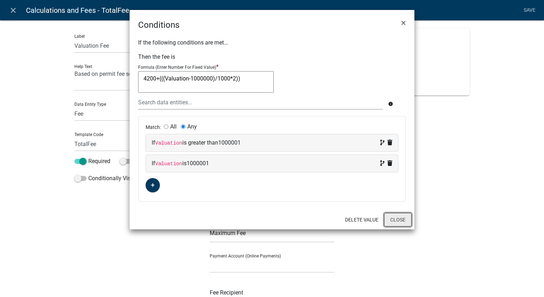
click at [387, 220] on button "Close" at bounding box center [397, 220] width 27 height 14
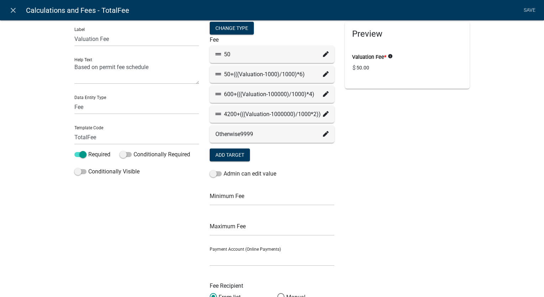
scroll to position [0, 0]
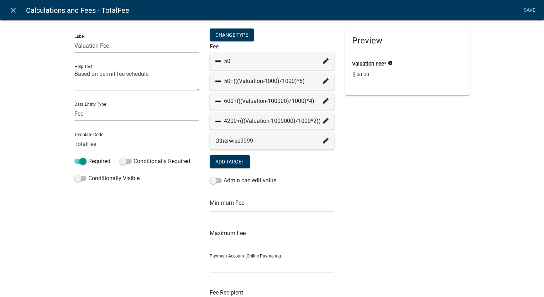
click at [324, 120] on icon at bounding box center [326, 121] width 6 height 6
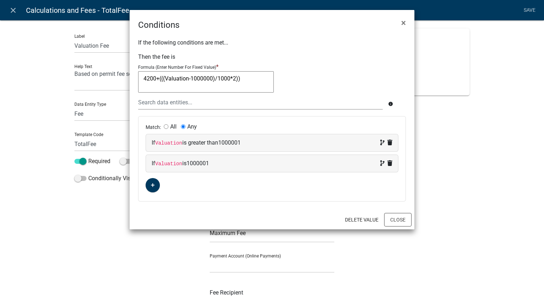
click at [255, 83] on textarea "4200+(((Valuation-1000000)/1000*2))" at bounding box center [206, 81] width 136 height 21
click at [388, 218] on button "Close" at bounding box center [397, 220] width 27 height 14
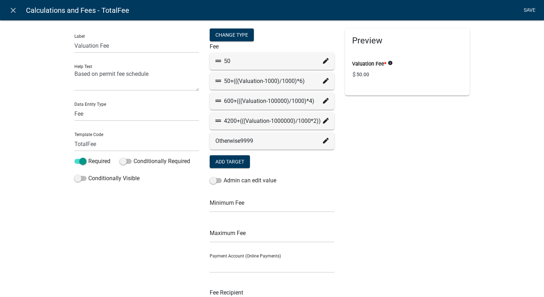
click at [527, 9] on link "Save" at bounding box center [530, 11] width 18 height 14
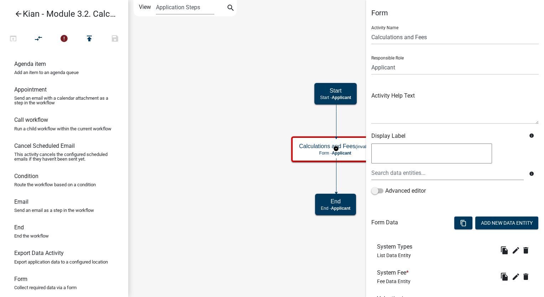
scroll to position [91, 0]
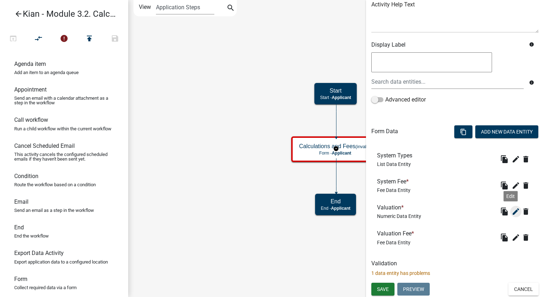
click at [512, 210] on icon "edit" at bounding box center [516, 211] width 9 height 9
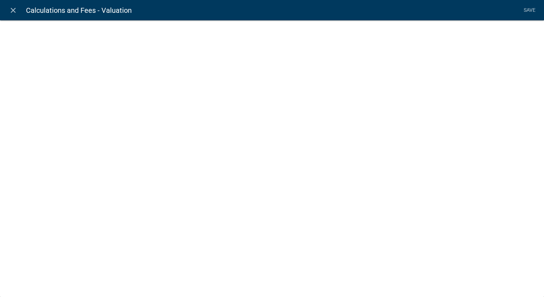
select select "numeric-data"
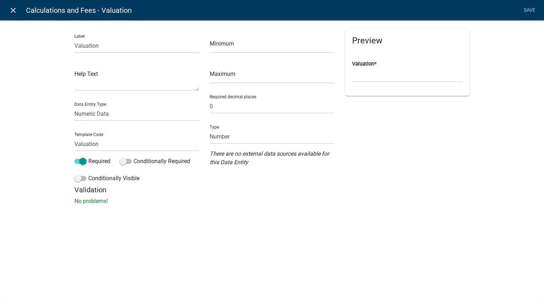
click at [9, 14] on icon "close" at bounding box center [13, 10] width 9 height 9
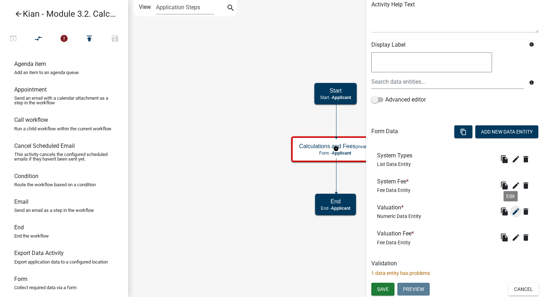
click at [512, 213] on icon "edit" at bounding box center [516, 211] width 9 height 9
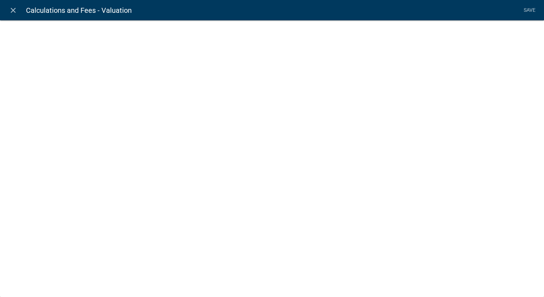
select select "numeric-data"
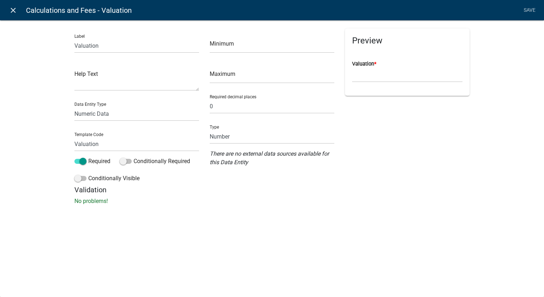
click at [11, 10] on icon "close" at bounding box center [13, 10] width 9 height 9
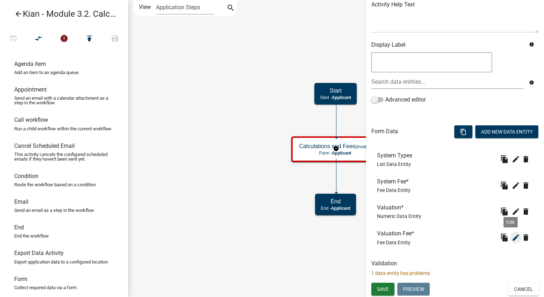
click at [512, 236] on icon "edit" at bounding box center [516, 237] width 9 height 9
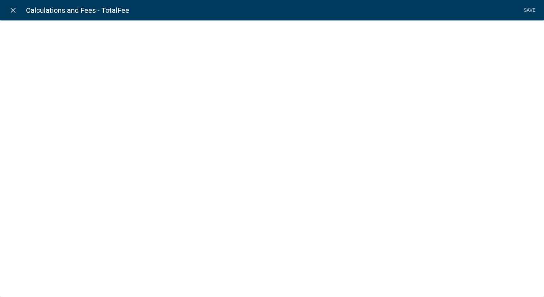
select select "fee"
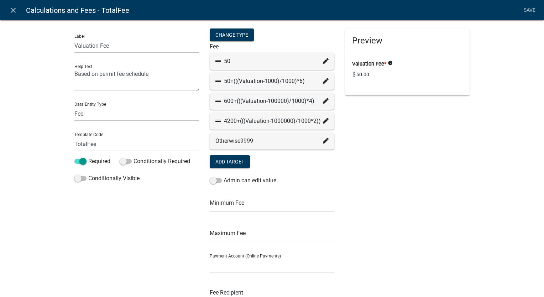
click at [323, 83] on icon at bounding box center [326, 81] width 6 height 6
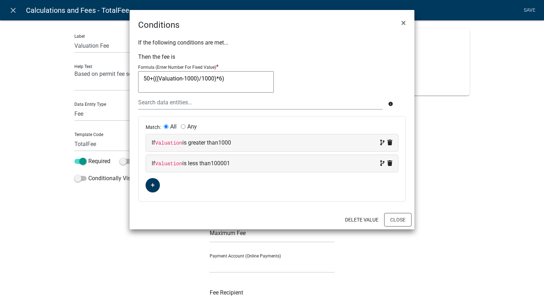
click at [199, 78] on textarea "50+(((Valuation-1000)/1000)*6)" at bounding box center [206, 81] width 136 height 21
type textarea "50+((${Valuation-1000}/1000)*6)"
click at [392, 219] on button "Close" at bounding box center [397, 220] width 27 height 14
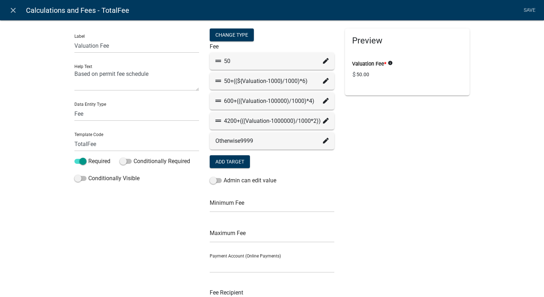
click at [323, 82] on icon at bounding box center [326, 81] width 6 height 6
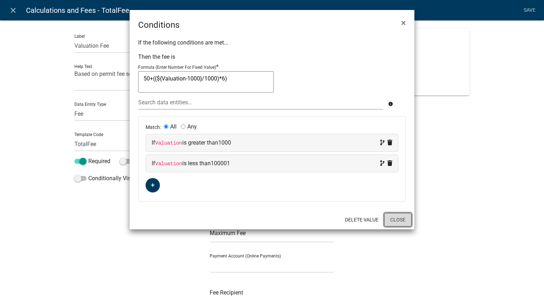
drag, startPoint x: 392, startPoint y: 217, endPoint x: 385, endPoint y: 207, distance: 11.5
click at [392, 217] on button "Close" at bounding box center [397, 220] width 27 height 14
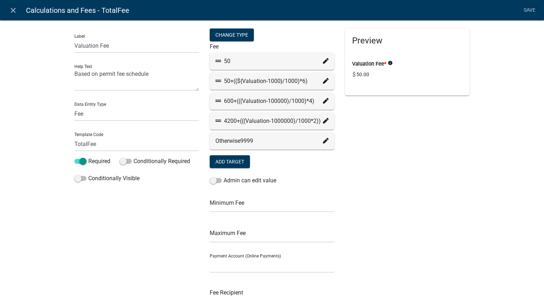
click at [323, 100] on icon at bounding box center [326, 101] width 6 height 6
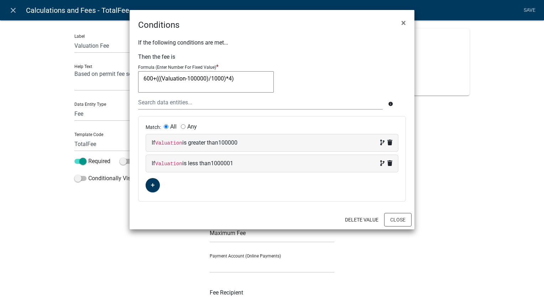
click at [207, 80] on textarea "600+(((Valuation-100000)/1000)*4)" at bounding box center [206, 81] width 136 height 21
click at [209, 80] on textarea "600+(((Valuation-100000)/1000)*4)" at bounding box center [206, 81] width 136 height 21
type textarea "600+((${Valuation-100000}/1000)*4)"
click at [390, 219] on button "Close" at bounding box center [397, 220] width 27 height 14
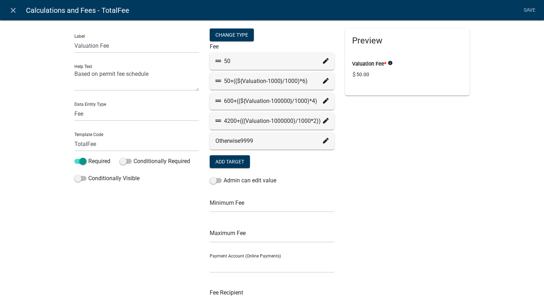
click at [327, 120] on div "4200+(((Valuation-1000000)/1000*2))" at bounding box center [272, 121] width 125 height 17
click at [325, 120] on icon at bounding box center [326, 121] width 6 height 6
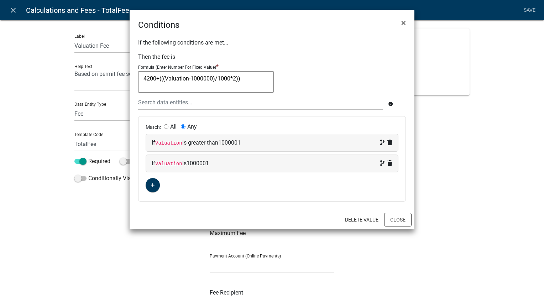
click at [215, 80] on textarea "4200+(((Valuation-1000000)/1000*2))" at bounding box center [206, 81] width 136 height 21
type textarea "4200+((${Valuation-1000000}/1000*2))"
click at [399, 219] on button "Close" at bounding box center [397, 220] width 27 height 14
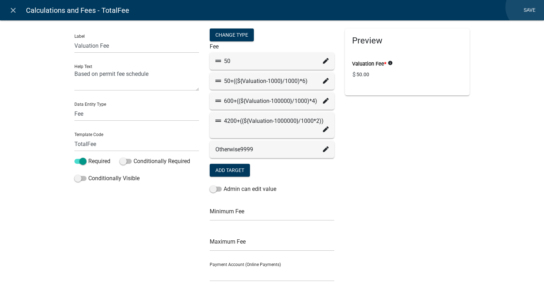
click at [528, 7] on link "Save" at bounding box center [530, 11] width 18 height 14
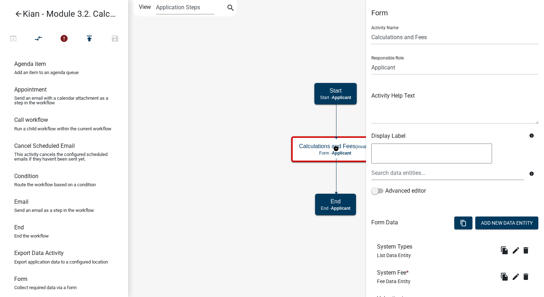
scroll to position [135, 0]
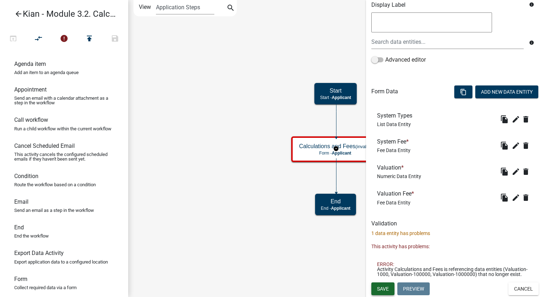
click at [383, 286] on span "Save" at bounding box center [383, 289] width 12 height 6
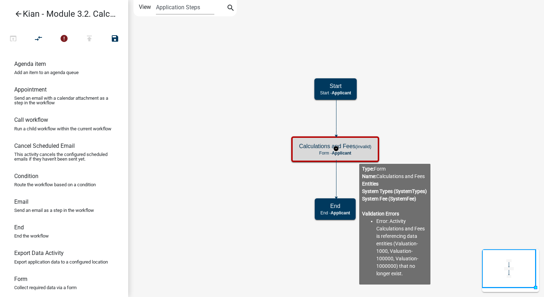
click at [359, 158] on div "Calculations and Fees (invalid) Form - Applicant" at bounding box center [335, 149] width 84 height 21
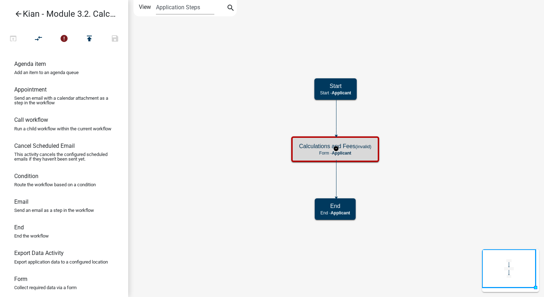
click at [359, 158] on div "Calculations and Fees (invalid) Form - Applicant" at bounding box center [335, 149] width 84 height 21
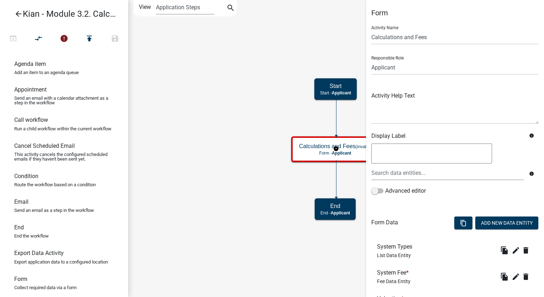
scroll to position [135, 0]
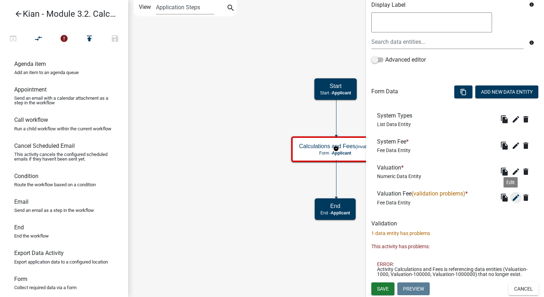
click at [512, 193] on icon "edit" at bounding box center [516, 197] width 9 height 9
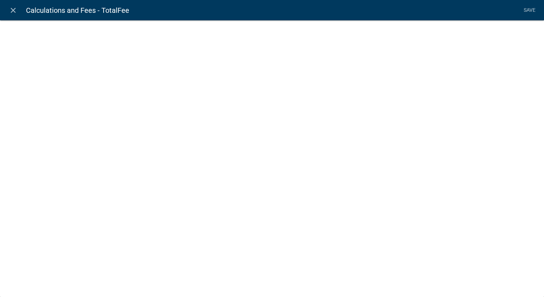
select select "fee"
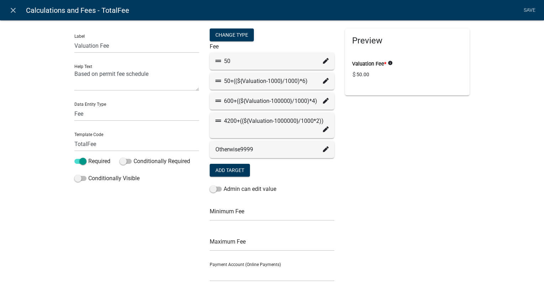
click at [2, 160] on div "Label Valuation Fee Help Text Based on permit fee schedule Data Entity Type Fre…" at bounding box center [272, 222] width 544 height 427
click at [323, 83] on icon at bounding box center [326, 81] width 6 height 6
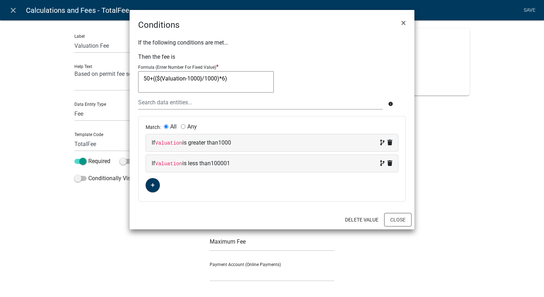
click at [204, 78] on textarea "50+((${Valuation-1000}/1000)*6)" at bounding box center [206, 81] width 136 height 21
type textarea "50+(($(Valuation-1000)/1000)*6)"
click at [389, 217] on button "Close" at bounding box center [397, 220] width 27 height 14
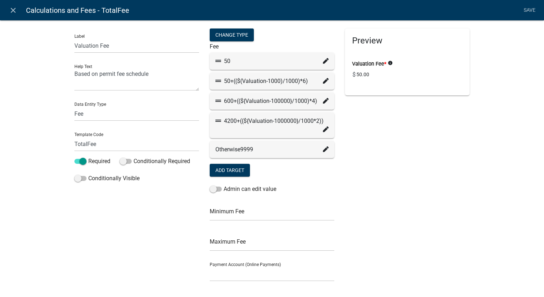
click at [323, 83] on fa-icon at bounding box center [326, 81] width 6 height 9
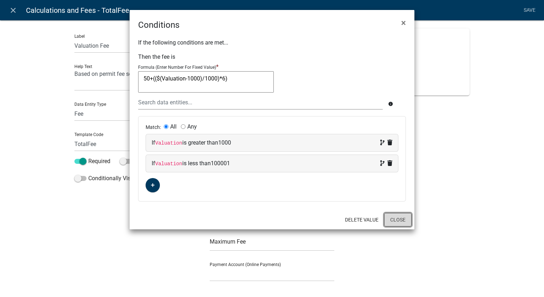
click at [391, 217] on button "Close" at bounding box center [397, 220] width 27 height 14
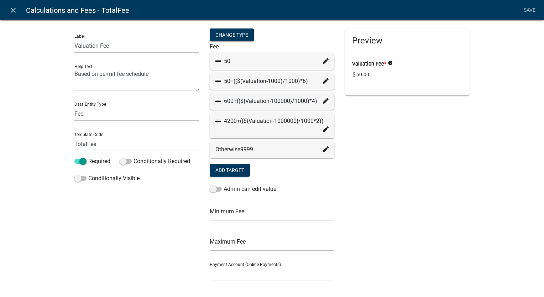
click at [323, 104] on fa-icon at bounding box center [326, 101] width 6 height 9
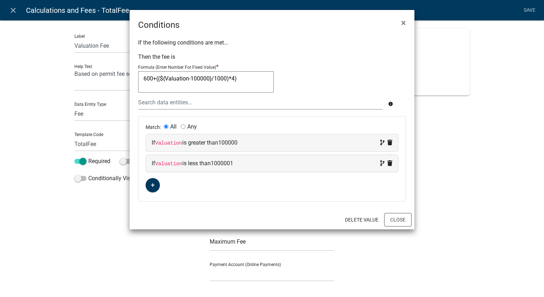
click at [212, 77] on textarea "600+((${Valuation-100000}/1000)*4)" at bounding box center [206, 81] width 136 height 21
type textarea "600+(($(Valuation-100000)1000)*4)"
click at [400, 216] on button "Close" at bounding box center [397, 220] width 27 height 14
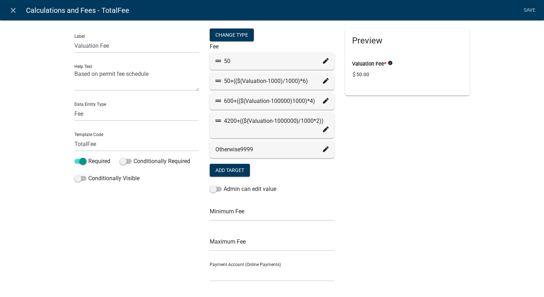
click at [323, 131] on icon at bounding box center [326, 129] width 6 height 6
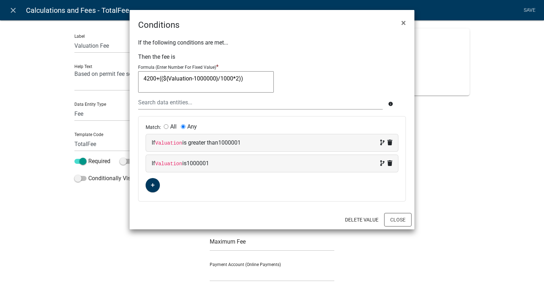
click at [218, 78] on textarea "4200+((${Valuation-1000000}/1000*2))" at bounding box center [206, 81] width 136 height 21
type textarea "4200+(($(Valuation-1000000)/1000*2))"
click at [384, 214] on button "Delete Value" at bounding box center [361, 219] width 45 height 13
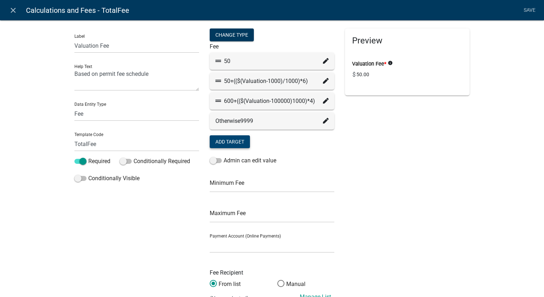
click at [235, 140] on button "Add Target" at bounding box center [230, 141] width 40 height 13
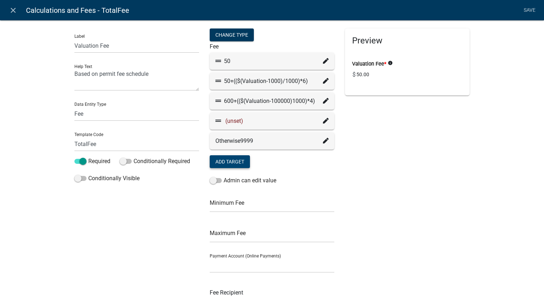
click at [323, 121] on icon at bounding box center [326, 121] width 6 height 6
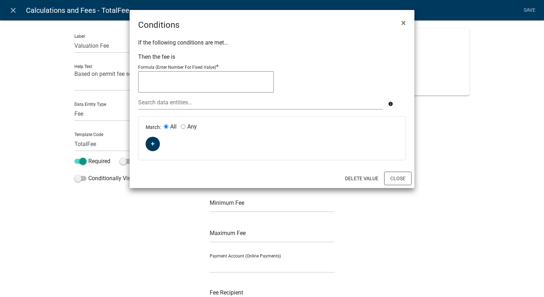
click at [224, 82] on textarea at bounding box center [206, 81] width 136 height 21
paste textarea "4200+(((Valuation-1000000)/1000*2))"
type textarea "4200+(((Valuation-1000000)/1000*2))"
click at [152, 148] on button "button" at bounding box center [153, 144] width 14 height 14
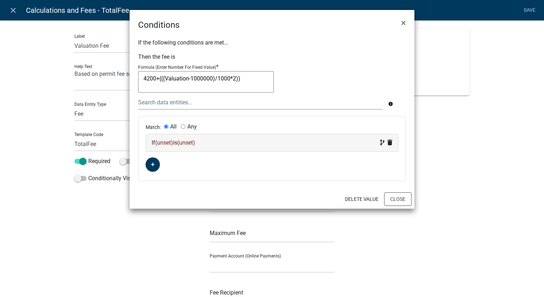
click at [179, 146] on div "If (unset) is (unset)" at bounding box center [272, 143] width 241 height 9
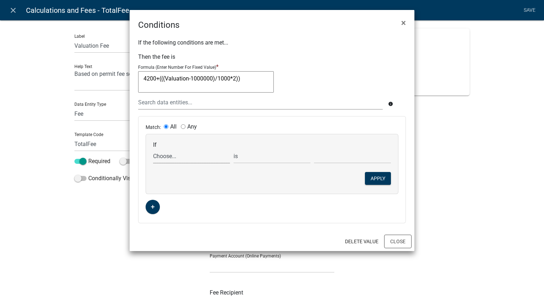
click at [171, 151] on select "Choose... ALL_FEE_RECIPIENTS APPLICATION_ID APPLICATION_NUMBER APPLICATION_STAT…" at bounding box center [191, 156] width 77 height 15
select select "25: Valuation"
click at [153, 149] on select "Choose... ALL_FEE_RECIPIENTS APPLICATION_ID APPLICATION_NUMBER APPLICATION_STAT…" at bounding box center [191, 156] width 77 height 15
click at [293, 162] on select "is is not exists does not exist is greater than is less than contains does not …" at bounding box center [272, 156] width 77 height 15
select select "2: >"
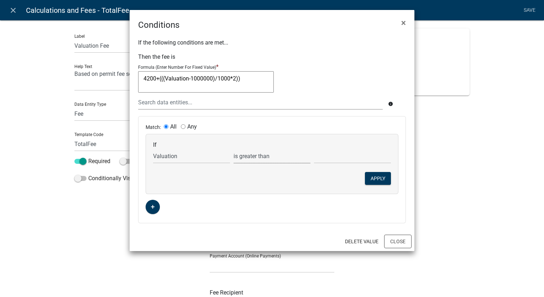
click at [234, 149] on select "is is not exists does not exist is greater than is less than contains does not …" at bounding box center [272, 156] width 77 height 15
click at [332, 158] on input "text" at bounding box center [352, 156] width 77 height 15
paste input "1000001"
type input "1000001"
click at [375, 175] on button "Apply" at bounding box center [378, 178] width 26 height 13
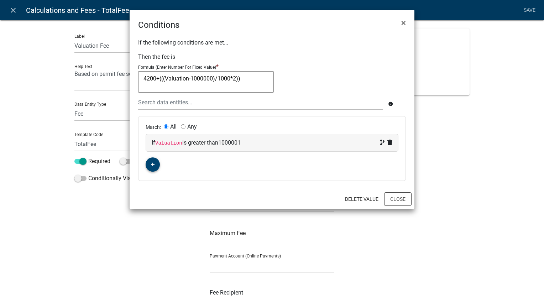
click at [154, 166] on fa-icon "button" at bounding box center [153, 164] width 4 height 7
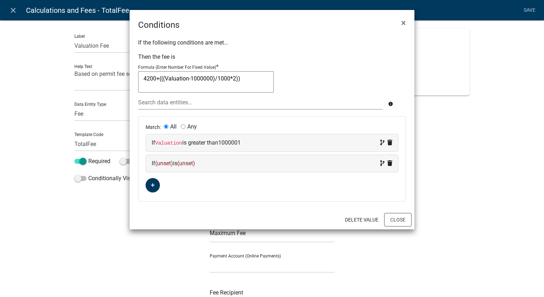
click at [164, 160] on span "(unset)" at bounding box center [164, 163] width 18 height 7
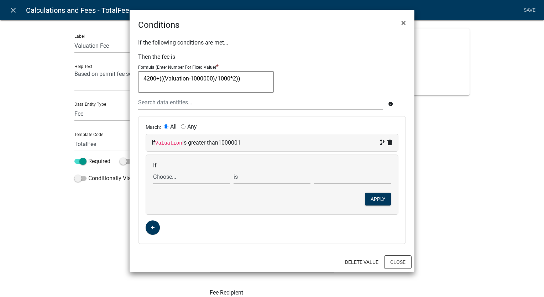
click at [174, 181] on select "Choose... ALL_FEE_RECIPIENTS APPLICATION_ID APPLICATION_NUMBER APPLICATION_STAT…" at bounding box center [191, 177] width 77 height 15
select select "25: Valuation"
click at [153, 170] on select "Choose... ALL_FEE_RECIPIENTS APPLICATION_ID APPLICATION_NUMBER APPLICATION_STAT…" at bounding box center [191, 177] width 77 height 15
click at [330, 180] on input "text" at bounding box center [352, 177] width 77 height 15
type input "1000001"
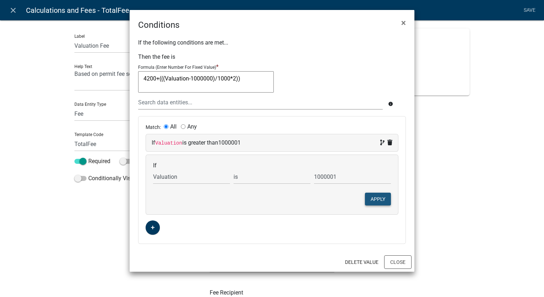
click at [375, 202] on button "Apply" at bounding box center [378, 199] width 26 height 13
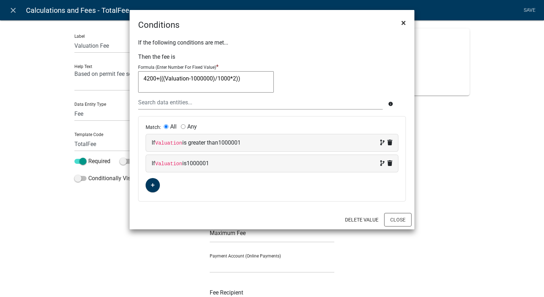
click at [402, 25] on span "×" at bounding box center [403, 23] width 5 height 10
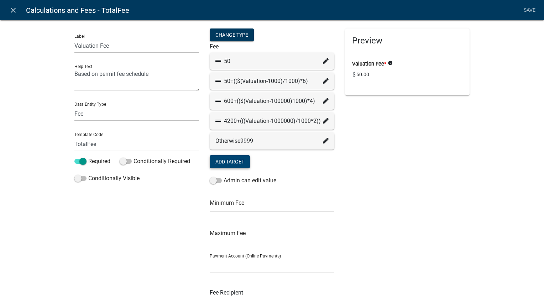
click at [326, 100] on icon at bounding box center [326, 101] width 6 height 6
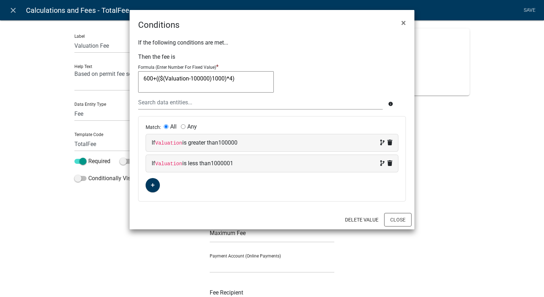
click at [163, 77] on textarea "600+(($(Valuation-100000)1000)*4)" at bounding box center [206, 81] width 136 height 21
type textarea "600+(((Valuation-100000)1000)*4)"
click at [400, 220] on button "Close" at bounding box center [397, 220] width 27 height 14
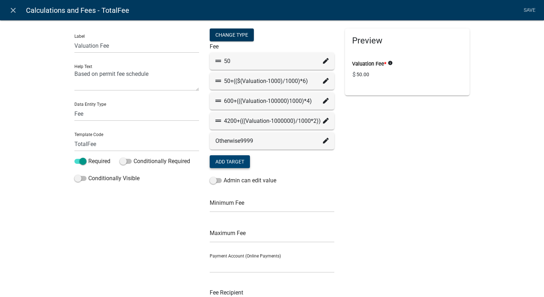
click at [323, 82] on icon at bounding box center [326, 81] width 6 height 6
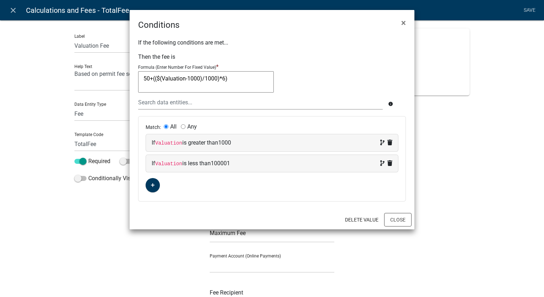
click at [160, 78] on textarea "50+(($(Valuation-1000)/1000)*6)" at bounding box center [206, 81] width 136 height 21
type textarea "50+(((Valuation-1000)/1000)*6)"
click at [403, 220] on button "Close" at bounding box center [397, 220] width 27 height 14
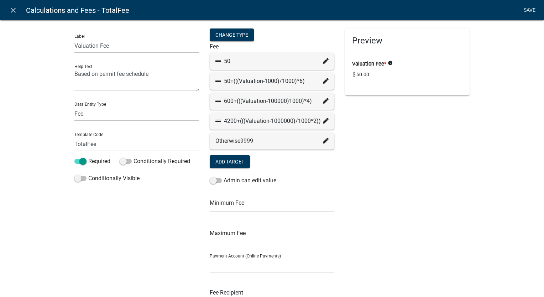
click at [533, 13] on link "Save" at bounding box center [530, 11] width 18 height 14
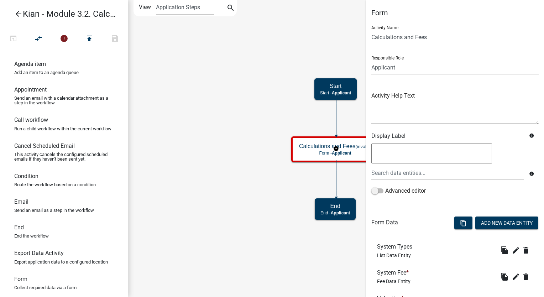
scroll to position [91, 0]
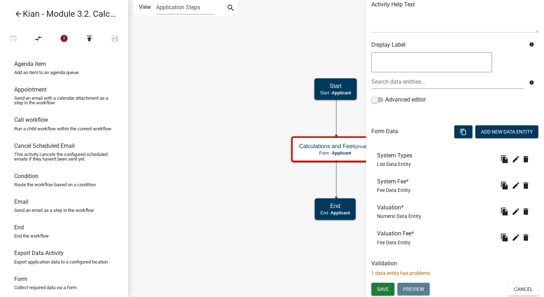
click at [445, 266] on h6 "Validation" at bounding box center [454, 263] width 167 height 7
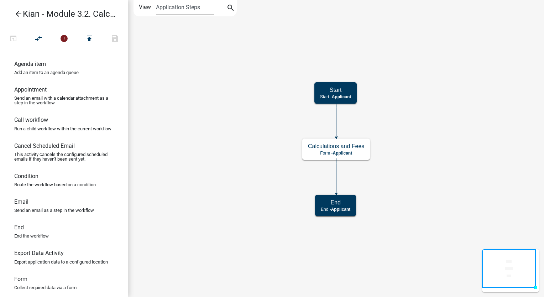
click at [19, 14] on icon "arrow_back" at bounding box center [18, 15] width 9 height 10
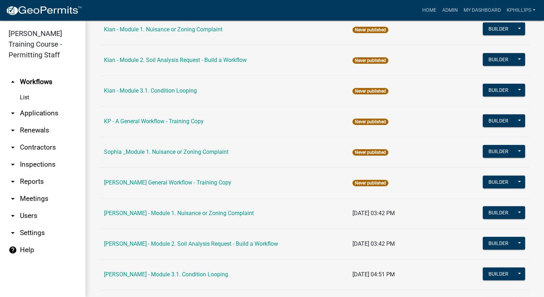
scroll to position [671, 0]
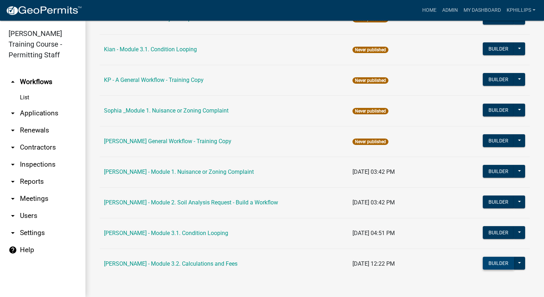
click at [486, 260] on button "Builder" at bounding box center [498, 263] width 31 height 13
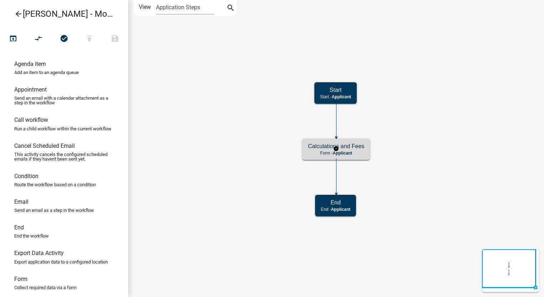
click at [360, 151] on p "Form - Applicant" at bounding box center [336, 153] width 56 height 5
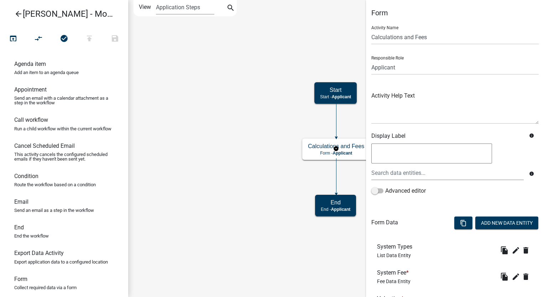
scroll to position [195, 0]
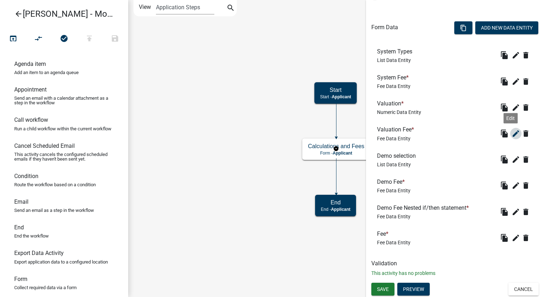
click at [512, 132] on icon "edit" at bounding box center [516, 133] width 9 height 9
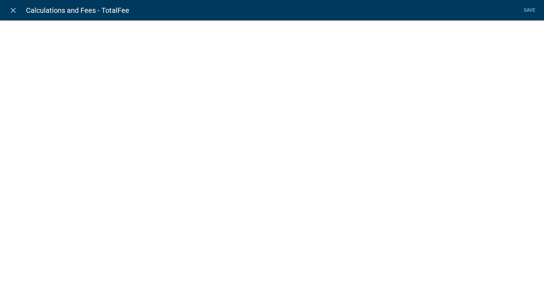
select select "fee"
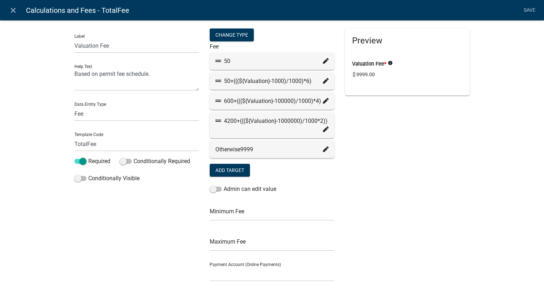
click at [326, 58] on div "50" at bounding box center [272, 61] width 125 height 17
click at [325, 58] on fa-icon at bounding box center [326, 61] width 6 height 9
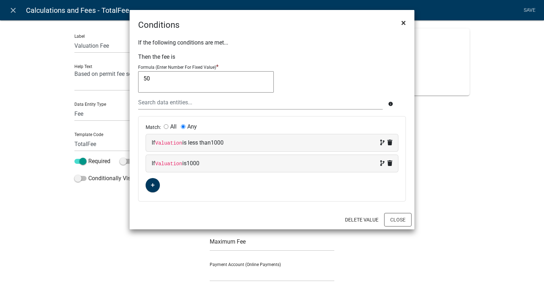
click at [398, 24] on button "×" at bounding box center [404, 23] width 16 height 20
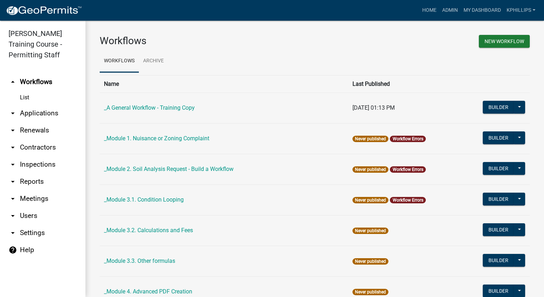
scroll to position [671, 0]
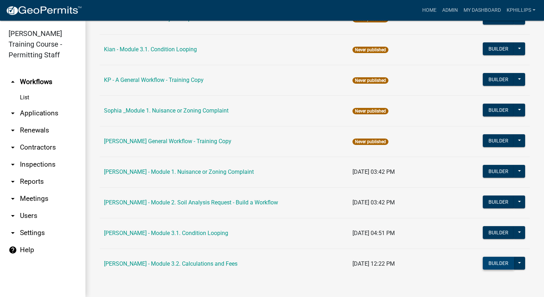
click at [483, 261] on button "Builder" at bounding box center [498, 263] width 31 height 13
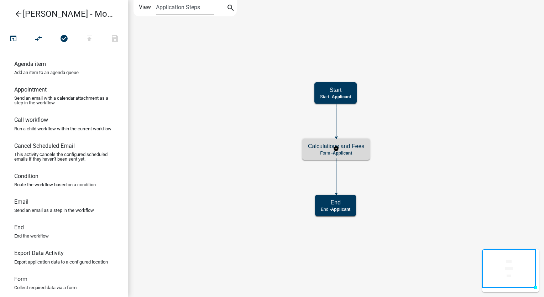
click at [365, 143] on div "Calculations and Fees Form - Applicant" at bounding box center [336, 149] width 68 height 21
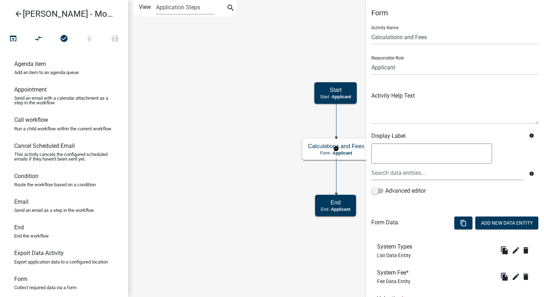
scroll to position [195, 0]
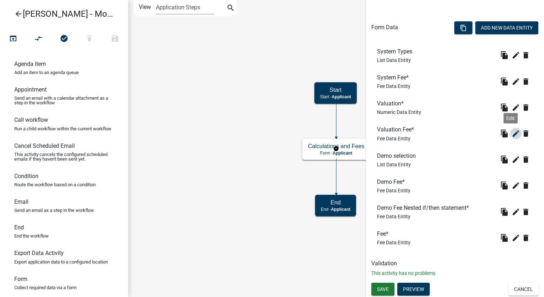
click at [512, 134] on icon "edit" at bounding box center [516, 133] width 9 height 9
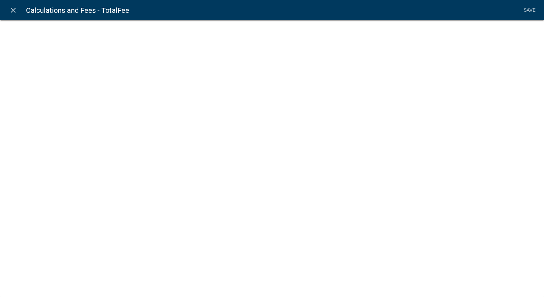
select select "fee"
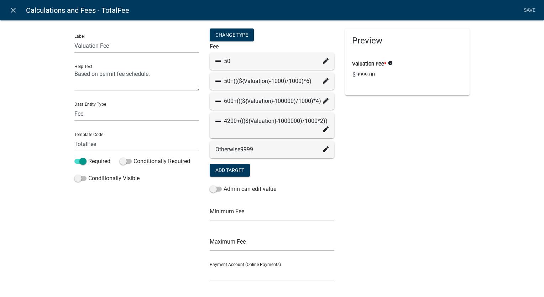
click at [319, 64] on div "50" at bounding box center [271, 61] width 113 height 9
click at [323, 62] on icon at bounding box center [326, 61] width 6 height 6
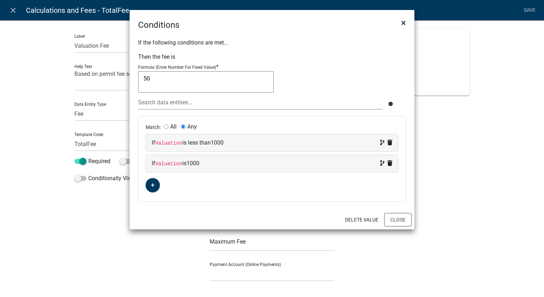
click at [403, 24] on span "×" at bounding box center [403, 23] width 5 height 10
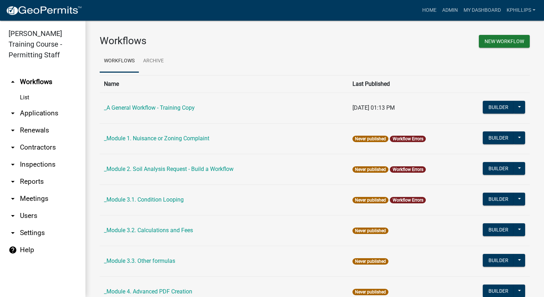
drag, startPoint x: 355, startPoint y: 170, endPoint x: 353, endPoint y: 157, distance: 13.0
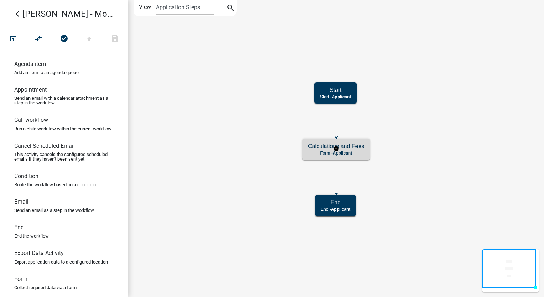
click at [345, 145] on h5 "Calculations and Fees" at bounding box center [336, 146] width 56 height 7
click at [346, 145] on h5 "Calculations and Fees" at bounding box center [336, 146] width 56 height 7
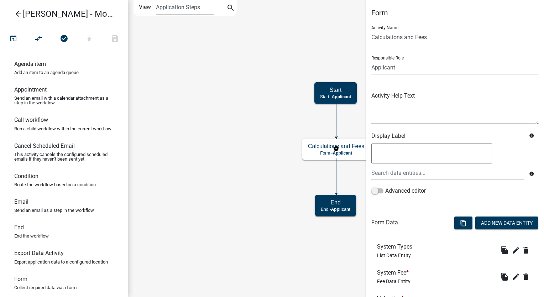
scroll to position [195, 0]
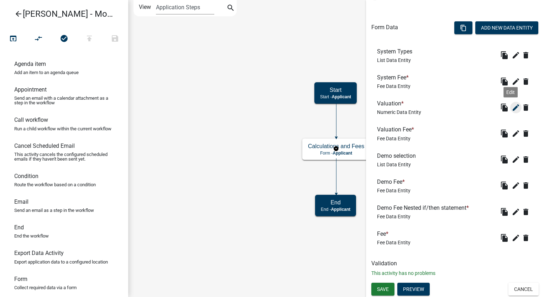
click at [512, 107] on icon "edit" at bounding box center [516, 107] width 9 height 9
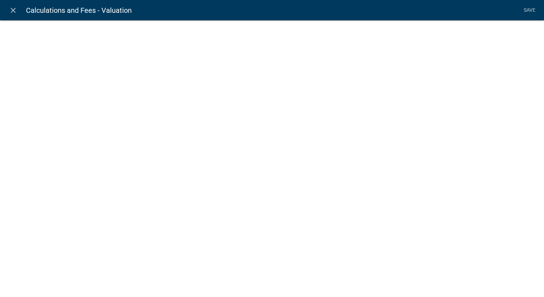
select select "numeric-data"
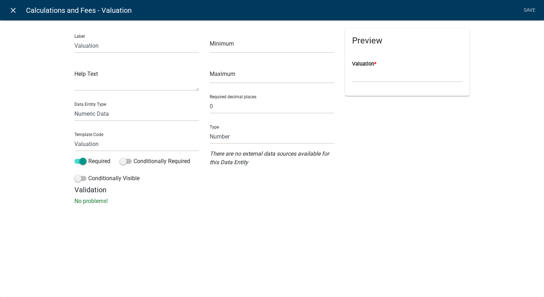
click at [17, 13] on icon "close" at bounding box center [13, 10] width 9 height 9
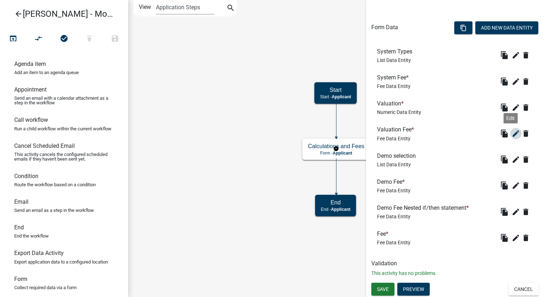
click at [514, 130] on icon "edit" at bounding box center [516, 133] width 9 height 9
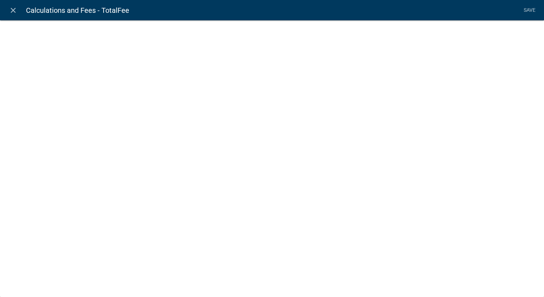
select select "fee"
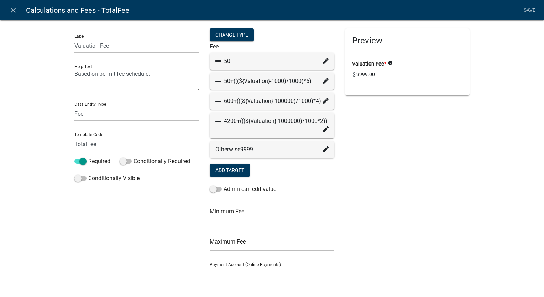
click at [323, 62] on icon at bounding box center [326, 61] width 6 height 6
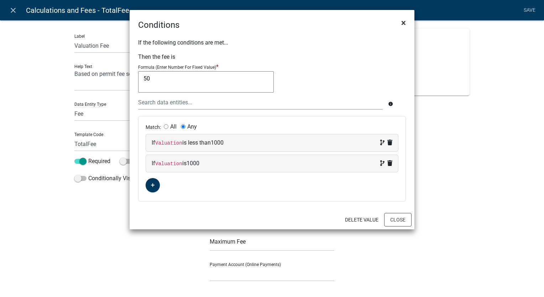
click at [400, 25] on button "×" at bounding box center [404, 23] width 16 height 20
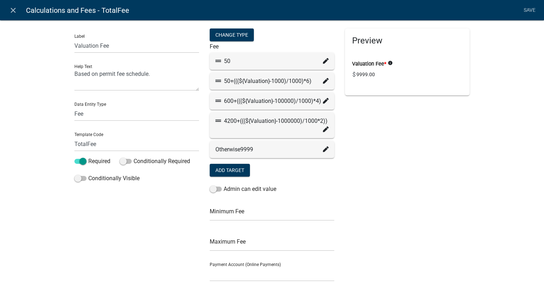
click at [319, 79] on div "50+(((${Valuation}-1000)/1000)*6)" at bounding box center [271, 81] width 113 height 9
click at [323, 82] on icon at bounding box center [326, 81] width 6 height 6
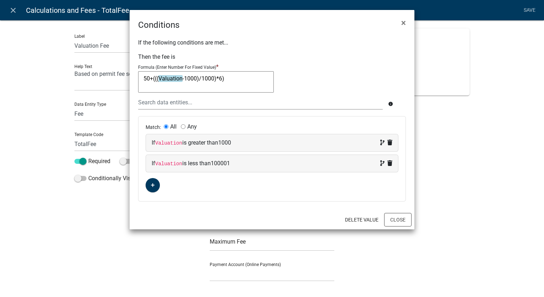
click at [223, 85] on textarea "50+(((Valuation-1000)/1000)*6)" at bounding box center [206, 81] width 136 height 21
click at [403, 20] on span "×" at bounding box center [403, 23] width 5 height 10
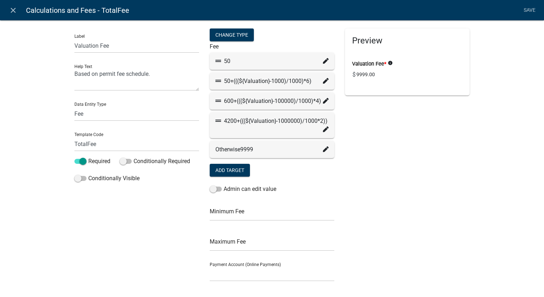
click at [323, 83] on icon at bounding box center [326, 81] width 6 height 6
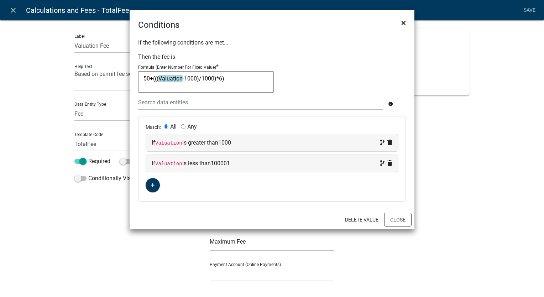
click at [402, 21] on span "×" at bounding box center [403, 23] width 5 height 10
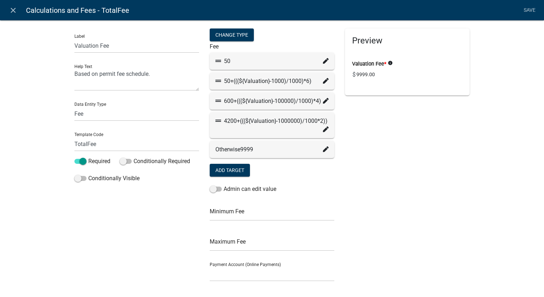
click at [325, 80] on icon at bounding box center [326, 81] width 6 height 6
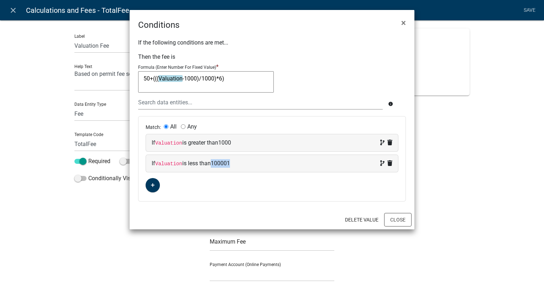
drag, startPoint x: 234, startPoint y: 162, endPoint x: 213, endPoint y: 165, distance: 20.8
click at [213, 165] on div "If Valuation is less than 100001" at bounding box center [272, 163] width 241 height 9
select select "29: Valuation"
select select "5: <"
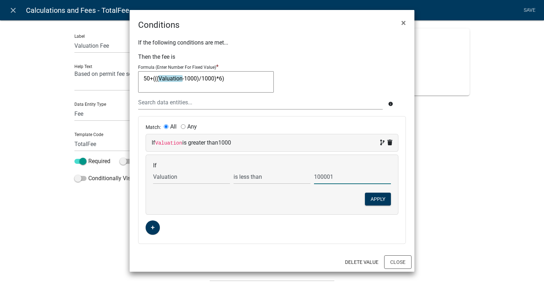
click at [332, 173] on input "100001" at bounding box center [352, 177] width 77 height 15
click at [403, 23] on span "×" at bounding box center [403, 23] width 5 height 10
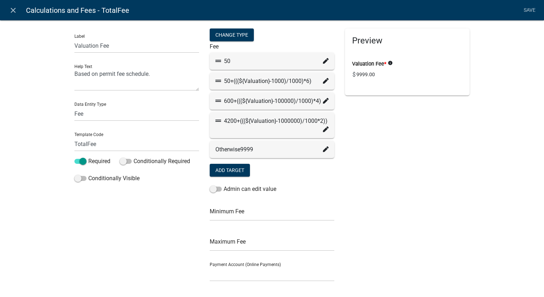
click at [323, 82] on icon at bounding box center [326, 81] width 6 height 6
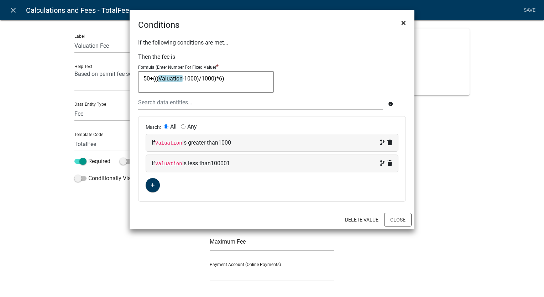
click at [400, 26] on button "×" at bounding box center [404, 23] width 16 height 20
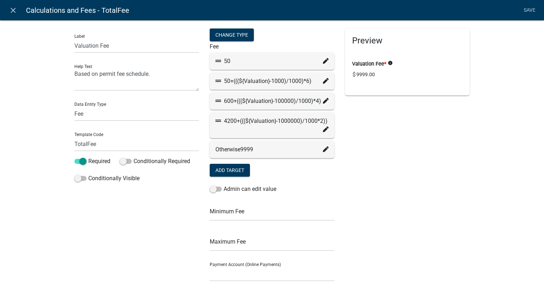
click at [326, 97] on fa-icon at bounding box center [326, 101] width 6 height 9
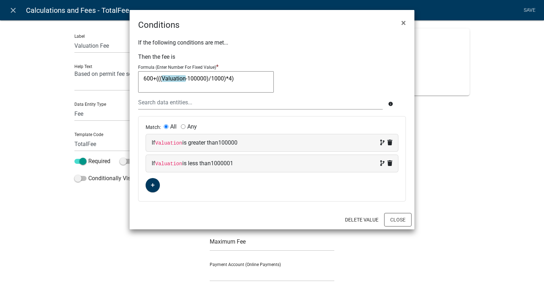
click at [231, 77] on textarea "600+(((Valuation-100000)/1000)*4)" at bounding box center [206, 81] width 136 height 21
click at [407, 22] on button "×" at bounding box center [404, 23] width 16 height 20
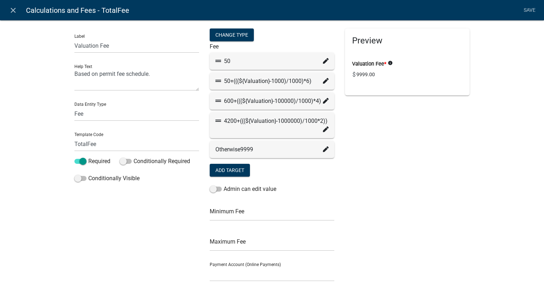
click at [323, 101] on icon at bounding box center [326, 101] width 6 height 6
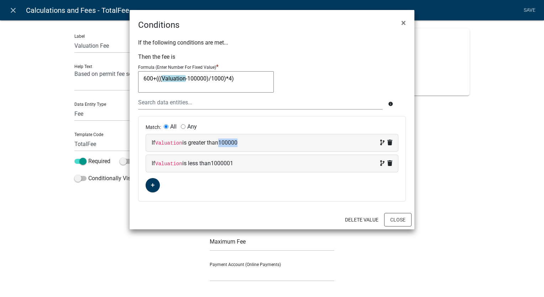
drag, startPoint x: 240, startPoint y: 143, endPoint x: 222, endPoint y: 143, distance: 18.5
click at [222, 143] on div "If Valuation is greater than 100000" at bounding box center [272, 143] width 241 height 9
select select "29: Valuation"
select select "4: >"
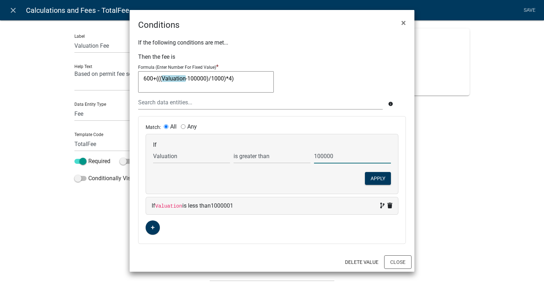
click at [320, 159] on input "100000" at bounding box center [352, 156] width 77 height 15
click at [236, 208] on div "If Valuation is less than 1000001" at bounding box center [272, 206] width 241 height 9
select select "29: Valuation"
select select "5: <"
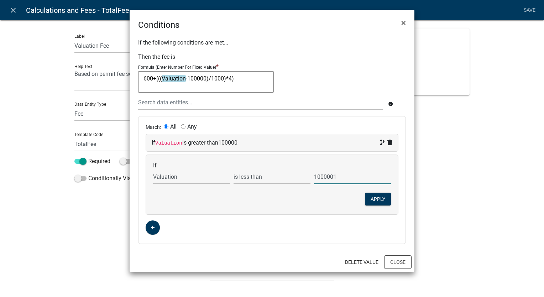
click at [318, 174] on input "1000001" at bounding box center [352, 177] width 77 height 15
click at [409, 22] on button "×" at bounding box center [404, 23] width 16 height 20
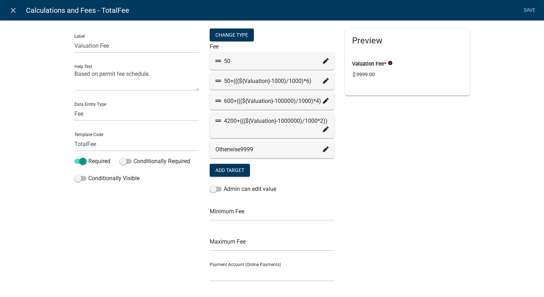
click at [323, 127] on icon at bounding box center [326, 129] width 6 height 6
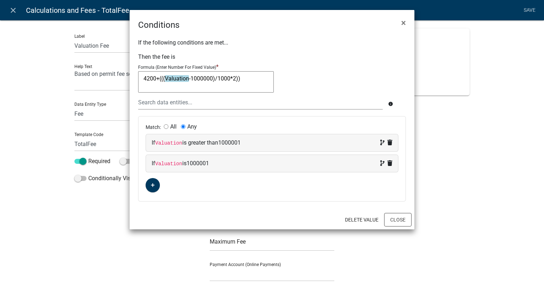
click at [214, 79] on textarea "4200+(((Valuation-1000000)/1000*2))" at bounding box center [206, 81] width 136 height 21
click at [246, 141] on div "If Valuation is greater than 1000001" at bounding box center [272, 143] width 241 height 9
select select "29: Valuation"
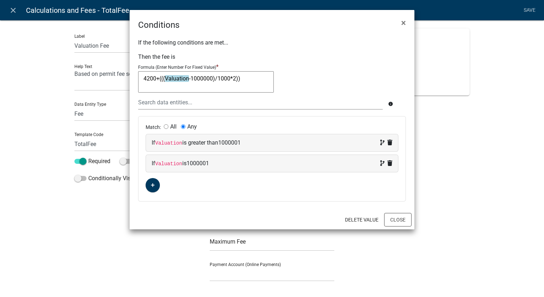
select select "4: >"
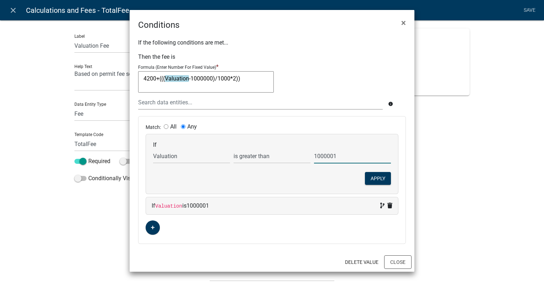
click at [321, 155] on input "1000001" at bounding box center [352, 156] width 77 height 15
click at [405, 24] on span "×" at bounding box center [403, 23] width 5 height 10
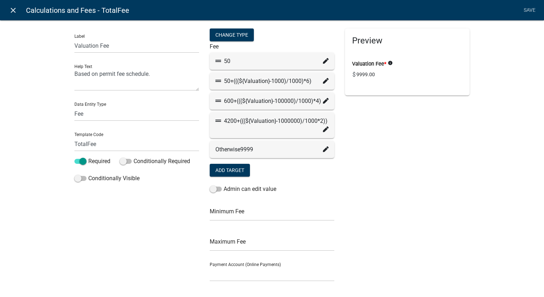
click at [14, 15] on link "close" at bounding box center [13, 10] width 15 height 15
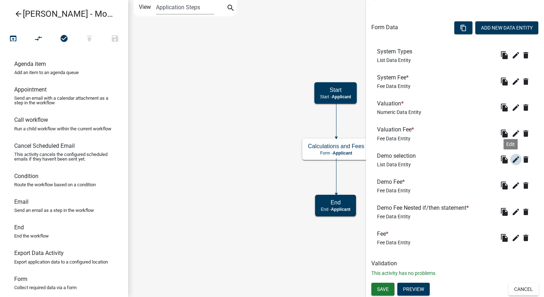
click at [512, 159] on icon "edit" at bounding box center [516, 159] width 9 height 9
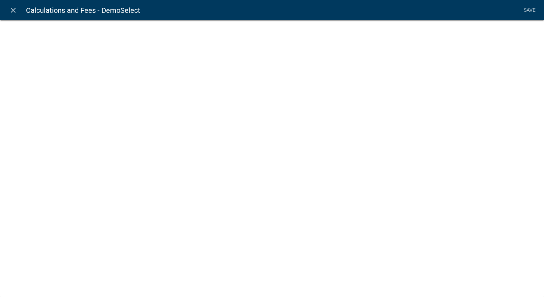
select select "list-data"
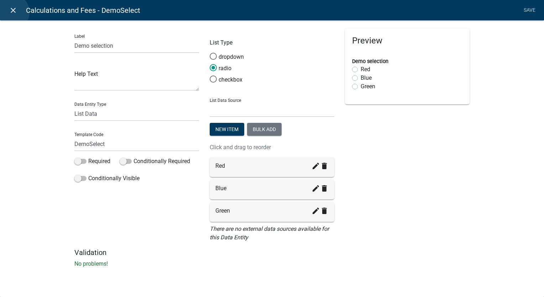
click at [11, 12] on icon "close" at bounding box center [13, 10] width 9 height 9
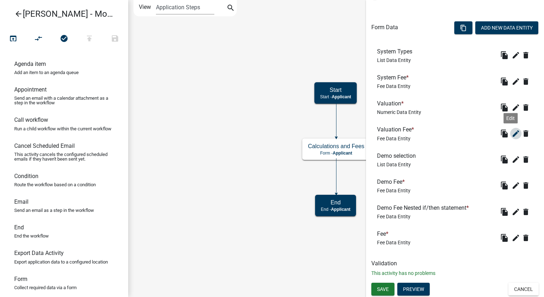
click at [512, 134] on icon "edit" at bounding box center [516, 133] width 9 height 9
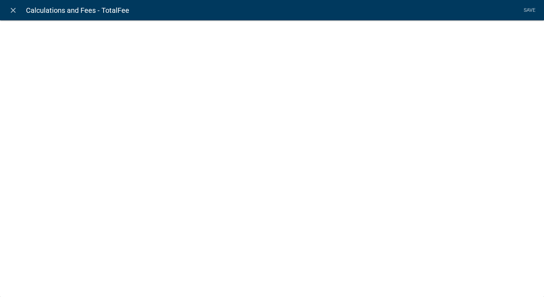
select select "fee"
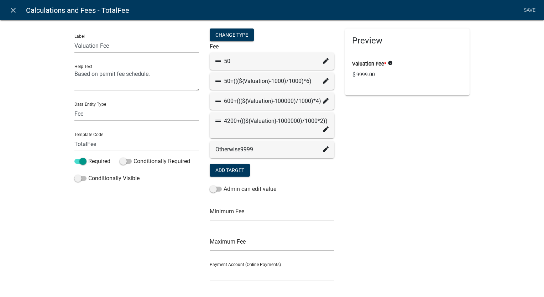
click at [325, 82] on icon at bounding box center [326, 81] width 6 height 6
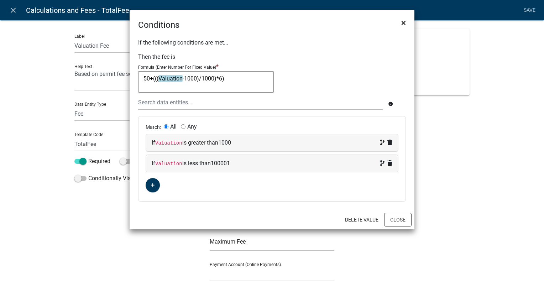
click at [405, 24] on span "×" at bounding box center [403, 23] width 5 height 10
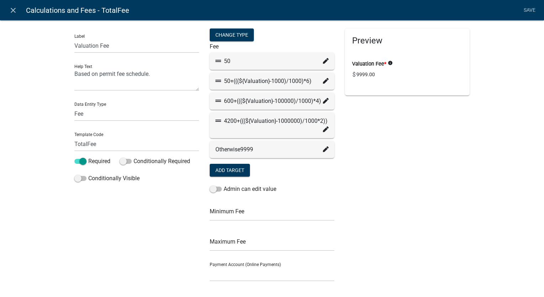
click at [325, 101] on icon at bounding box center [326, 101] width 6 height 6
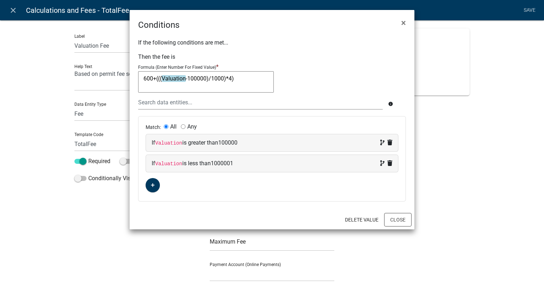
click at [482, 103] on ngb-modal-window "Conditions × If the following conditions are met... Then the fee is Formula (En…" at bounding box center [272, 148] width 544 height 297
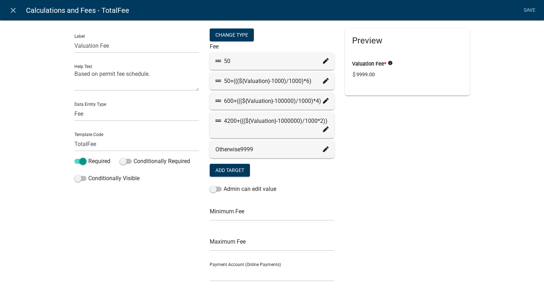
click at [323, 105] on fa-icon at bounding box center [326, 101] width 6 height 9
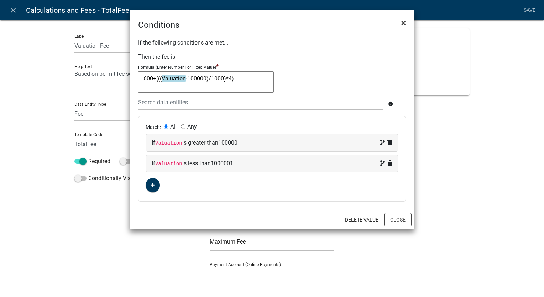
click at [401, 25] on span "×" at bounding box center [403, 23] width 5 height 10
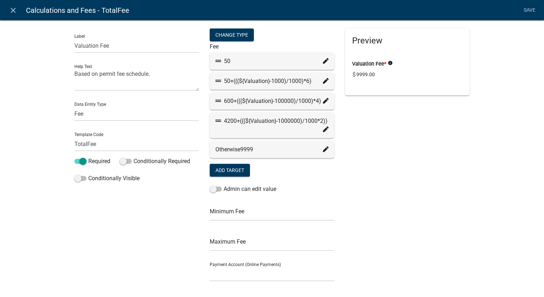
click at [324, 130] on icon at bounding box center [326, 129] width 6 height 6
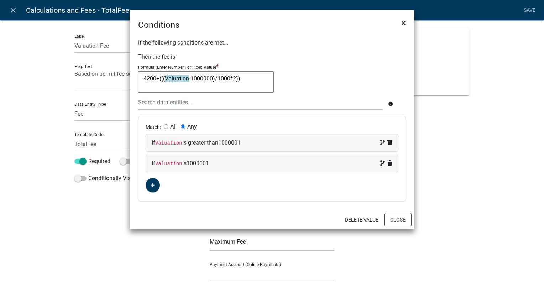
click at [401, 22] on span "×" at bounding box center [403, 23] width 5 height 10
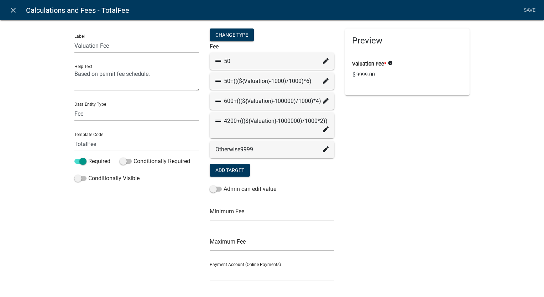
click at [324, 78] on icon at bounding box center [326, 81] width 6 height 6
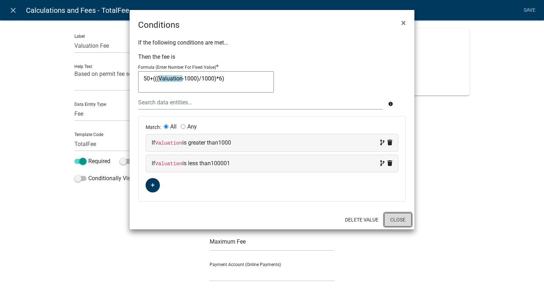
click at [407, 224] on button "Close" at bounding box center [397, 220] width 27 height 14
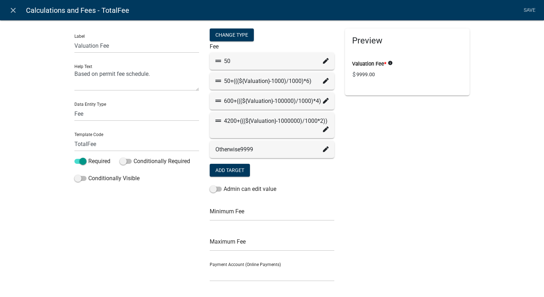
click at [323, 102] on icon at bounding box center [326, 101] width 6 height 6
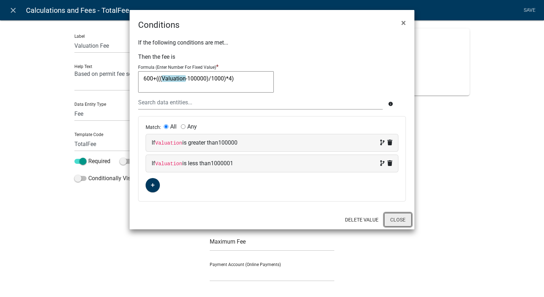
click at [397, 222] on button "Close" at bounding box center [397, 220] width 27 height 14
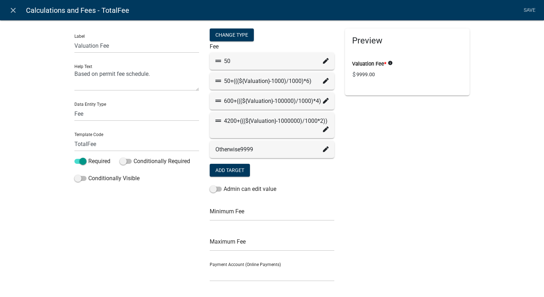
click at [323, 127] on icon at bounding box center [326, 129] width 6 height 6
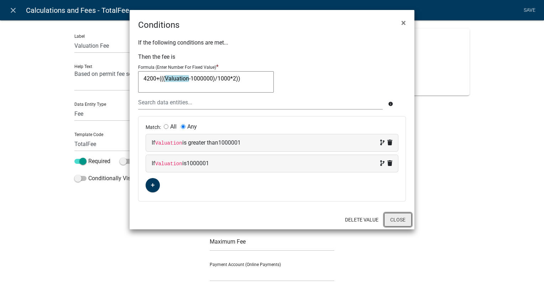
click at [387, 214] on button "Close" at bounding box center [397, 220] width 27 height 14
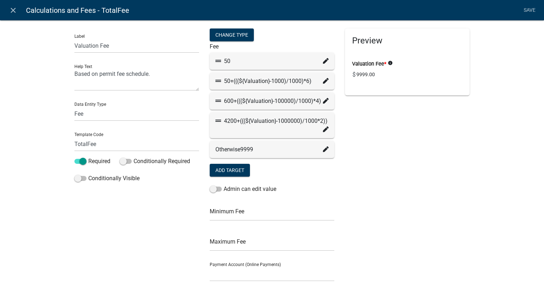
click at [323, 130] on icon at bounding box center [326, 129] width 6 height 6
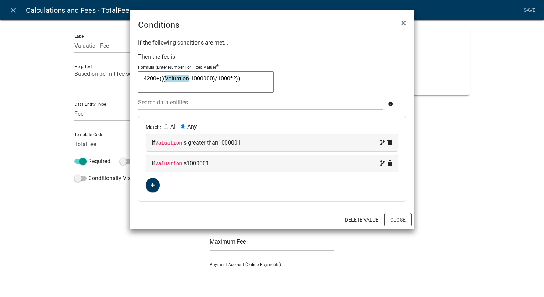
click at [258, 81] on textarea "4200+(((Valuation-1000000)/1000*2))" at bounding box center [206, 81] width 136 height 21
click at [401, 26] on button "×" at bounding box center [404, 23] width 16 height 20
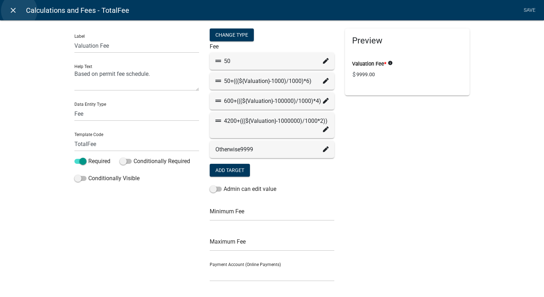
click at [19, 10] on link "close" at bounding box center [13, 10] width 15 height 15
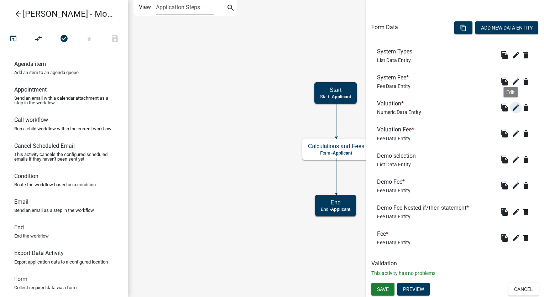
click at [512, 109] on icon "edit" at bounding box center [516, 107] width 9 height 9
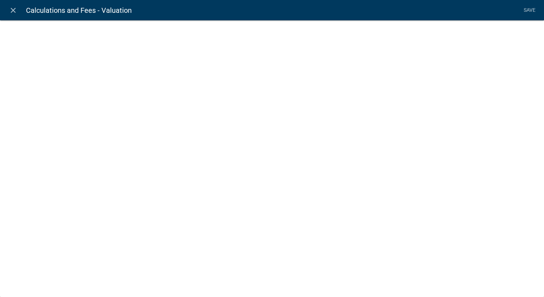
select select "numeric-data"
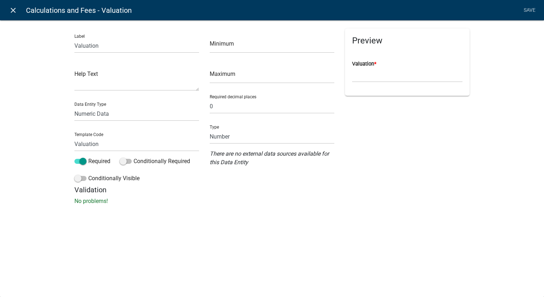
click at [10, 9] on icon "close" at bounding box center [13, 10] width 9 height 9
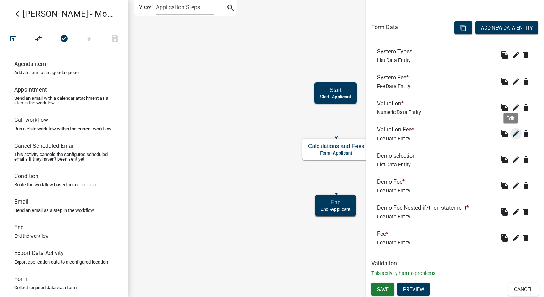
click at [512, 134] on icon "edit" at bounding box center [516, 133] width 9 height 9
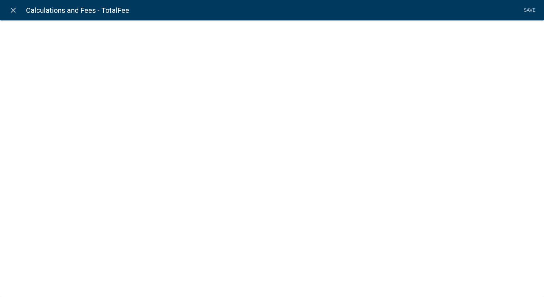
select select "fee"
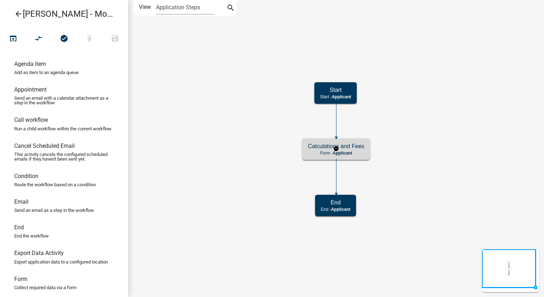
click at [353, 155] on p "Form - Applicant" at bounding box center [336, 153] width 56 height 5
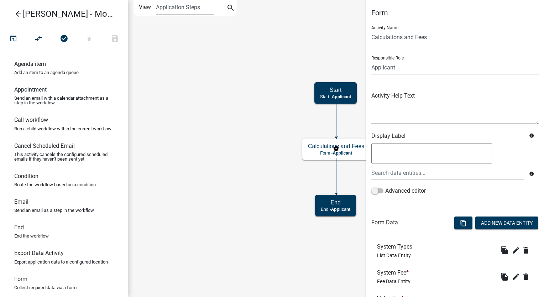
scroll to position [195, 0]
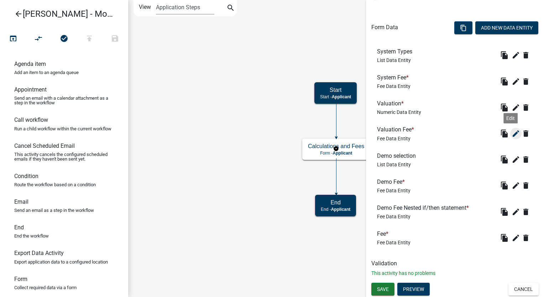
click at [512, 135] on icon "edit" at bounding box center [516, 133] width 9 height 9
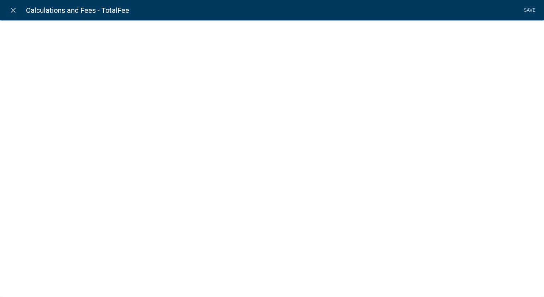
select select "fee"
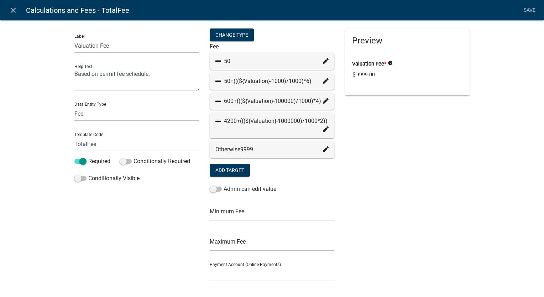
click at [325, 127] on icon at bounding box center [326, 129] width 6 height 6
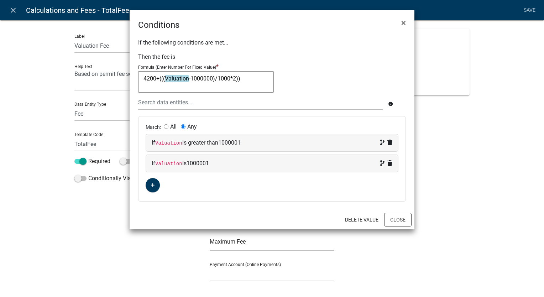
click at [218, 78] on textarea "4200+(((Valuation-1000000)/1000*2))" at bounding box center [206, 81] width 136 height 21
click at [405, 25] on span "×" at bounding box center [403, 23] width 5 height 10
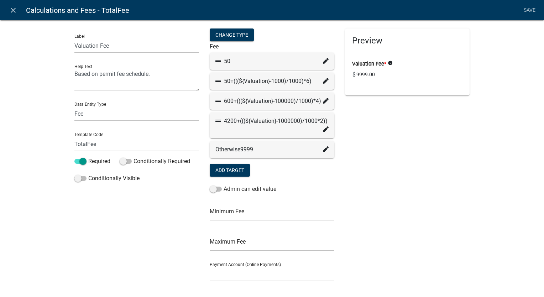
click at [323, 130] on icon at bounding box center [326, 129] width 6 height 6
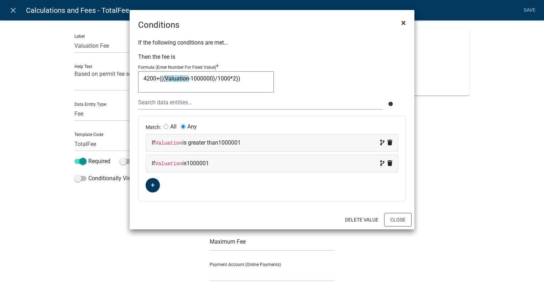
click at [405, 24] on span "×" at bounding box center [403, 23] width 5 height 10
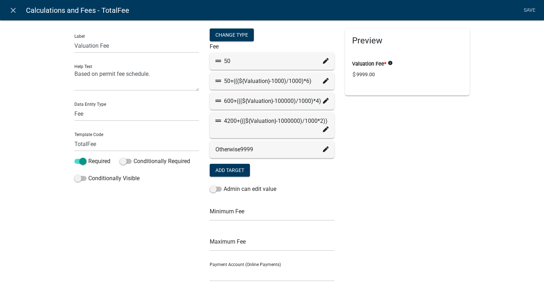
click at [318, 125] on div "4200+(((${Valuation}-1000000)/1000*2))" at bounding box center [271, 121] width 113 height 9
click at [323, 129] on icon at bounding box center [326, 129] width 6 height 6
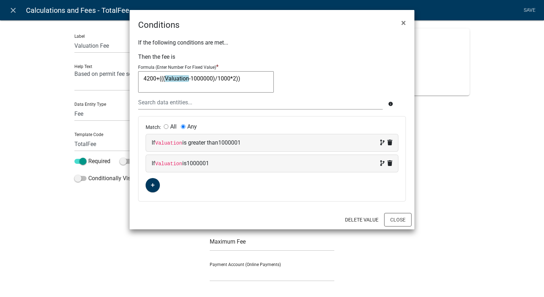
click at [248, 145] on div "If Valuation is greater than 1000001" at bounding box center [272, 143] width 241 height 9
select select "29: Valuation"
select select "4: >"
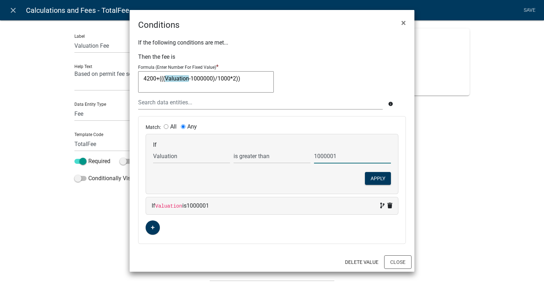
click at [330, 154] on input "1000001" at bounding box center [352, 156] width 77 height 15
click at [406, 24] on button "×" at bounding box center [404, 23] width 16 height 20
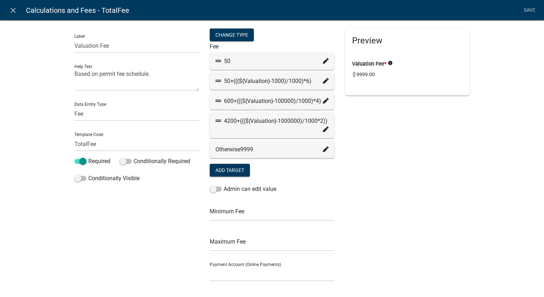
click at [323, 132] on fa-icon at bounding box center [326, 129] width 6 height 9
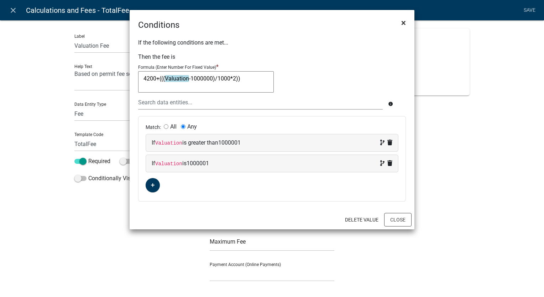
click at [400, 24] on button "×" at bounding box center [404, 23] width 16 height 20
